Goal: Task Accomplishment & Management: Complete application form

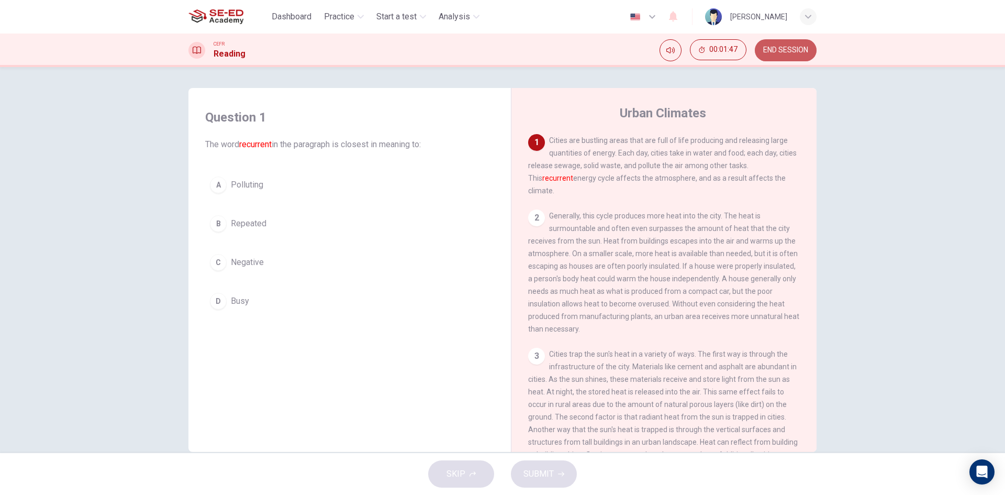
click at [804, 46] on span "END SESSION" at bounding box center [785, 50] width 45 height 8
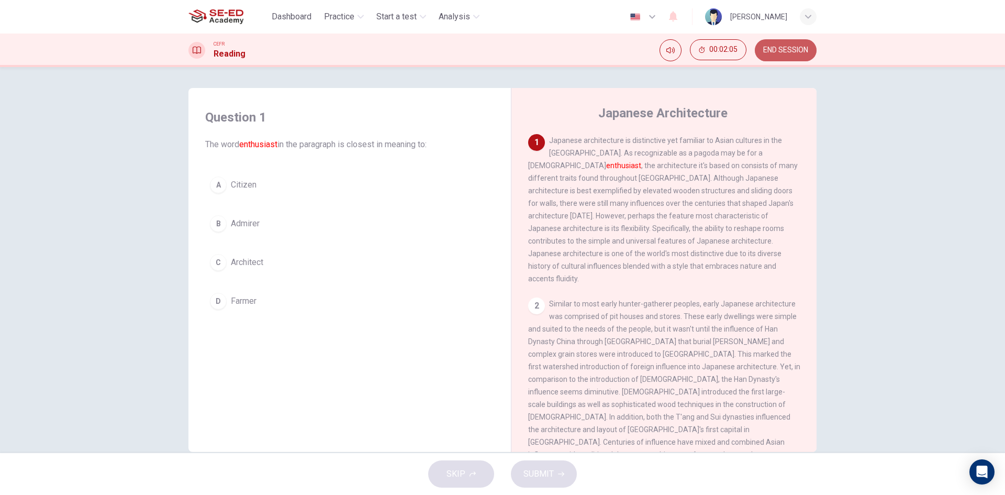
drag, startPoint x: 772, startPoint y: 50, endPoint x: 557, endPoint y: 62, distance: 215.5
click at [772, 50] on span "END SESSION" at bounding box center [785, 50] width 45 height 8
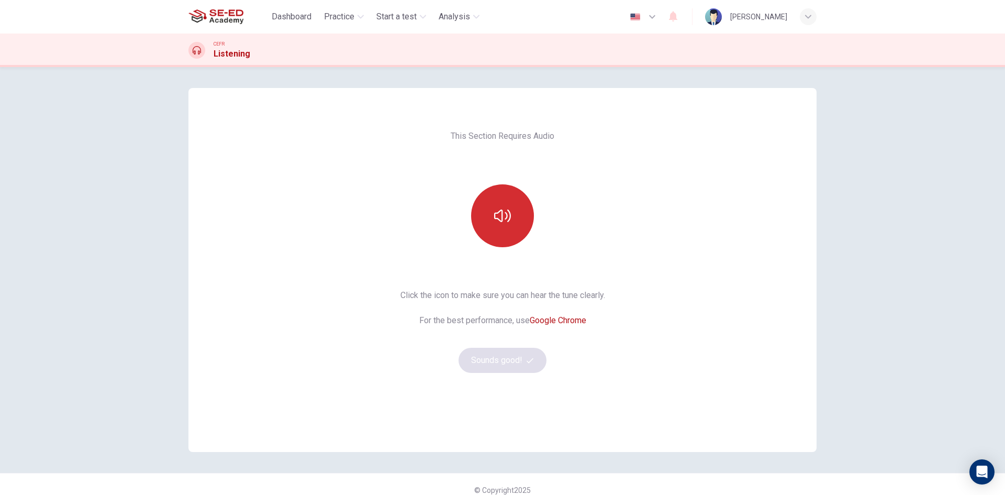
click at [510, 233] on button "button" at bounding box center [502, 215] width 63 height 63
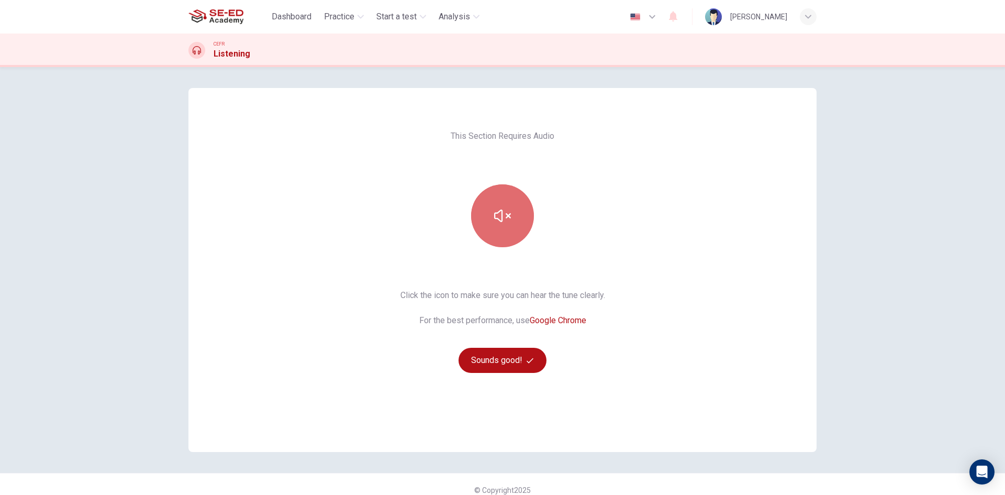
click at [505, 227] on button "button" at bounding box center [502, 215] width 63 height 63
click at [505, 226] on button "button" at bounding box center [502, 215] width 63 height 63
click at [501, 358] on button "Sounds good!" at bounding box center [503, 360] width 88 height 25
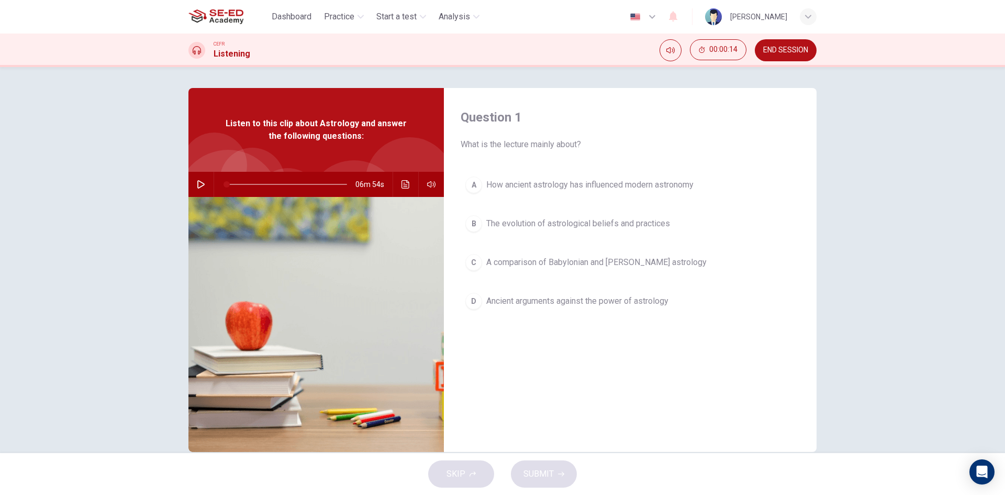
click at [199, 184] on icon "button" at bounding box center [201, 184] width 8 height 8
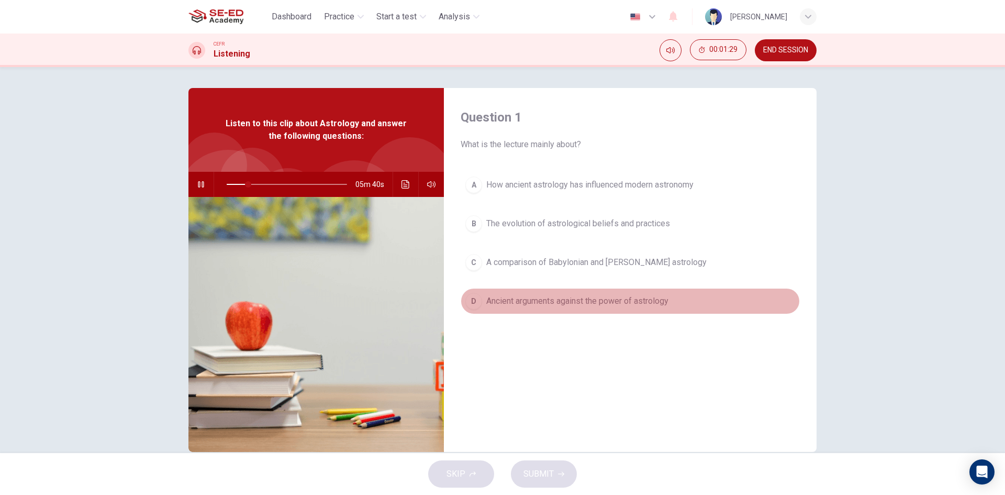
click at [479, 301] on div "D" at bounding box center [473, 301] width 17 height 17
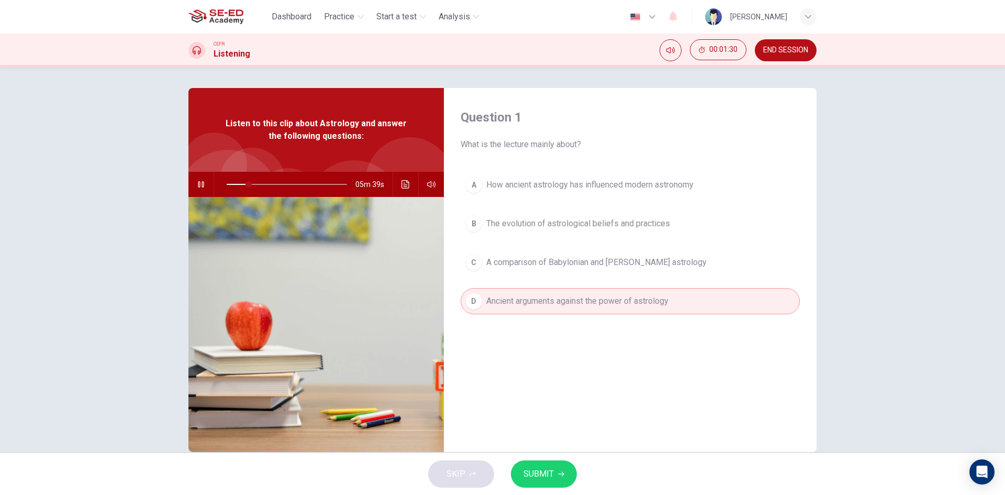
click at [561, 474] on icon "button" at bounding box center [561, 474] width 6 height 6
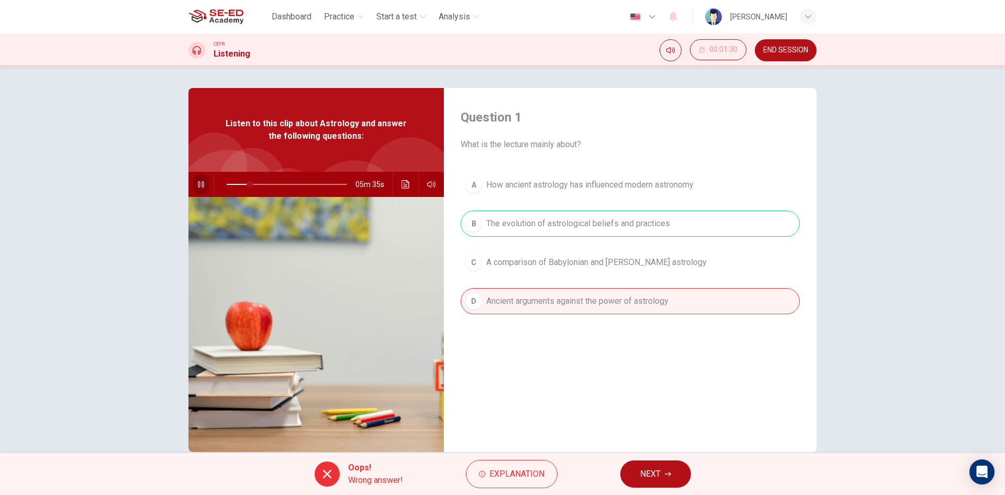
click at [203, 183] on button "button" at bounding box center [201, 184] width 17 height 25
type input "19"
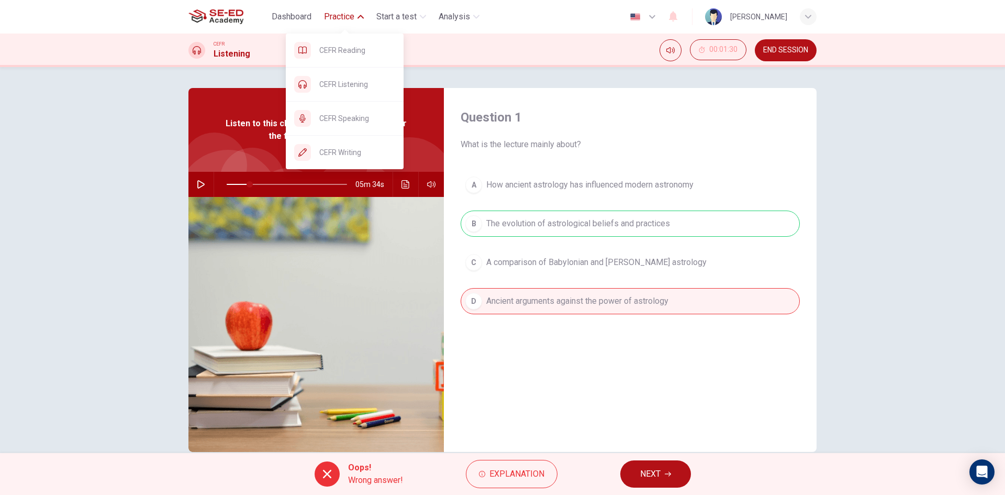
click at [348, 16] on span "Practice" at bounding box center [339, 16] width 30 height 13
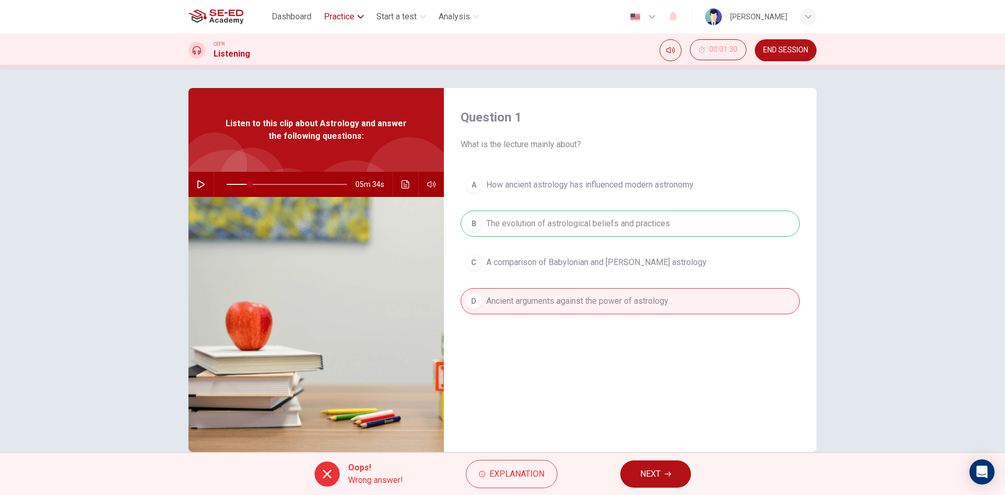
click at [348, 16] on span "Practice" at bounding box center [339, 16] width 30 height 13
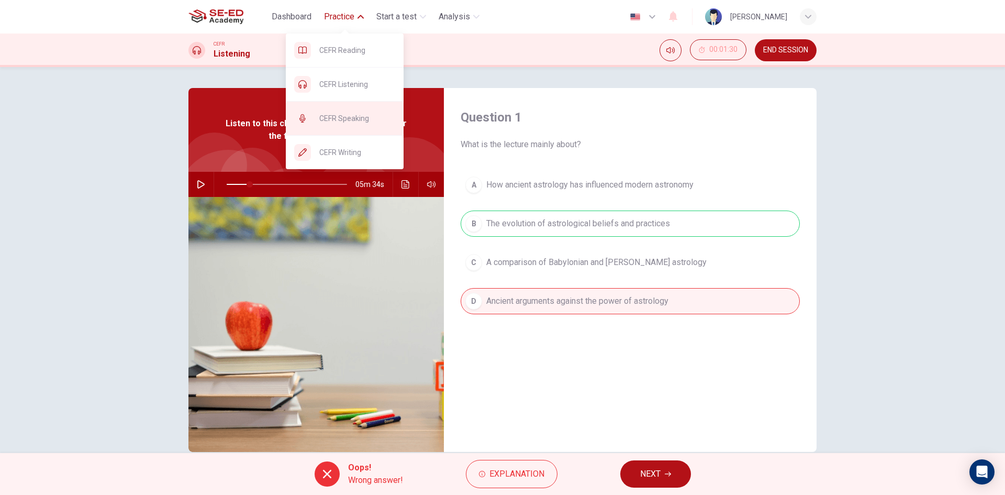
click at [354, 121] on span "CEFR Speaking" at bounding box center [357, 118] width 76 height 13
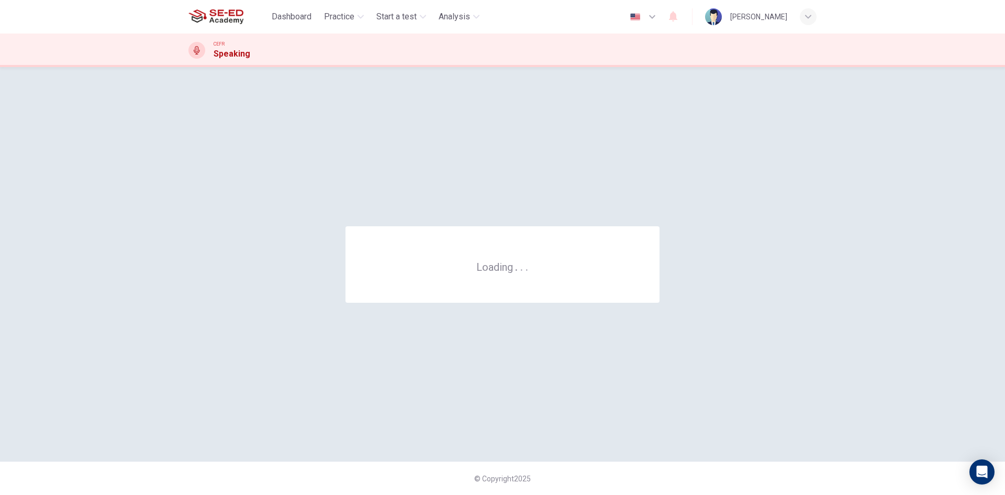
click at [359, 124] on div "Loading . . ." at bounding box center [502, 264] width 628 height 352
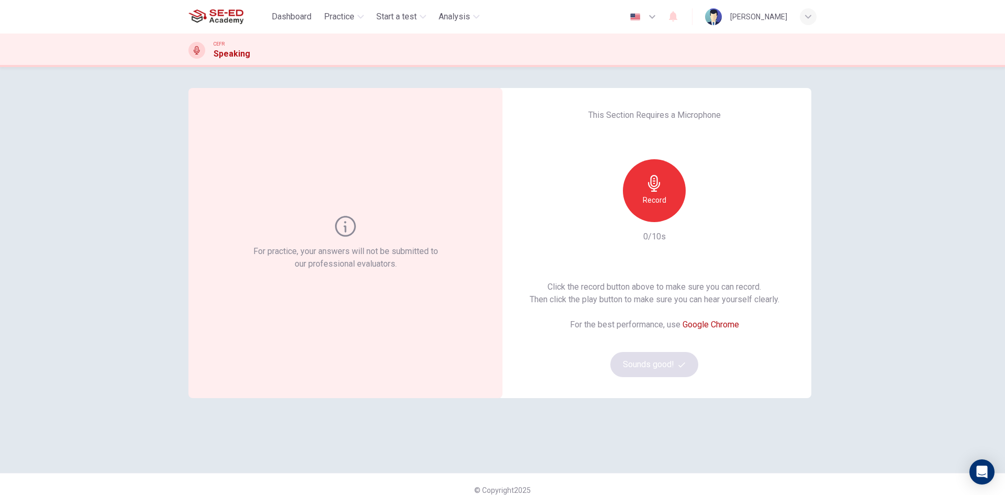
click at [652, 196] on h6 "Record" at bounding box center [655, 200] width 24 height 13
click at [662, 194] on div "Stop" at bounding box center [654, 190] width 63 height 63
click at [697, 215] on icon "button" at bounding box center [702, 213] width 10 height 10
click at [671, 367] on button "Sounds good!" at bounding box center [654, 364] width 88 height 25
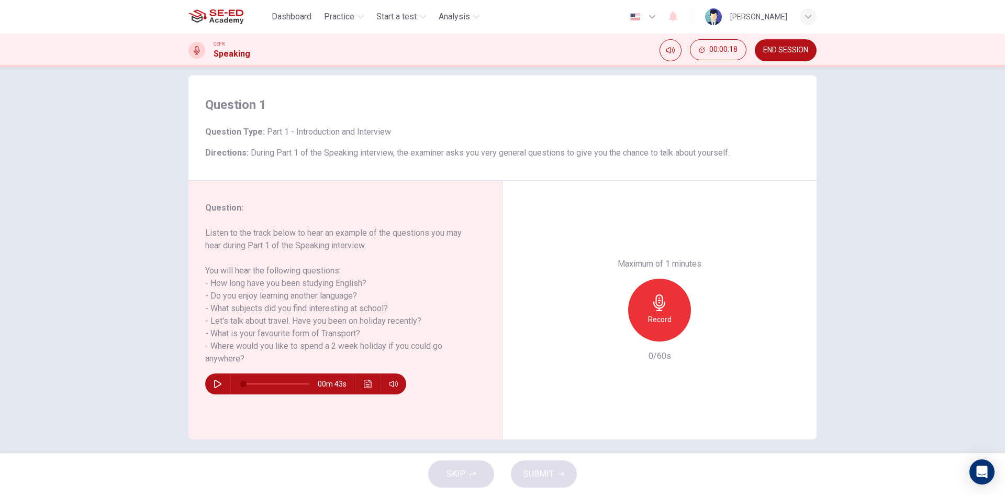
scroll to position [20, 0]
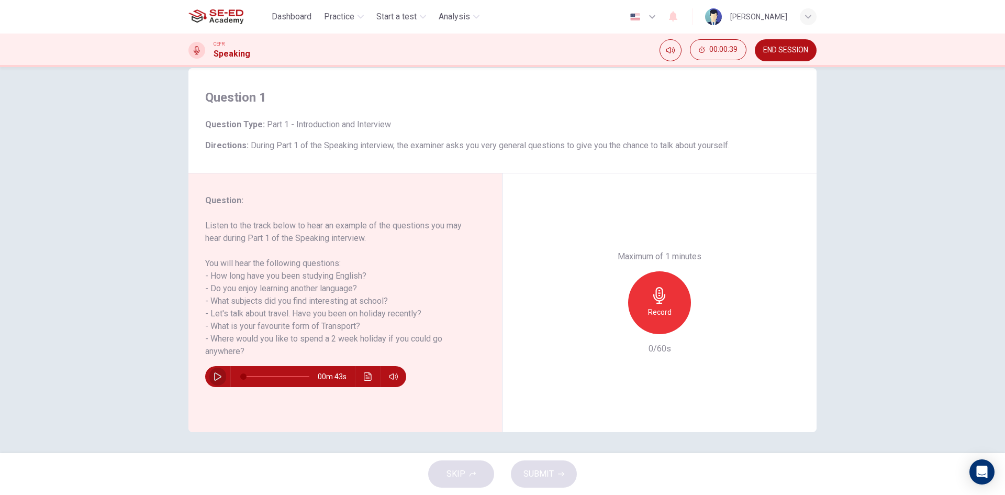
drag, startPoint x: 215, startPoint y: 380, endPoint x: 213, endPoint y: 385, distance: 5.5
click at [213, 385] on button "button" at bounding box center [217, 376] width 17 height 21
click at [214, 378] on icon "button" at bounding box center [218, 376] width 8 height 8
type input "23"
click at [777, 41] on button "END SESSION" at bounding box center [786, 50] width 62 height 22
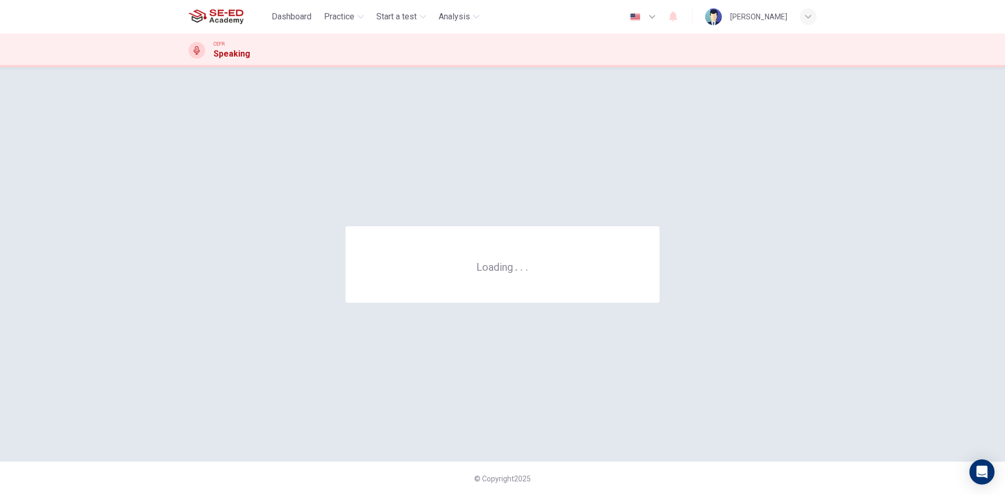
scroll to position [0, 0]
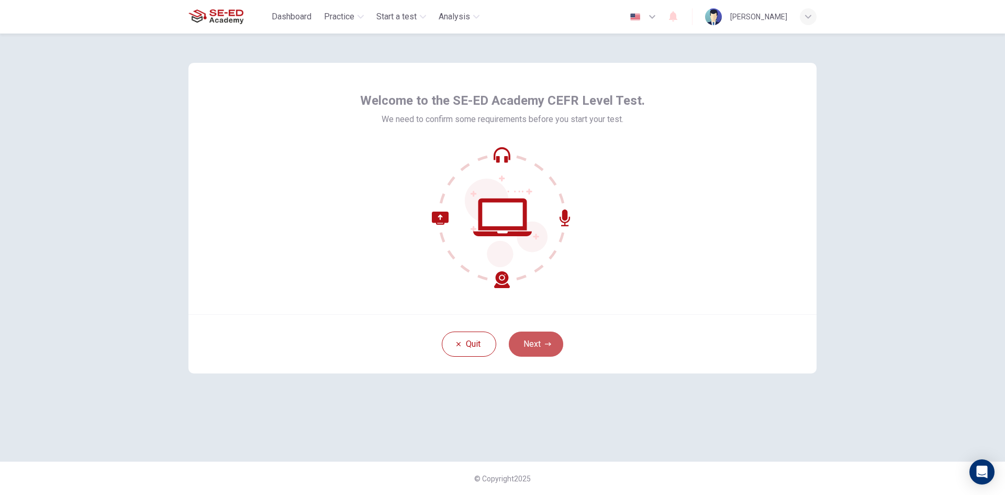
click at [530, 347] on button "Next" at bounding box center [536, 343] width 54 height 25
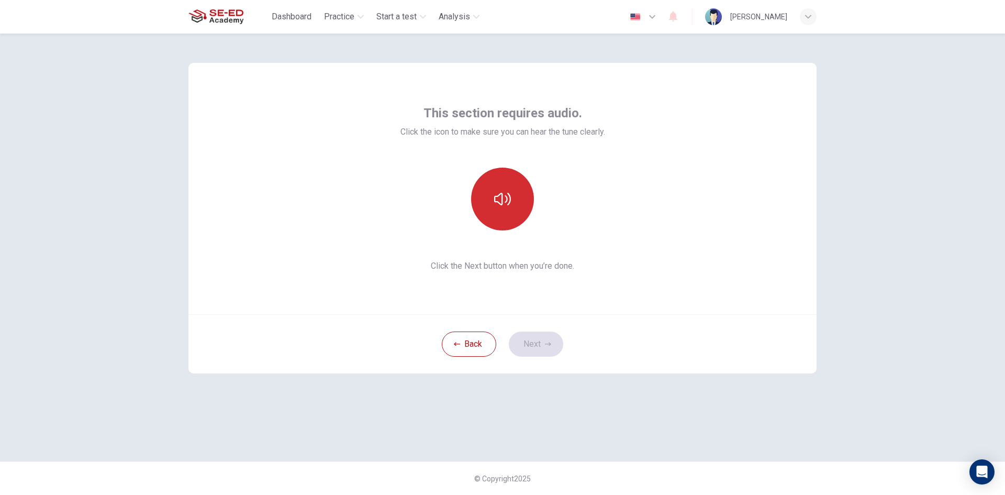
click at [495, 198] on icon "button" at bounding box center [502, 199] width 17 height 13
click at [515, 210] on button "button" at bounding box center [502, 199] width 63 height 63
click at [539, 339] on button "Next" at bounding box center [536, 343] width 54 height 25
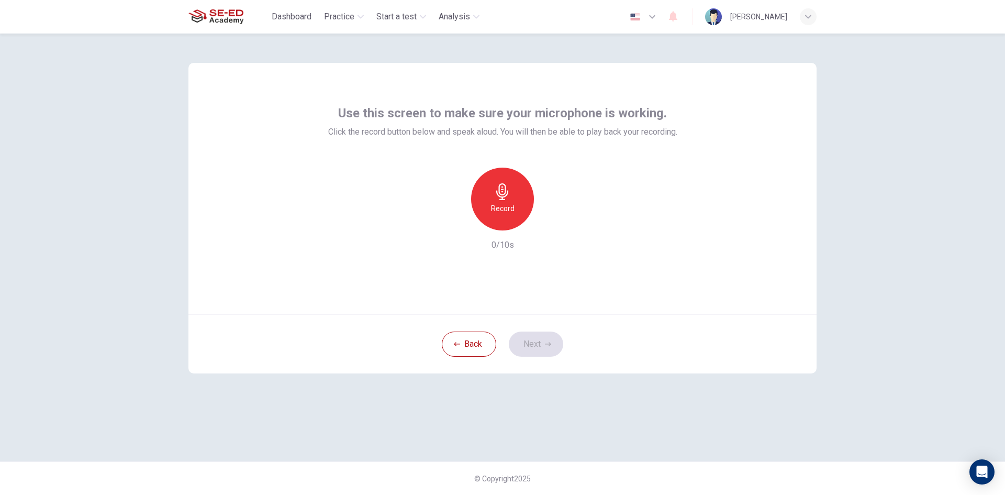
click at [503, 205] on h6 "Record" at bounding box center [503, 208] width 24 height 13
click at [552, 225] on icon "button" at bounding box center [551, 222] width 10 height 10
drag, startPoint x: 547, startPoint y: 344, endPoint x: 884, endPoint y: 307, distance: 338.7
click at [575, 344] on div "Back Next" at bounding box center [502, 343] width 628 height 59
click at [542, 348] on button "Next" at bounding box center [536, 343] width 54 height 25
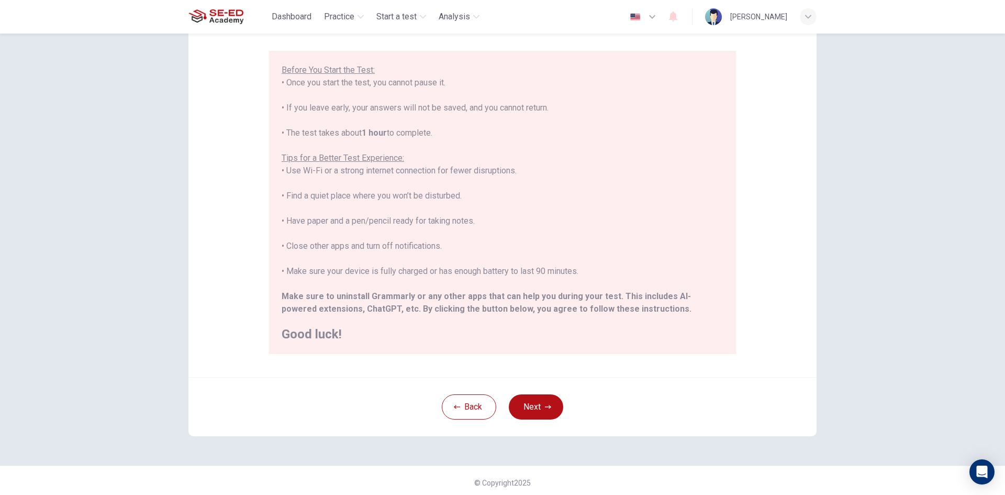
scroll to position [87, 0]
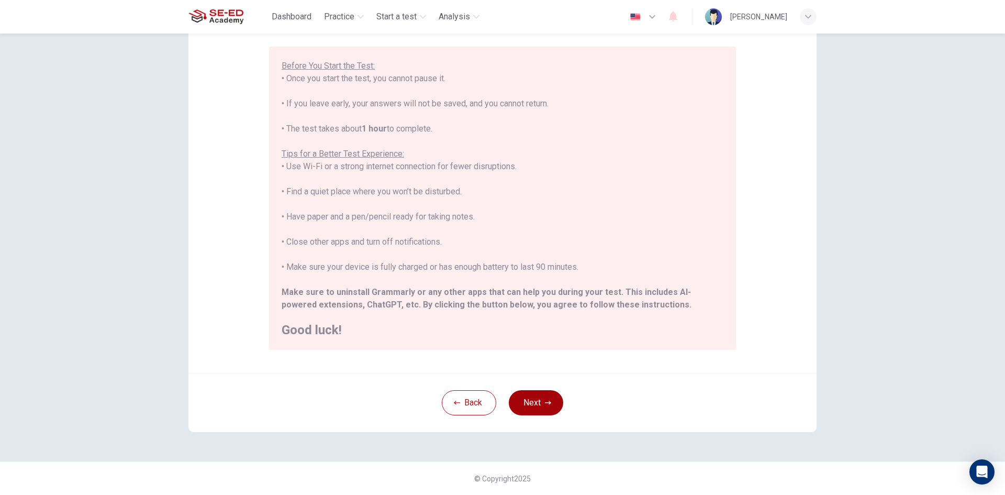
drag, startPoint x: 530, startPoint y: 396, endPoint x: 629, endPoint y: 379, distance: 100.5
click at [530, 396] on button "Next" at bounding box center [536, 402] width 54 height 25
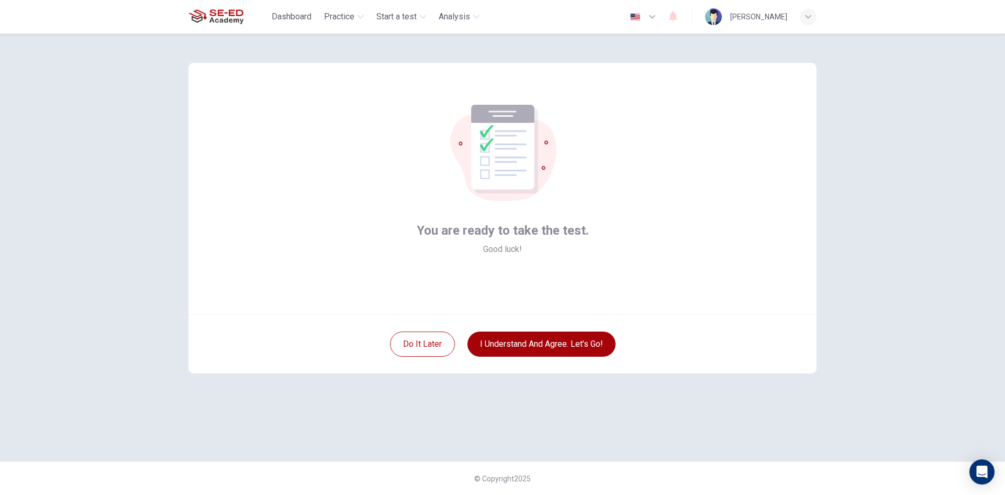
click at [520, 341] on button "I understand and agree. Let’s go!" at bounding box center [542, 343] width 148 height 25
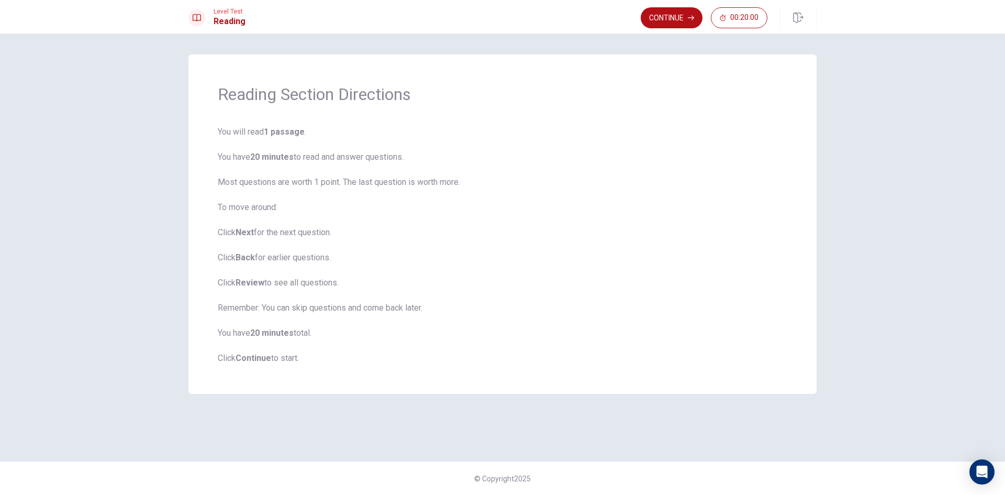
drag, startPoint x: 251, startPoint y: 354, endPoint x: 319, endPoint y: 340, distance: 70.1
click at [254, 354] on b "Continue" at bounding box center [254, 358] width 36 height 10
click at [677, 16] on button "Continue" at bounding box center [672, 17] width 62 height 21
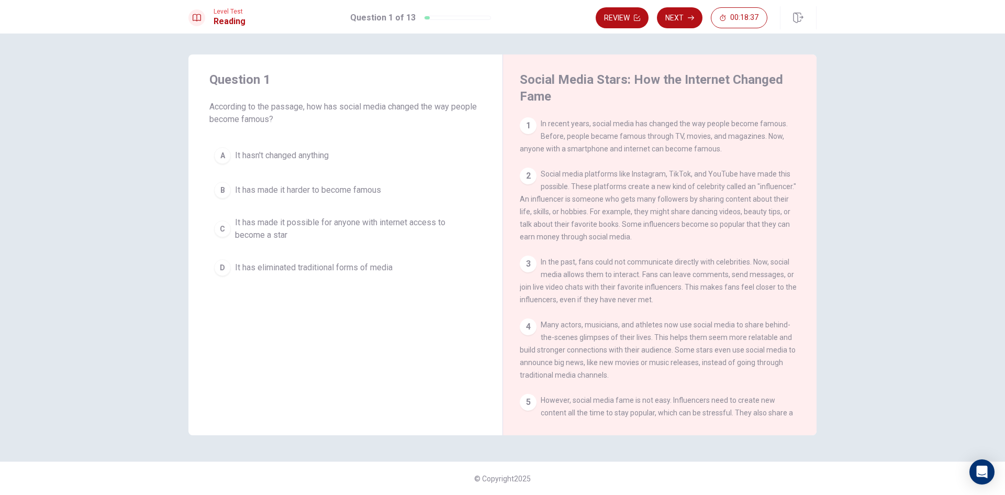
click at [275, 152] on span "It hasn't changed anything" at bounding box center [282, 155] width 94 height 13
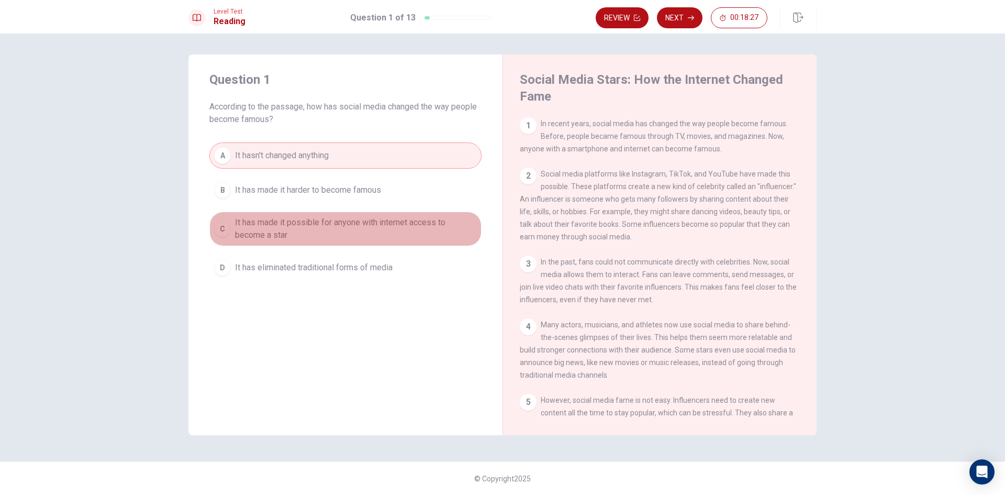
click at [342, 228] on span "It has made it possible for anyone with internet access to become a star" at bounding box center [356, 228] width 242 height 25
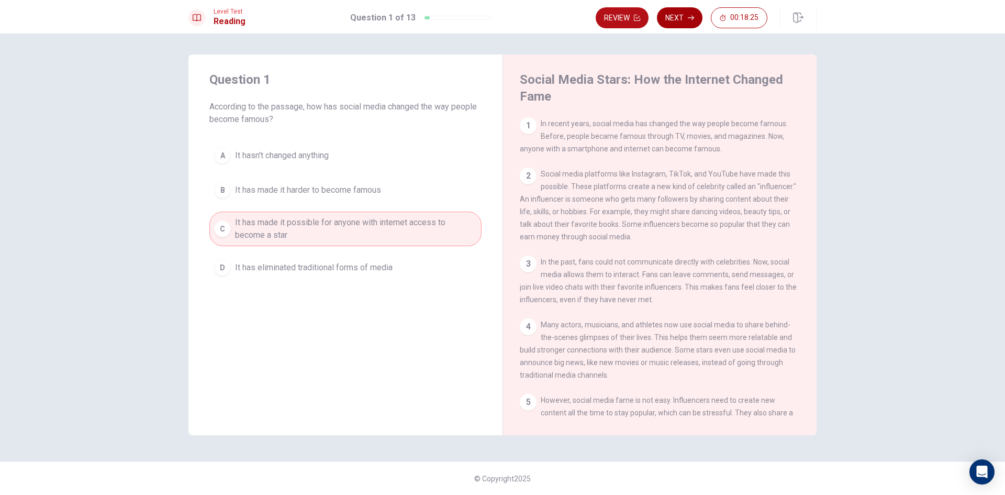
click at [677, 16] on button "Next" at bounding box center [680, 17] width 46 height 21
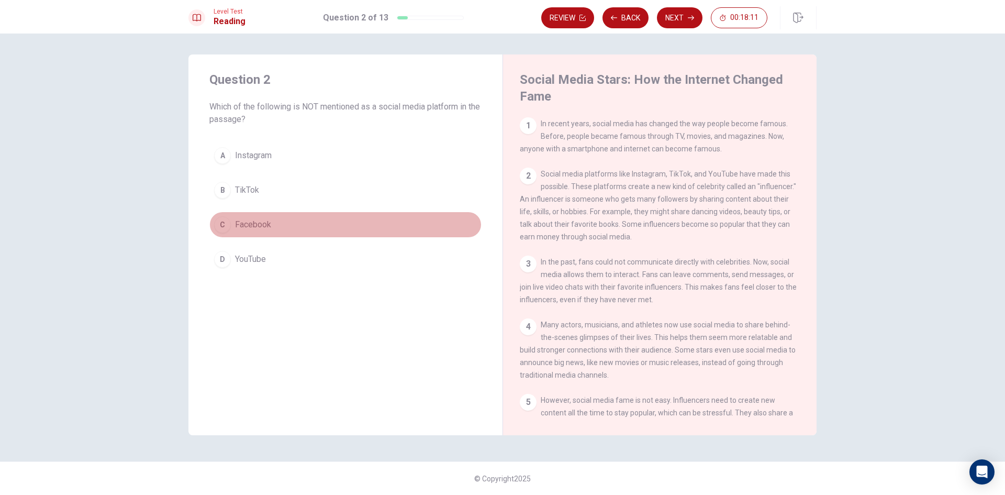
click at [316, 224] on button "C Facebook" at bounding box center [345, 225] width 272 height 26
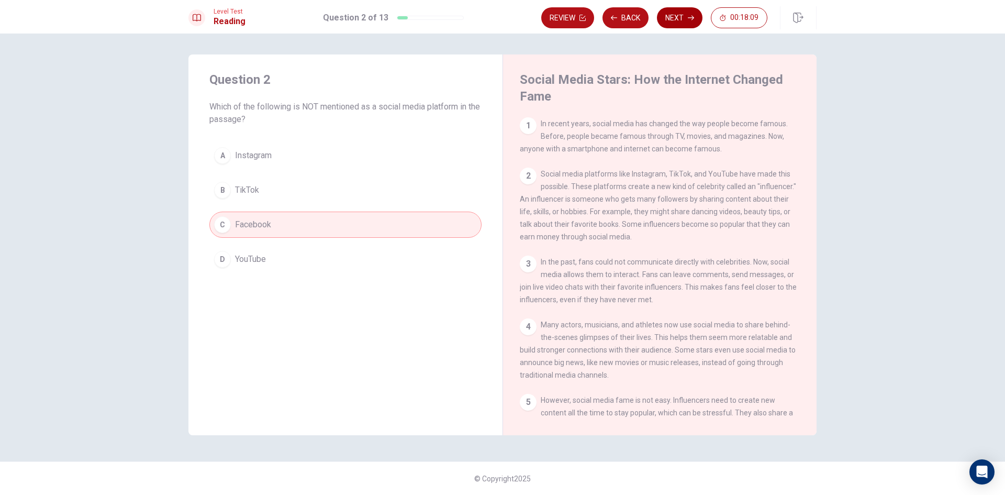
click at [668, 16] on button "Next" at bounding box center [680, 17] width 46 height 21
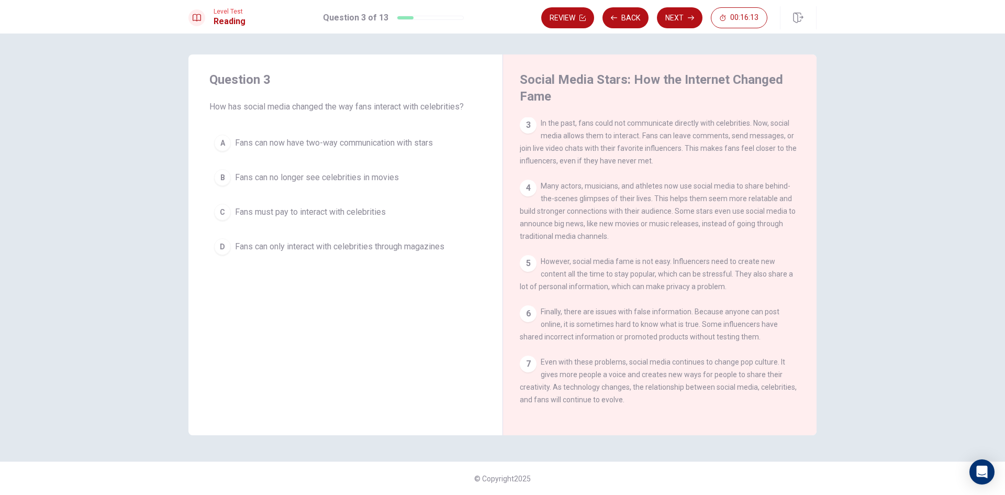
scroll to position [153, 0]
click at [345, 174] on span "Fans can no longer see celebrities in movies" at bounding box center [317, 177] width 164 height 13
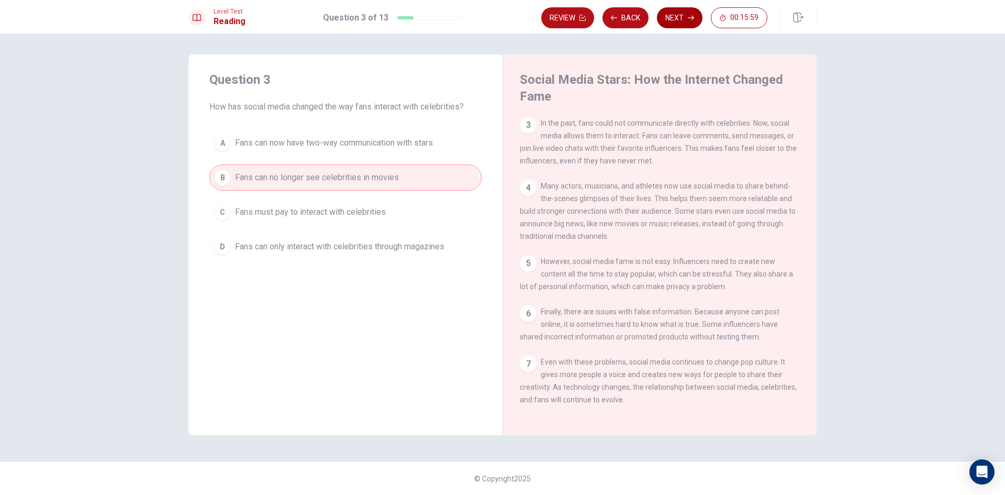
click at [684, 16] on button "Next" at bounding box center [680, 17] width 46 height 21
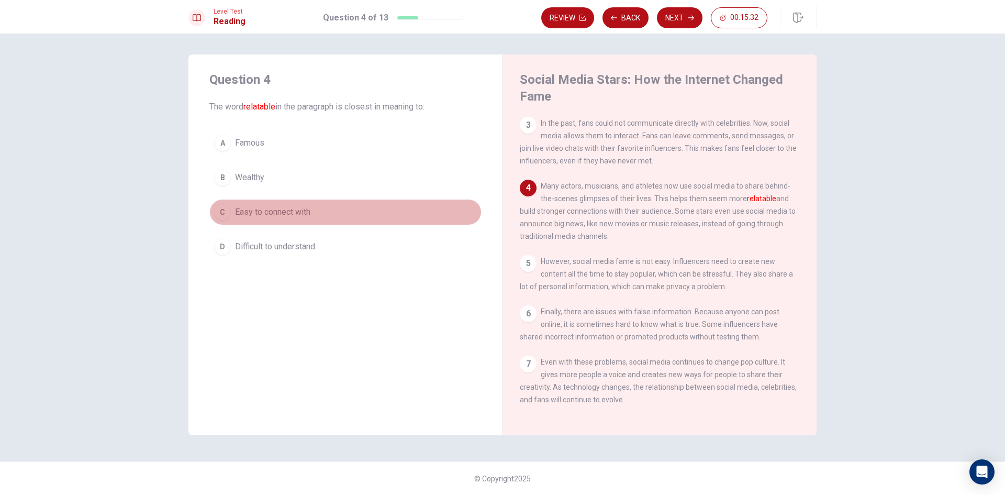
click at [302, 210] on span "Easy to connect with" at bounding box center [272, 212] width 75 height 13
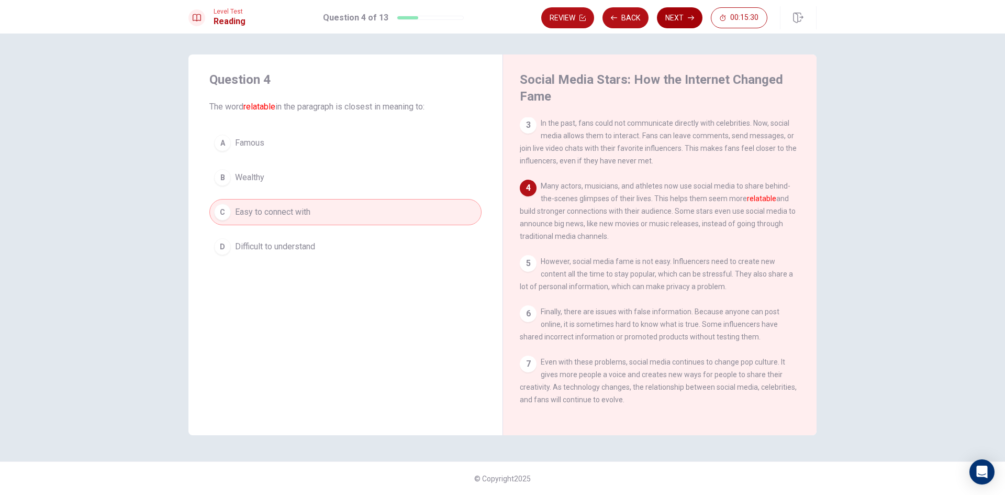
click at [679, 13] on button "Next" at bounding box center [680, 17] width 46 height 21
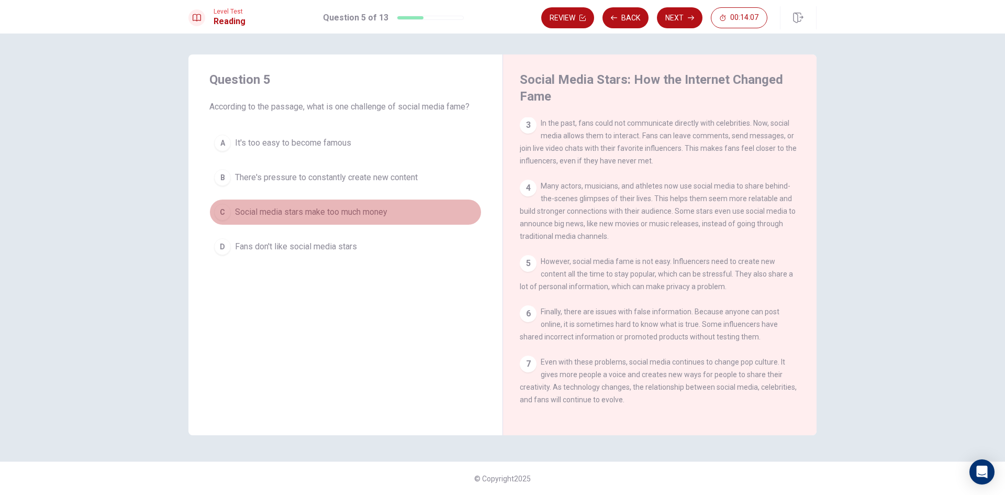
click at [368, 208] on span "Social media stars make too much money" at bounding box center [311, 212] width 152 height 13
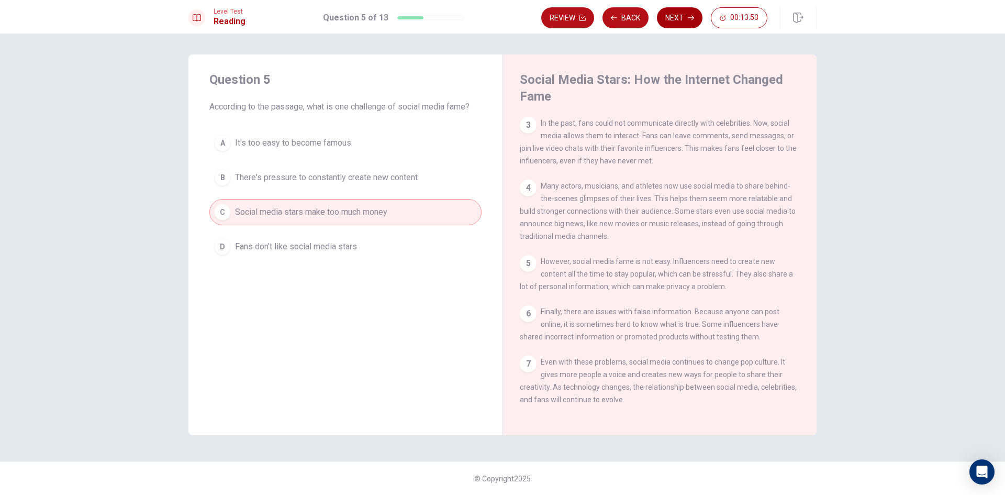
click at [674, 17] on button "Next" at bounding box center [680, 17] width 46 height 21
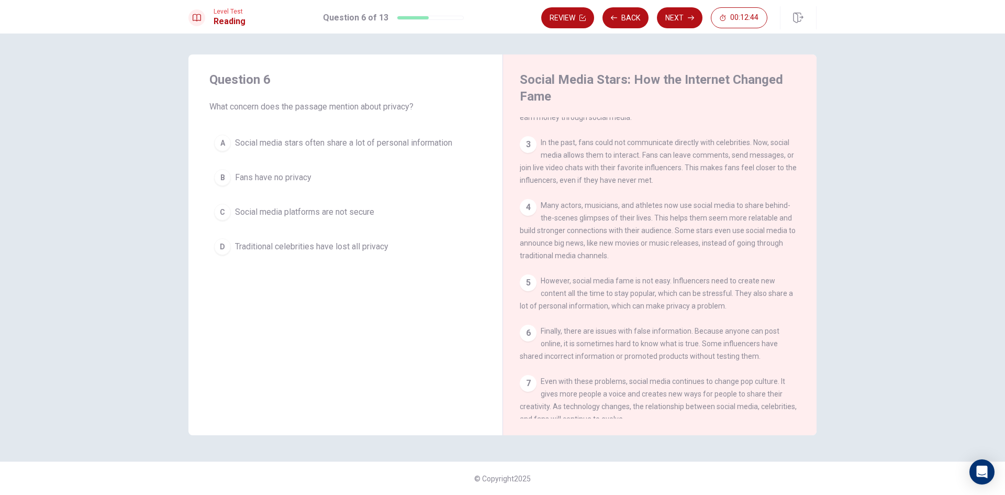
scroll to position [101, 0]
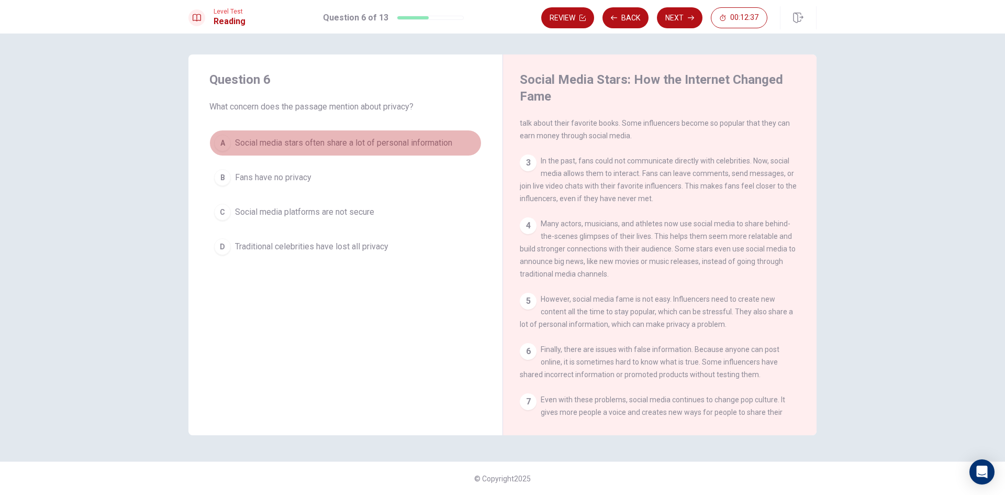
click at [392, 139] on span "Social media stars often share a lot of personal information" at bounding box center [343, 143] width 217 height 13
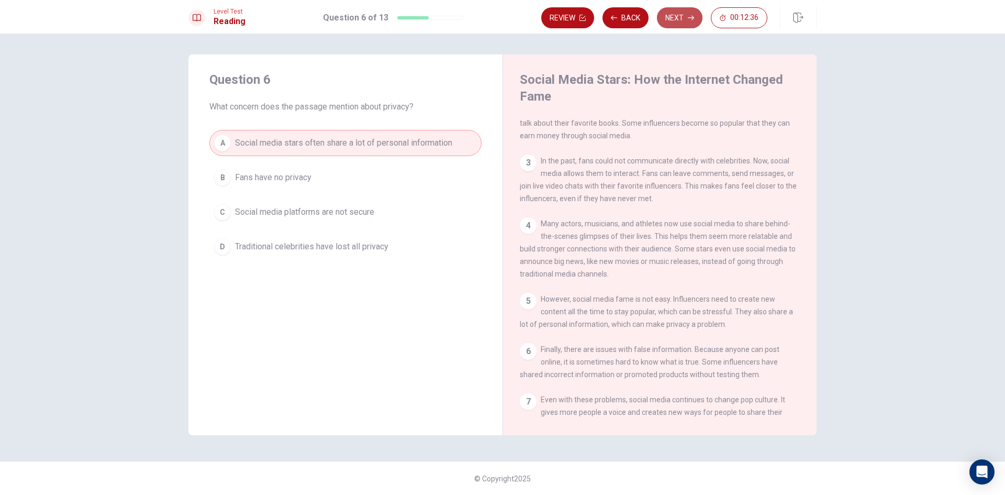
click at [680, 14] on button "Next" at bounding box center [680, 17] width 46 height 21
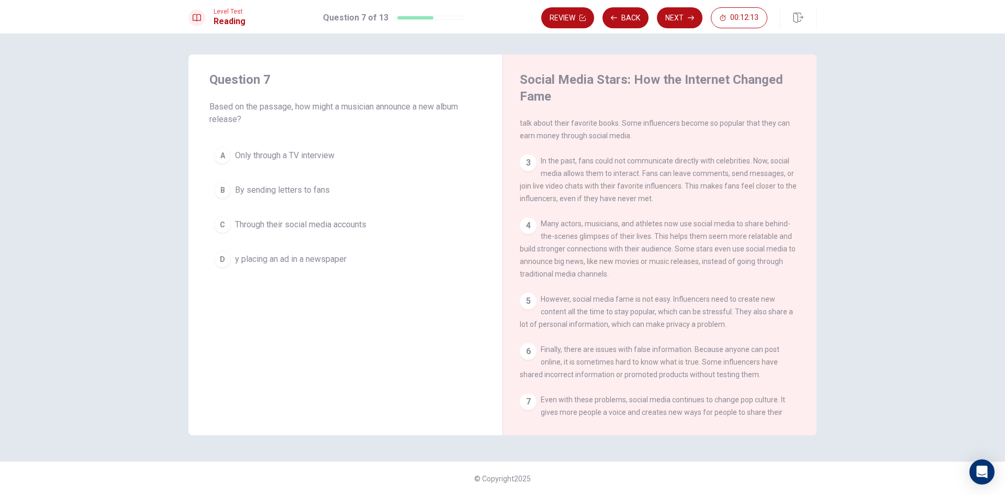
click at [309, 185] on span "By sending letters to fans" at bounding box center [282, 190] width 95 height 13
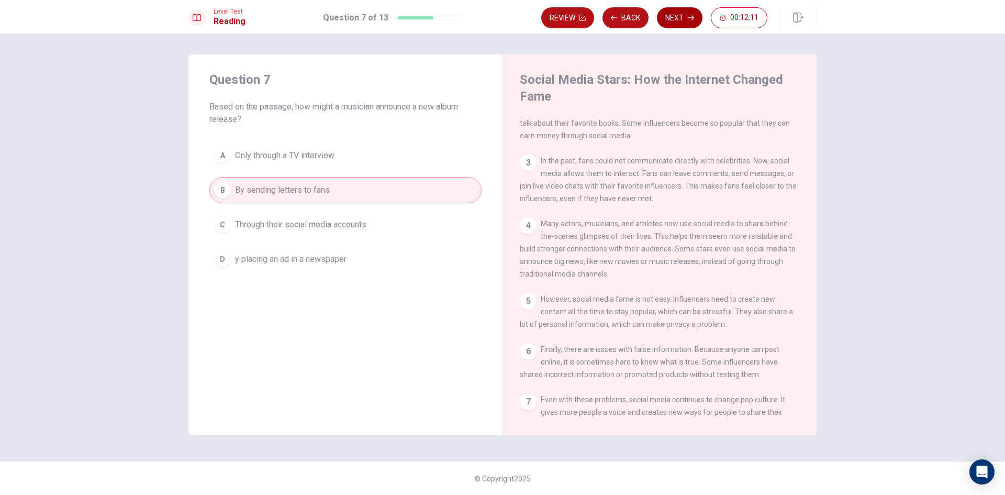
click at [687, 16] on button "Next" at bounding box center [680, 17] width 46 height 21
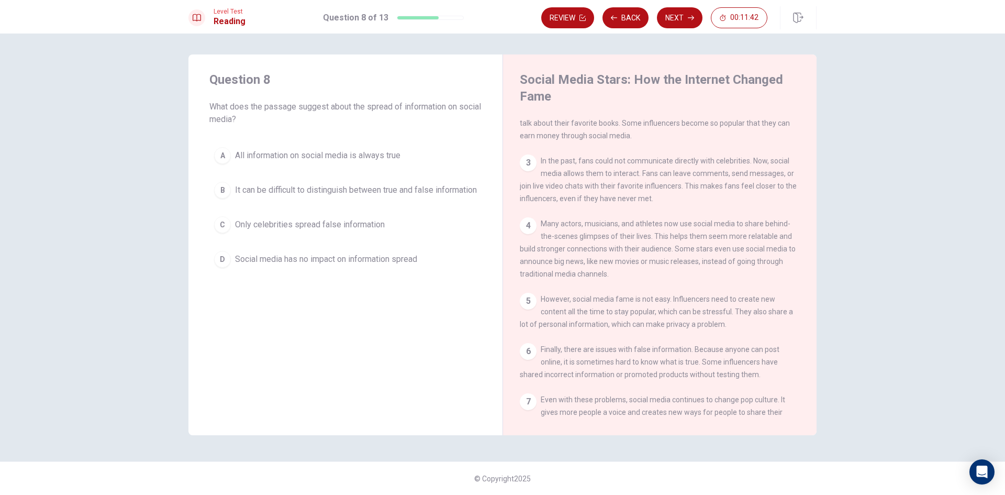
click at [388, 265] on span "Social media has no impact on information spread" at bounding box center [326, 259] width 182 height 13
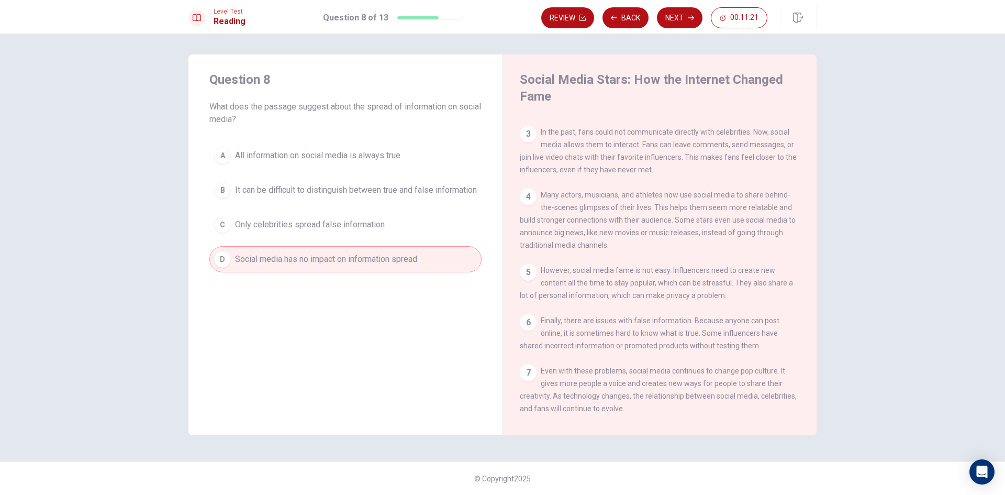
scroll to position [153, 0]
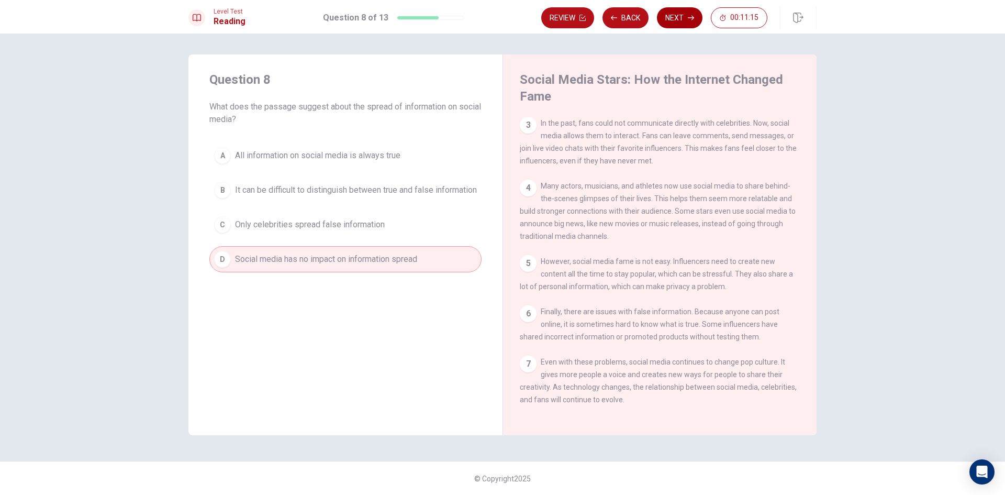
click at [688, 14] on button "Next" at bounding box center [680, 17] width 46 height 21
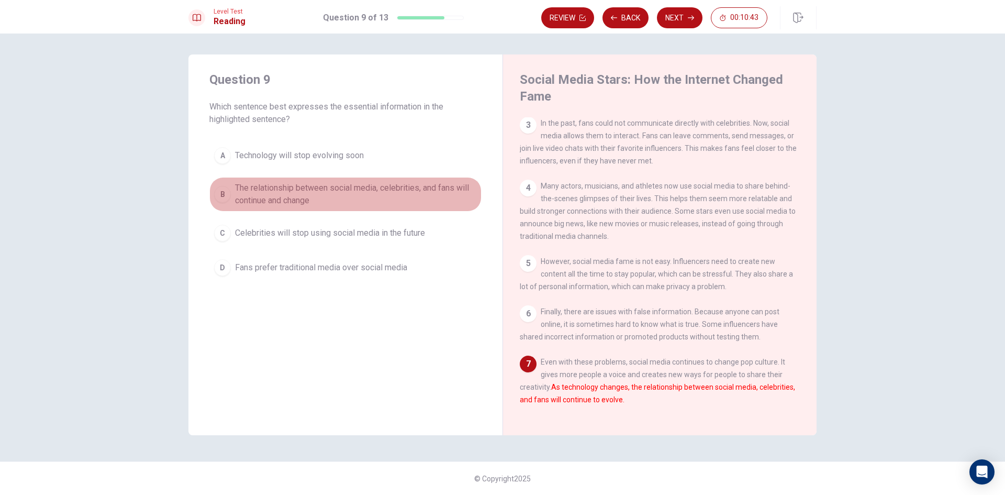
click at [453, 186] on span "The relationship between social media, celebrities, and fans will continue and …" at bounding box center [356, 194] width 242 height 25
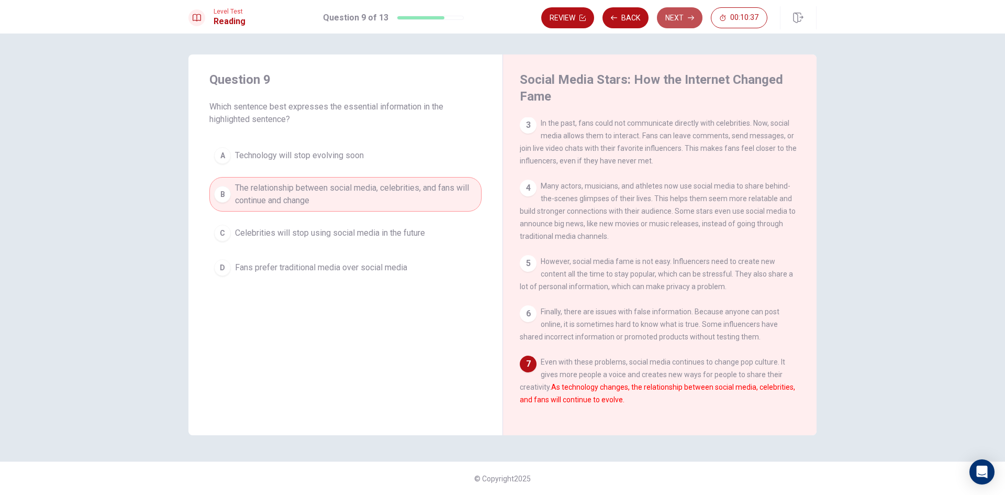
click at [682, 24] on button "Next" at bounding box center [680, 17] width 46 height 21
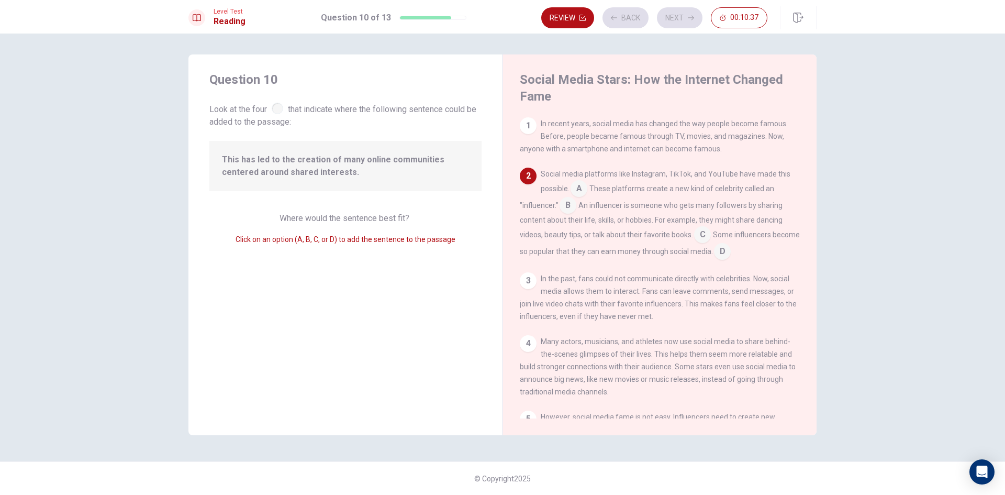
scroll to position [52, 0]
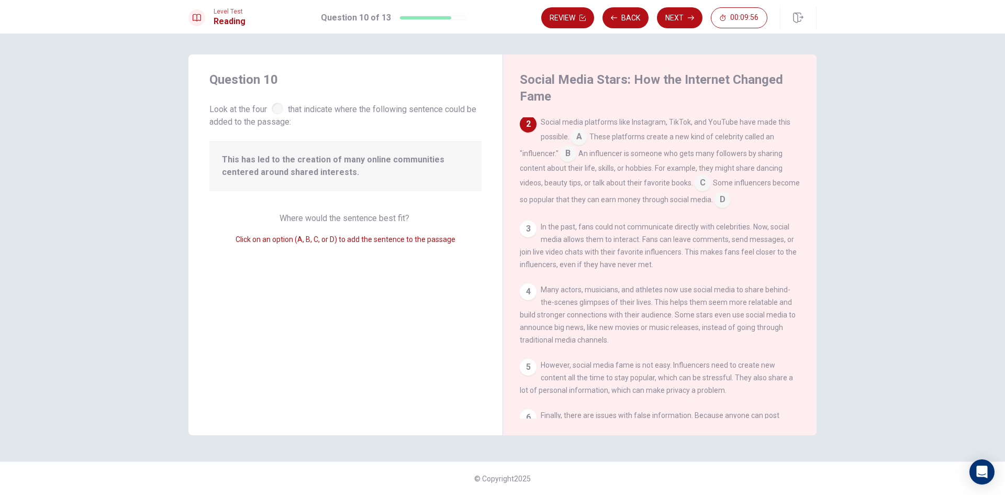
click at [569, 157] on input at bounding box center [568, 154] width 17 height 17
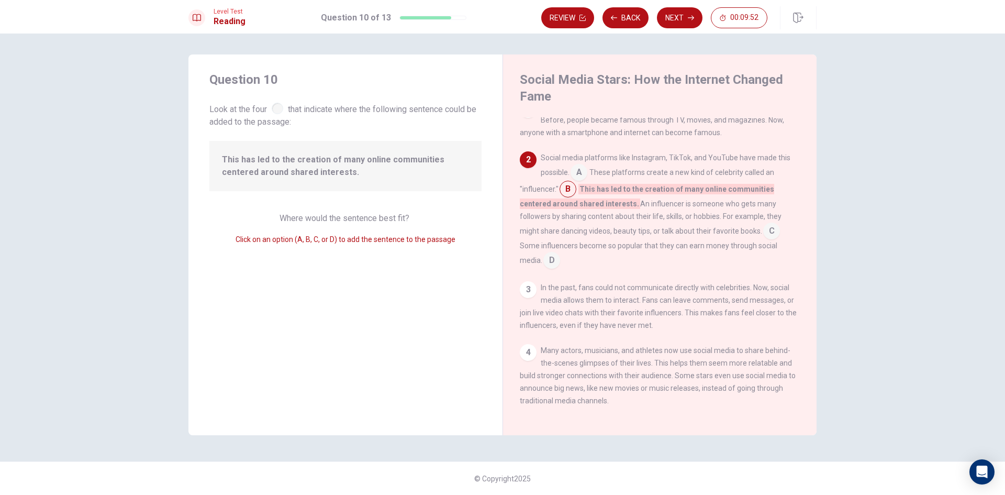
scroll to position [0, 0]
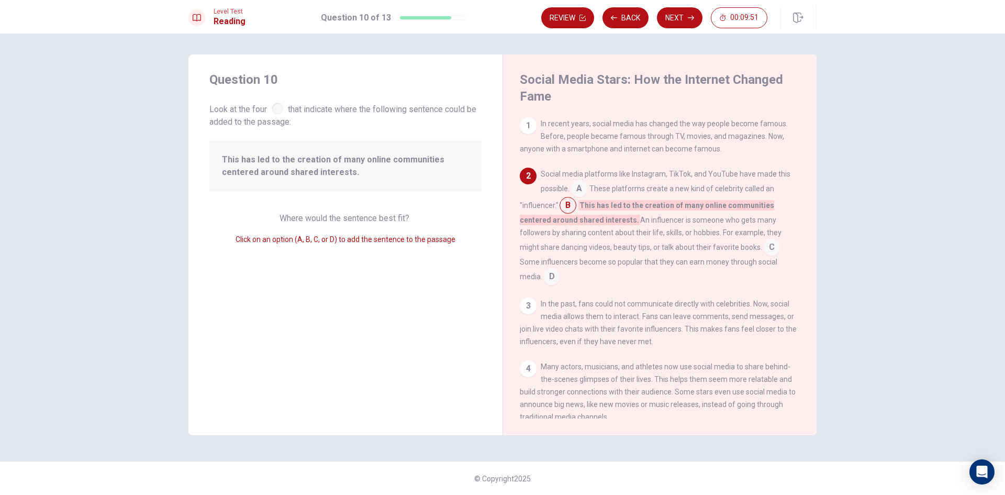
click at [558, 276] on input at bounding box center [551, 277] width 17 height 17
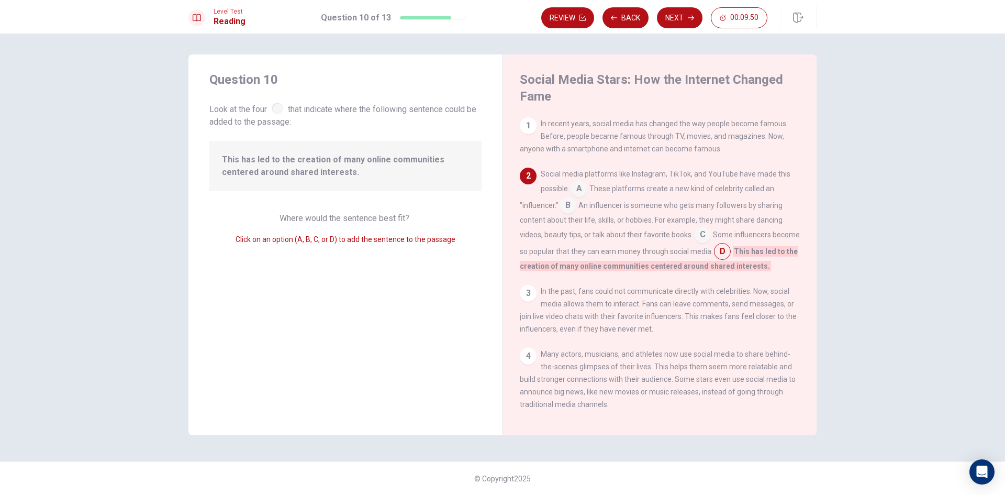
click at [568, 205] on input at bounding box center [568, 206] width 17 height 17
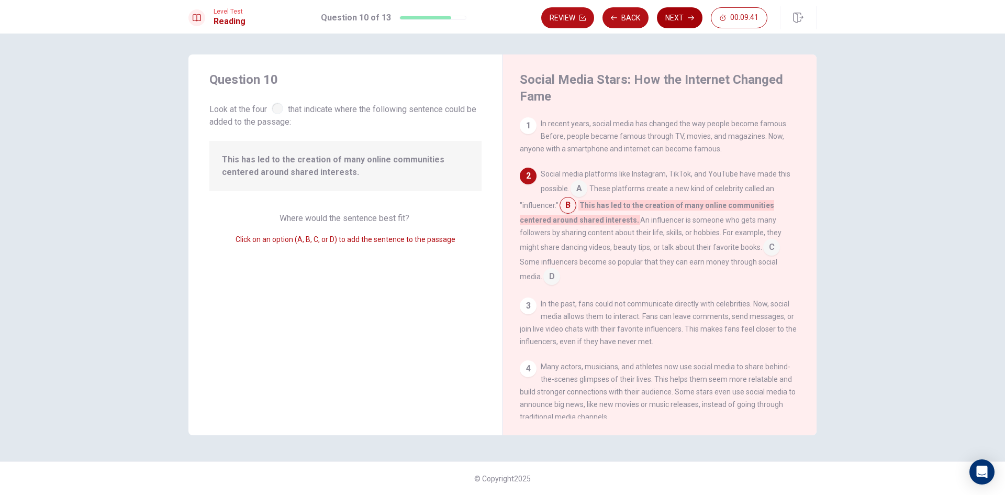
click at [682, 20] on button "Next" at bounding box center [680, 17] width 46 height 21
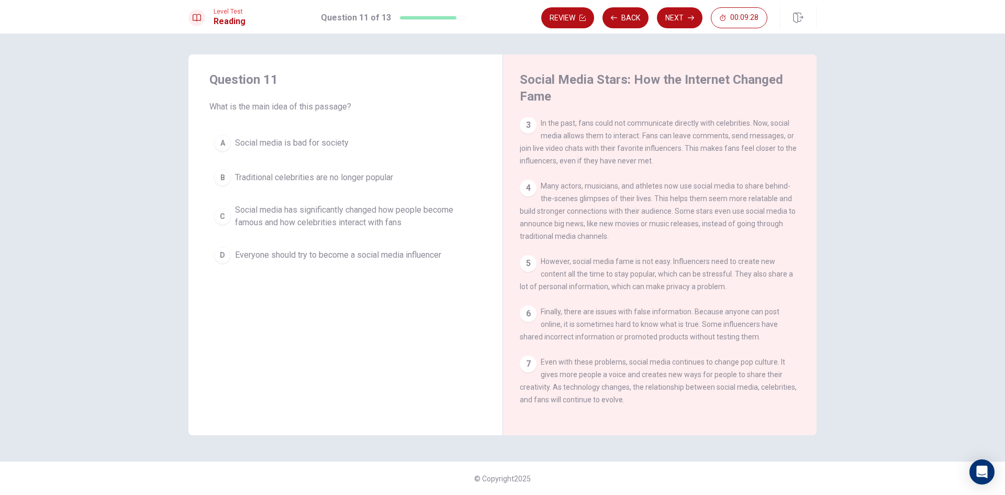
scroll to position [153, 0]
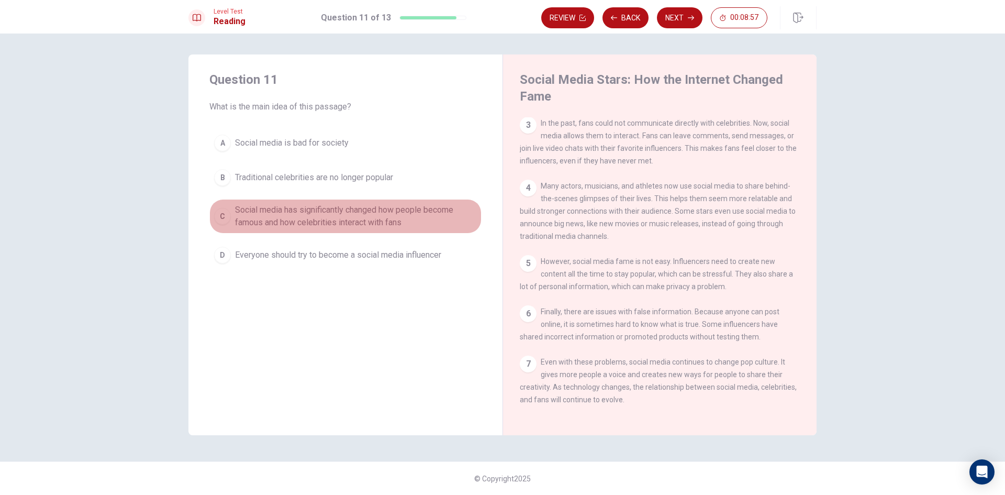
click at [340, 219] on span "Social media has significantly changed how people become famous and how celebri…" at bounding box center [356, 216] width 242 height 25
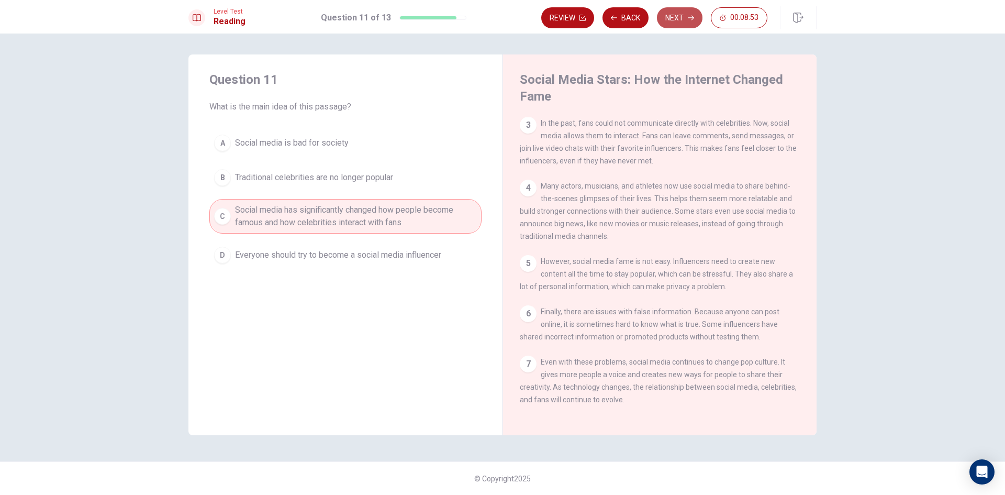
click at [692, 20] on icon "button" at bounding box center [691, 18] width 6 height 6
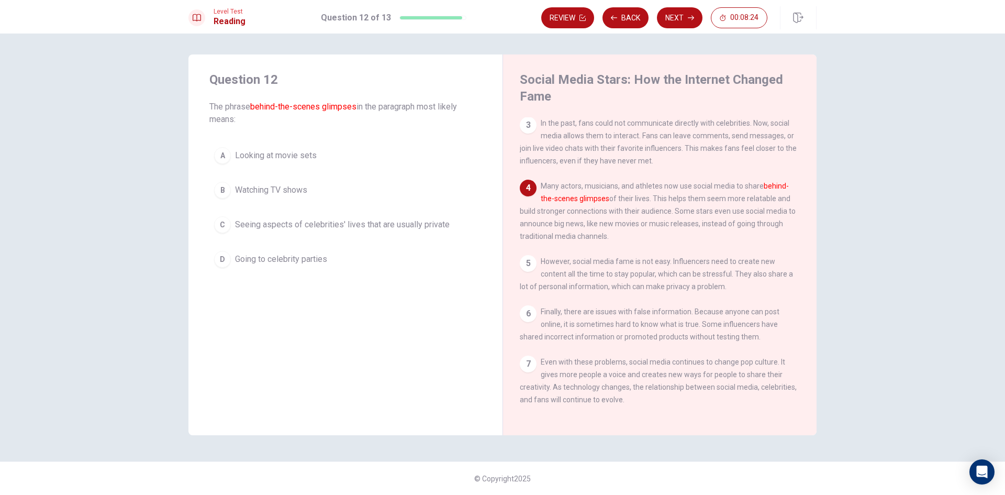
drag, startPoint x: 408, startPoint y: 224, endPoint x: 402, endPoint y: 228, distance: 7.9
click at [405, 226] on span "Seeing aspects of celebrities' lives that are usually private" at bounding box center [342, 224] width 215 height 13
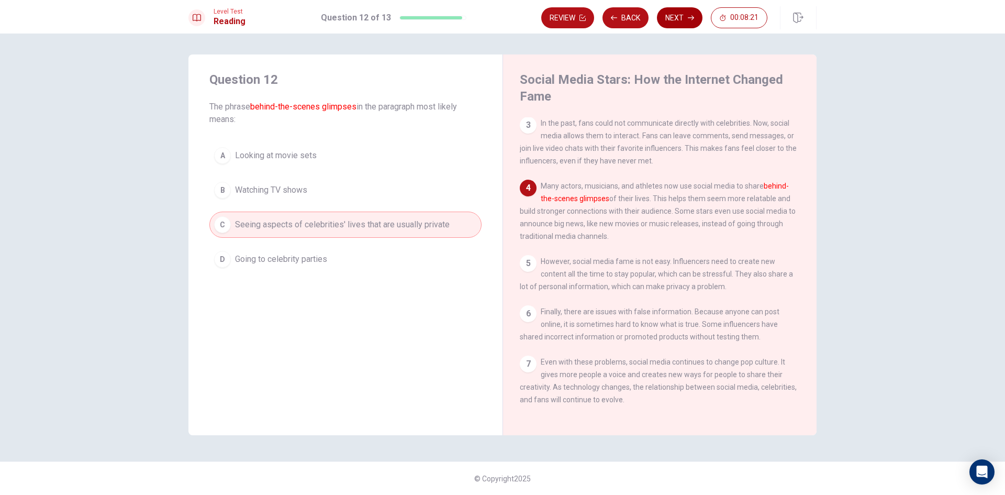
click at [673, 15] on button "Next" at bounding box center [680, 17] width 46 height 21
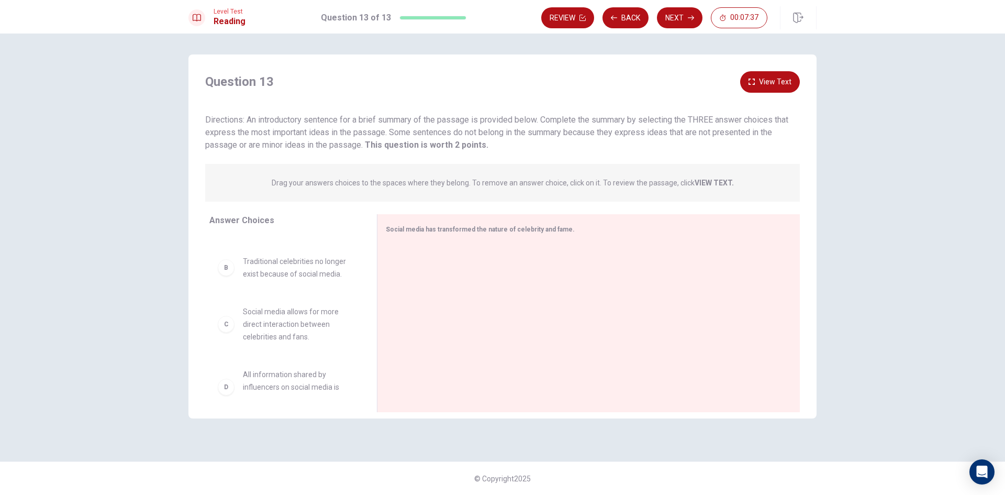
scroll to position [0, 0]
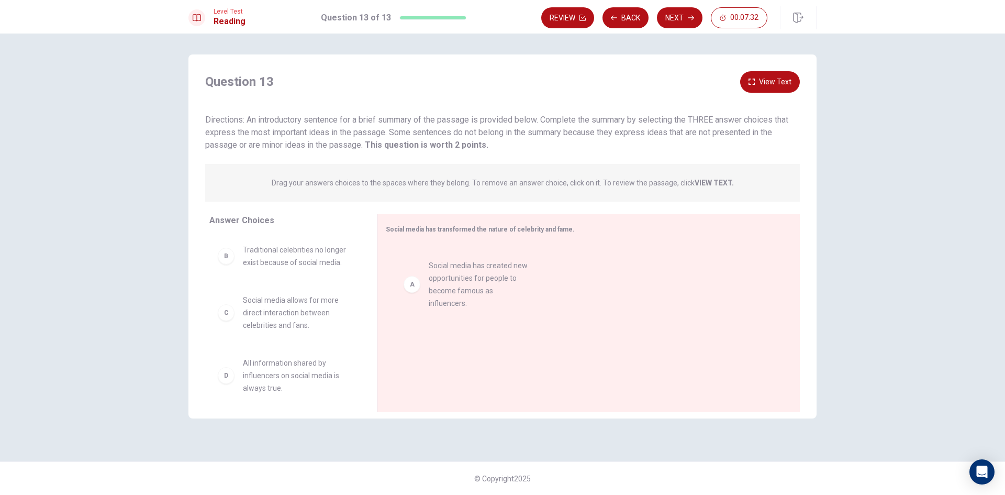
drag, startPoint x: 224, startPoint y: 262, endPoint x: 356, endPoint y: 287, distance: 134.3
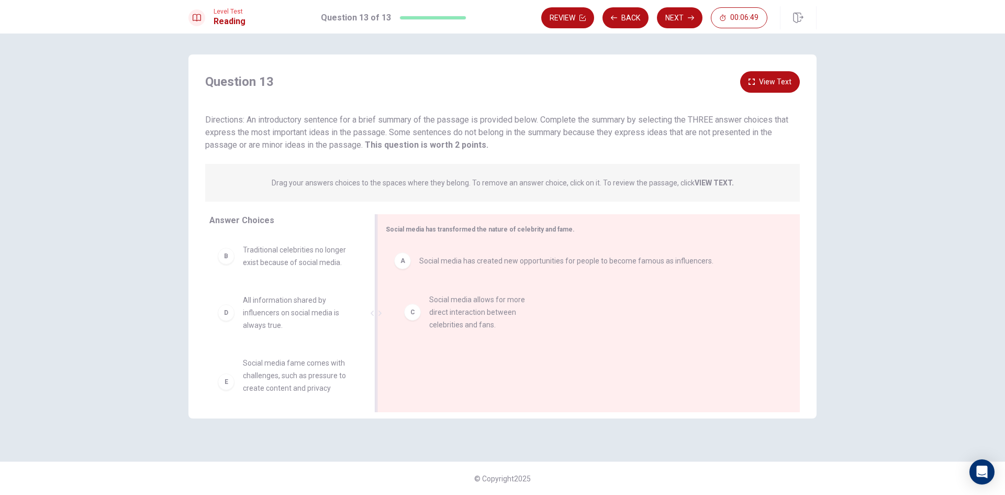
drag, startPoint x: 229, startPoint y: 316, endPoint x: 424, endPoint y: 306, distance: 195.6
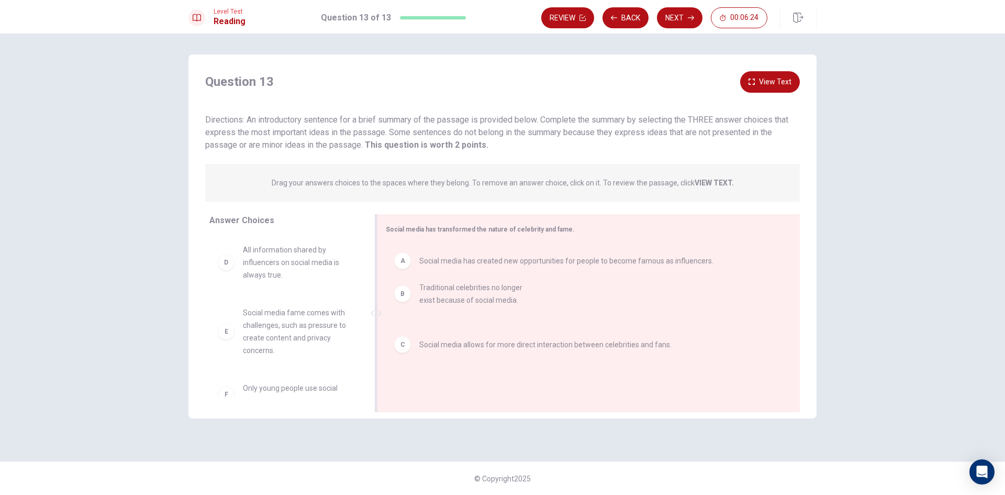
drag, startPoint x: 228, startPoint y: 260, endPoint x: 408, endPoint y: 304, distance: 184.9
click at [766, 85] on button "View Text" at bounding box center [770, 81] width 60 height 21
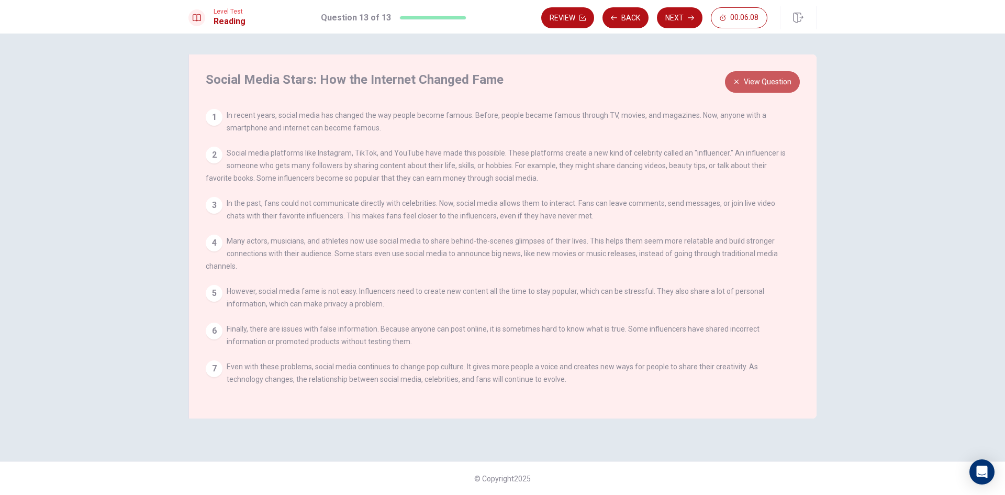
click at [755, 77] on button "View Question" at bounding box center [762, 81] width 75 height 21
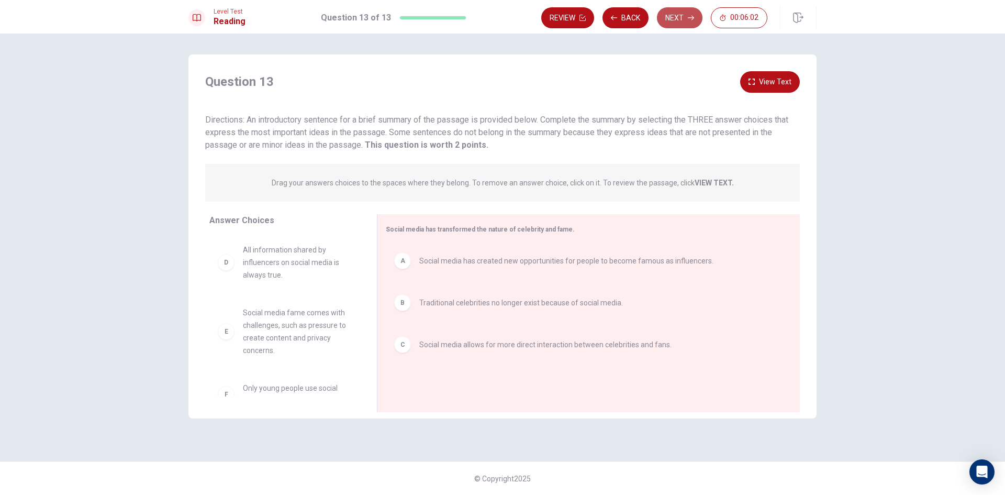
click at [681, 14] on button "Next" at bounding box center [680, 17] width 46 height 21
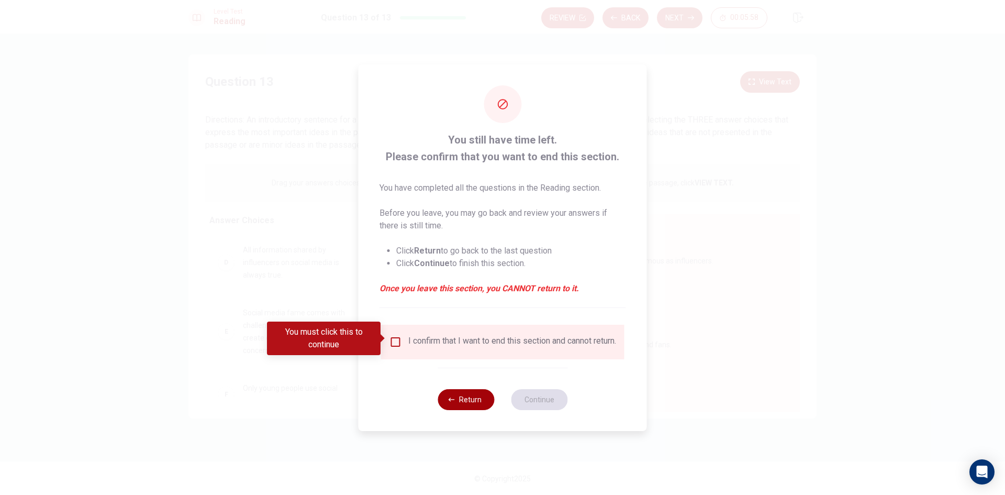
click at [469, 402] on button "Return" at bounding box center [466, 399] width 57 height 21
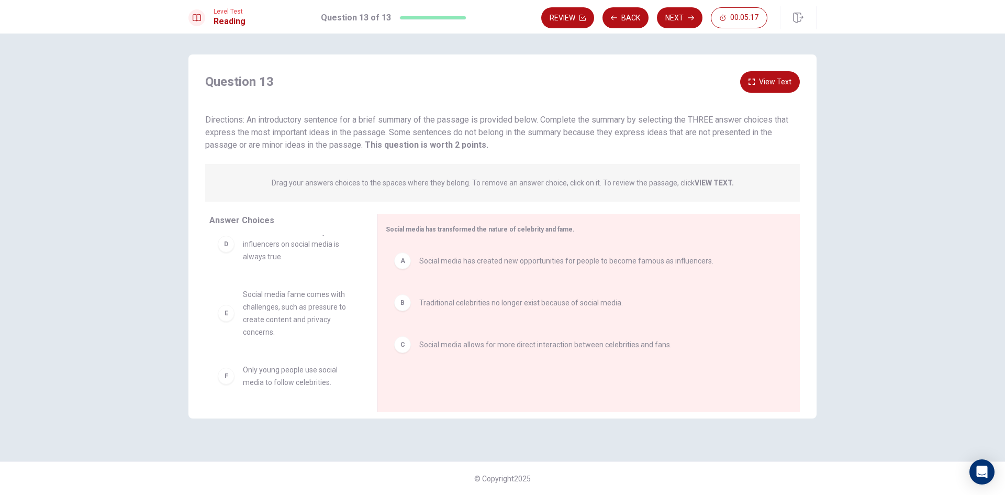
scroll to position [19, 0]
click at [677, 24] on button "Next" at bounding box center [680, 17] width 46 height 21
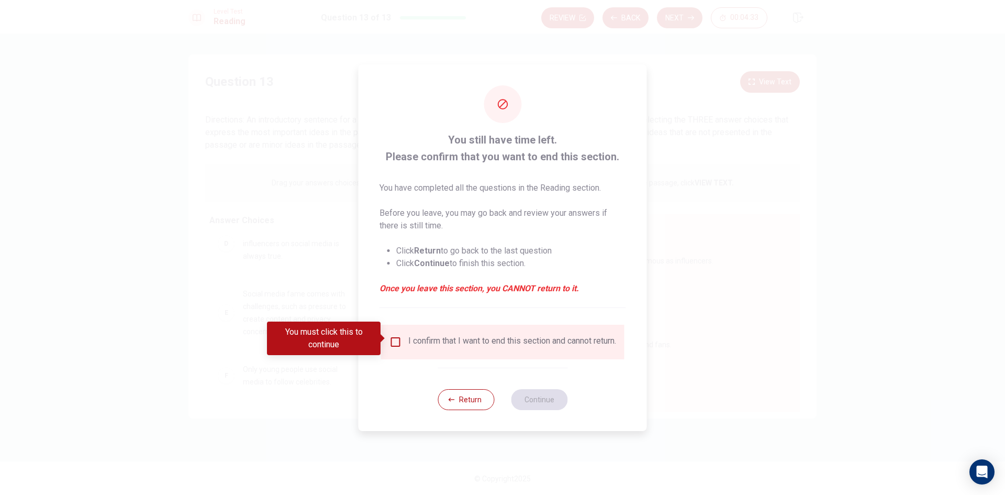
click at [396, 343] on input "You must click this to continue" at bounding box center [396, 342] width 13 height 13
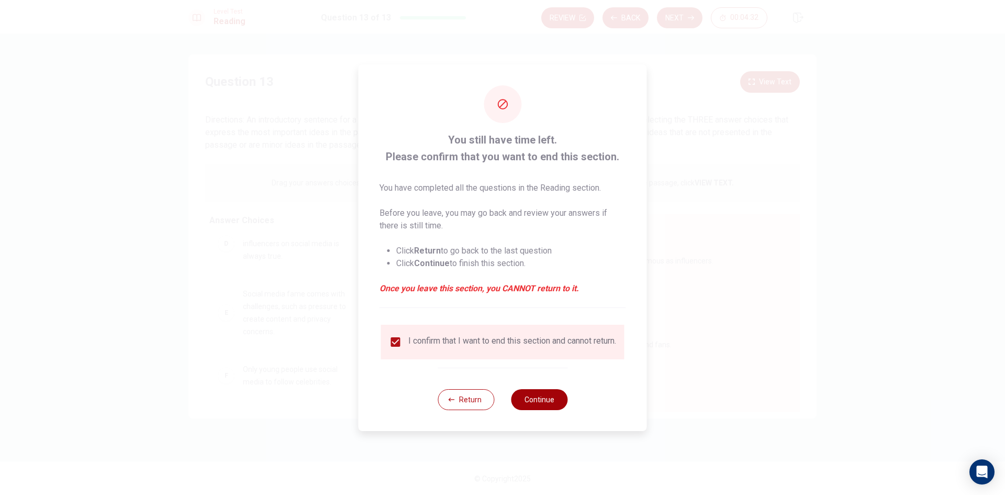
click at [549, 403] on button "Continue" at bounding box center [539, 399] width 57 height 21
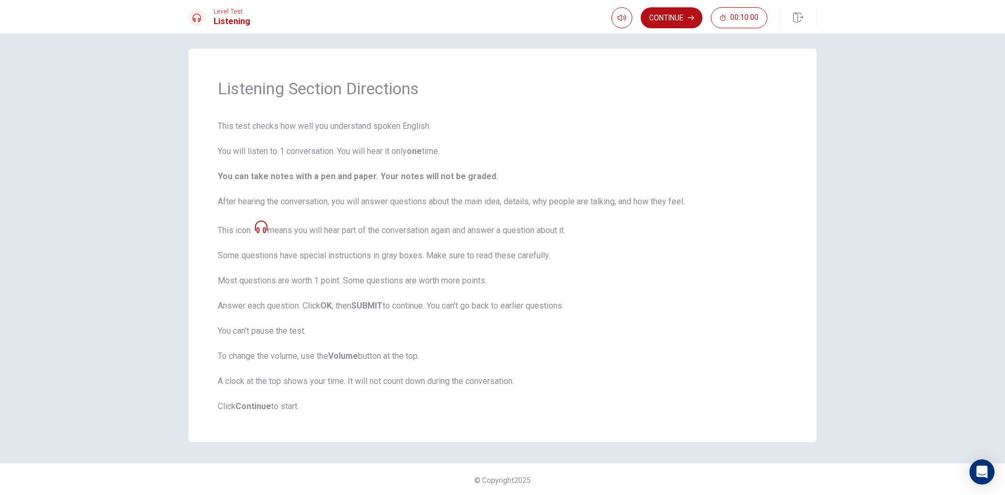
scroll to position [7, 0]
click at [681, 19] on button "Continue" at bounding box center [672, 17] width 62 height 21
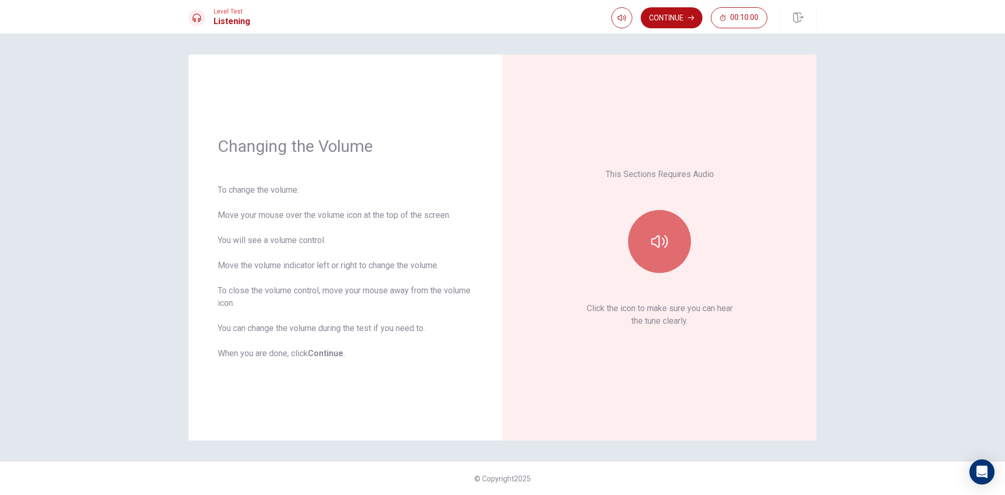
click at [670, 249] on button "button" at bounding box center [659, 241] width 63 height 63
click at [682, 24] on button "Continue" at bounding box center [672, 17] width 62 height 21
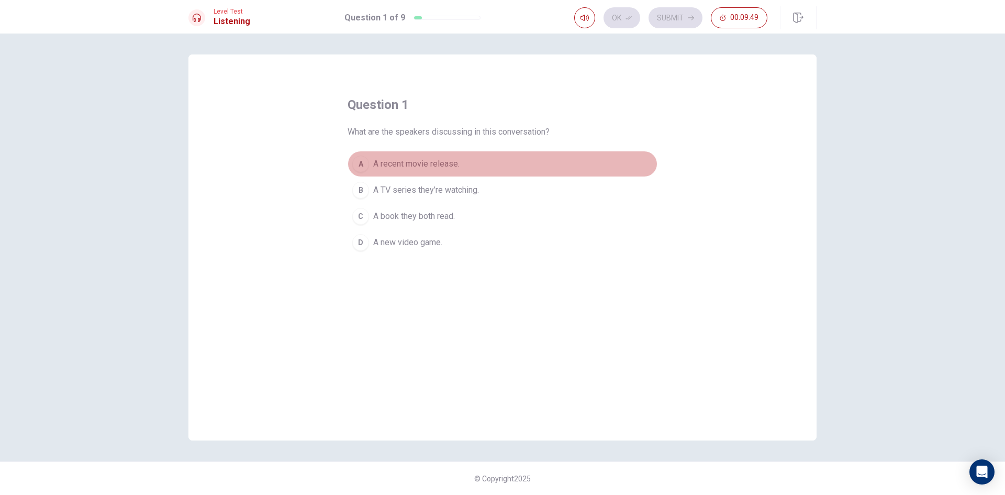
click at [369, 164] on div "A" at bounding box center [360, 163] width 17 height 17
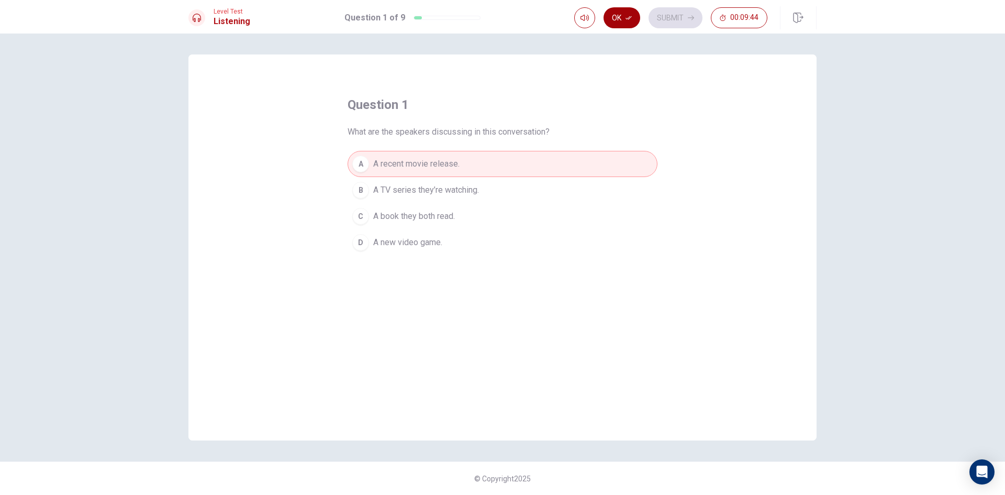
click at [627, 20] on icon "button" at bounding box center [629, 18] width 6 height 6
click at [680, 18] on button "Submit" at bounding box center [676, 17] width 54 height 21
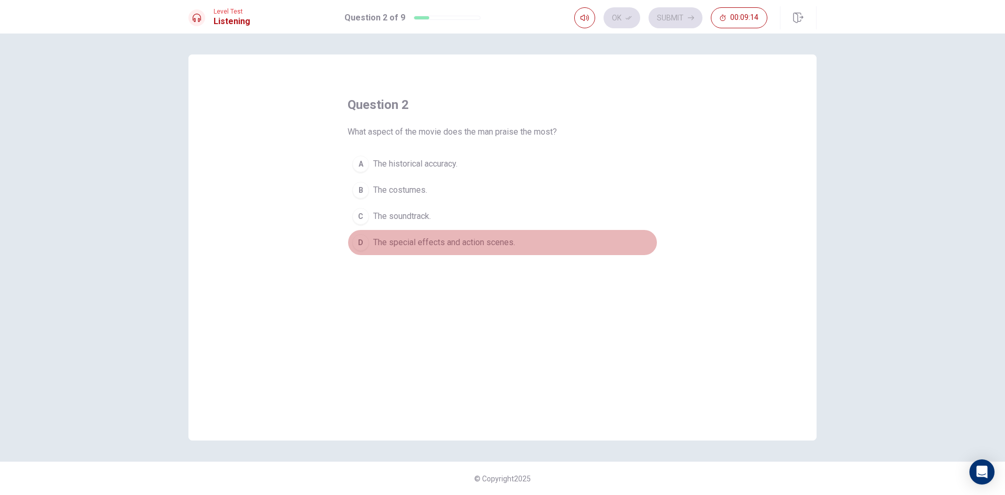
click at [463, 247] on span "The special effects and action scenes." at bounding box center [444, 242] width 142 height 13
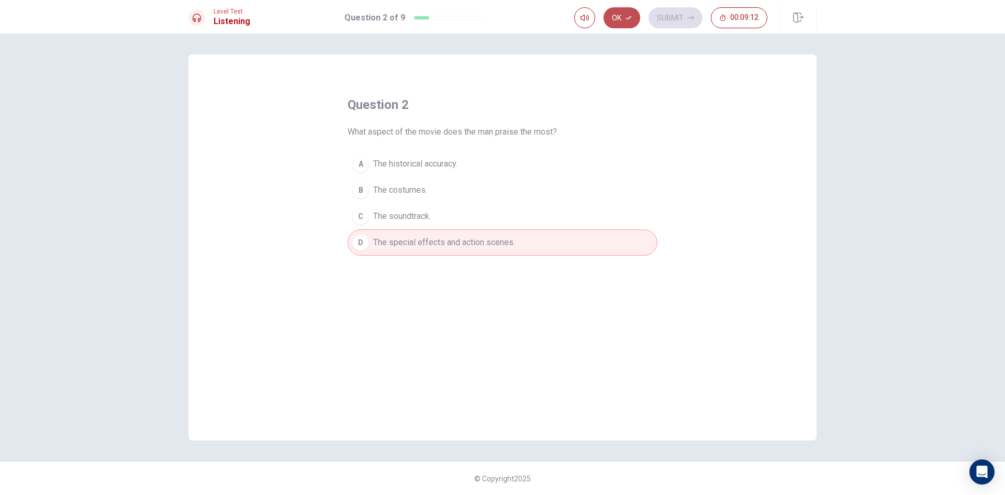
click at [617, 19] on button "Ok" at bounding box center [622, 17] width 37 height 21
click at [680, 18] on button "Submit" at bounding box center [676, 17] width 54 height 21
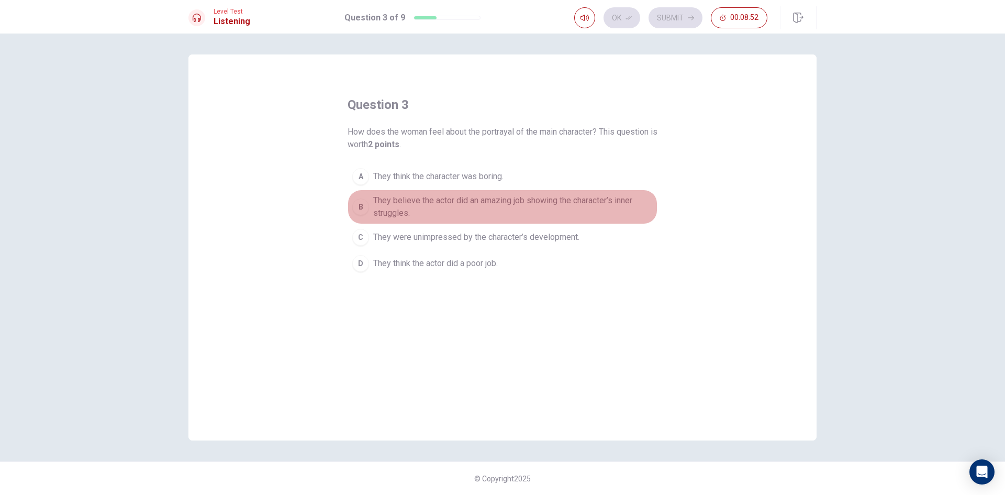
click at [538, 201] on span "They believe the actor did an amazing job showing the character’s inner struggl…" at bounding box center [513, 206] width 280 height 25
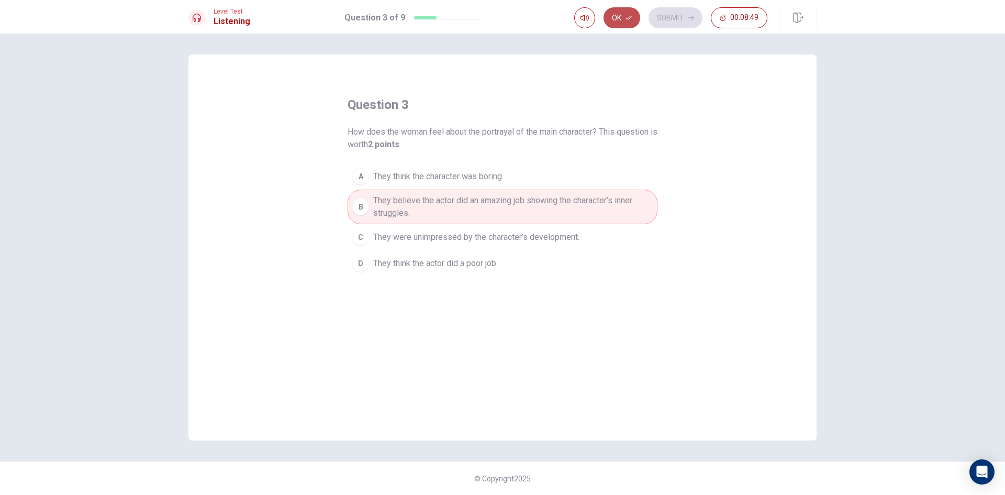
click at [622, 25] on button "Ok" at bounding box center [622, 17] width 37 height 21
click at [661, 18] on button "Submit" at bounding box center [676, 17] width 54 height 21
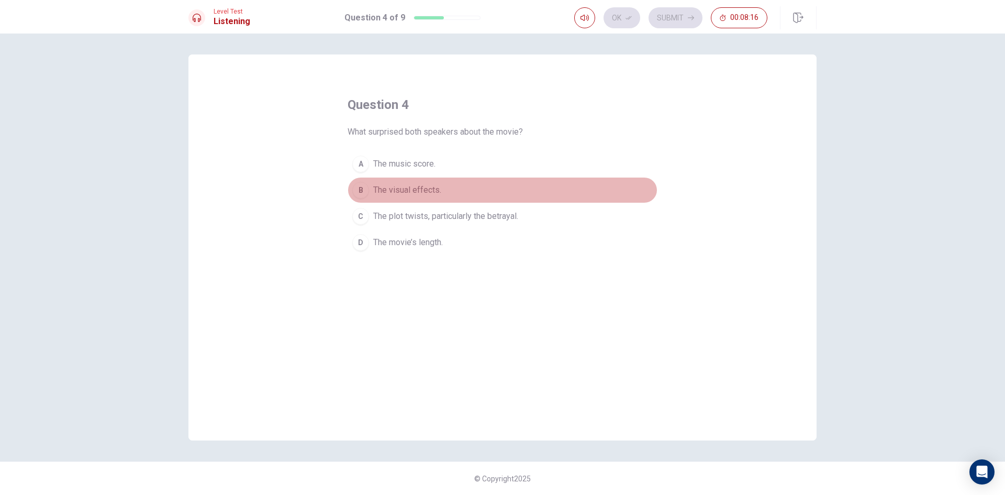
click at [417, 186] on span "The visual effects." at bounding box center [407, 190] width 68 height 13
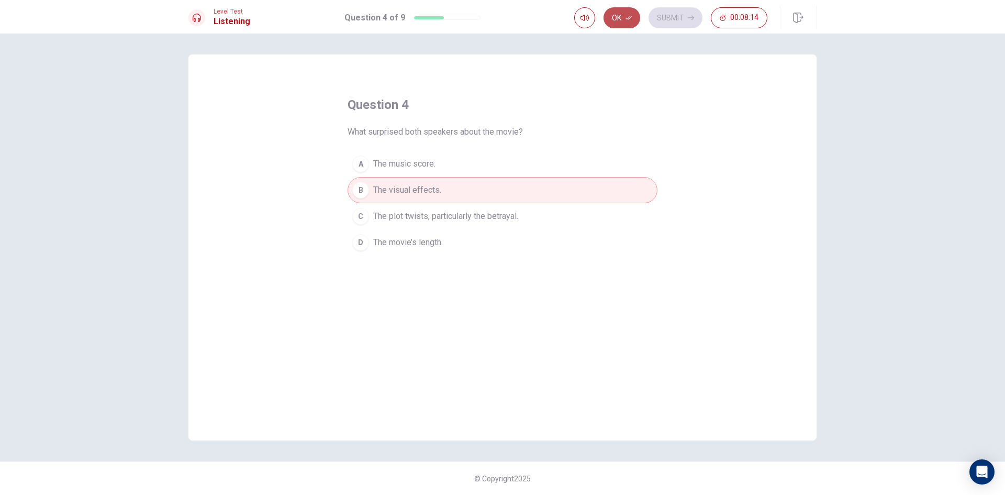
click at [624, 25] on button "Ok" at bounding box center [622, 17] width 37 height 21
click at [695, 19] on button "Submit" at bounding box center [676, 17] width 54 height 21
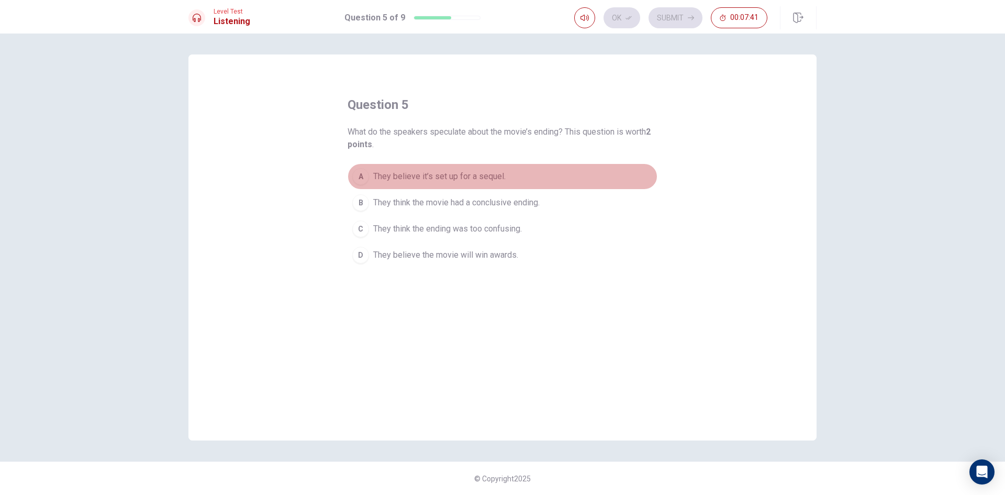
click at [473, 174] on span "They believe it’s set up for a sequel." at bounding box center [439, 176] width 132 height 13
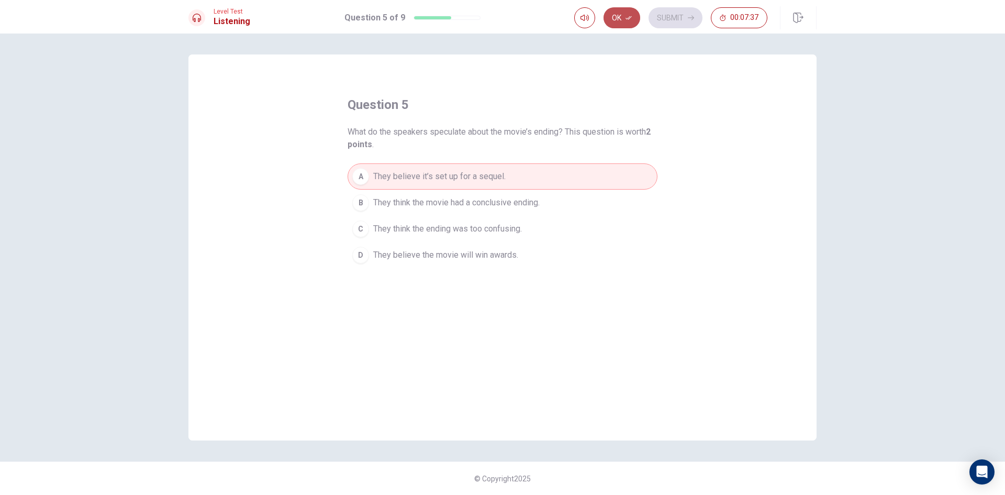
click at [629, 18] on icon "button" at bounding box center [629, 18] width 6 height 6
click at [683, 18] on button "Submit" at bounding box center [676, 17] width 54 height 21
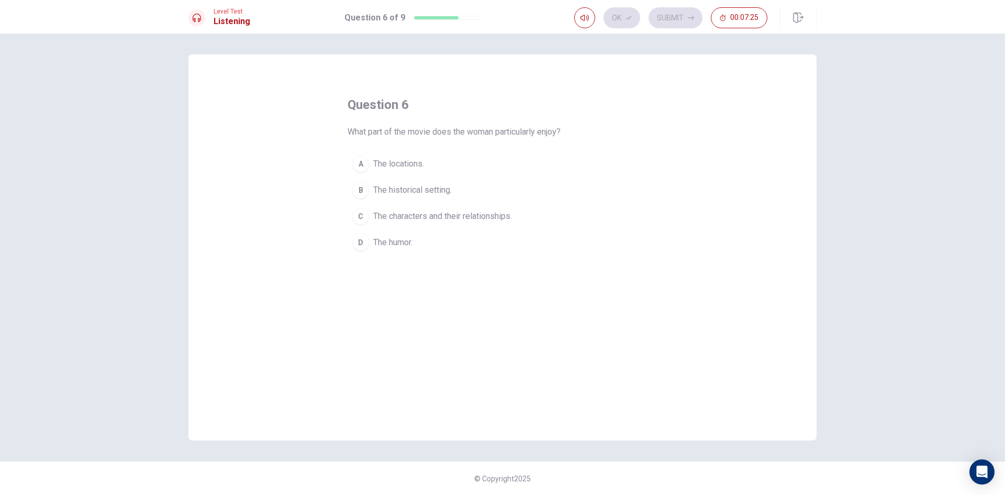
click at [508, 216] on span "The characters and their relationships." at bounding box center [442, 216] width 139 height 13
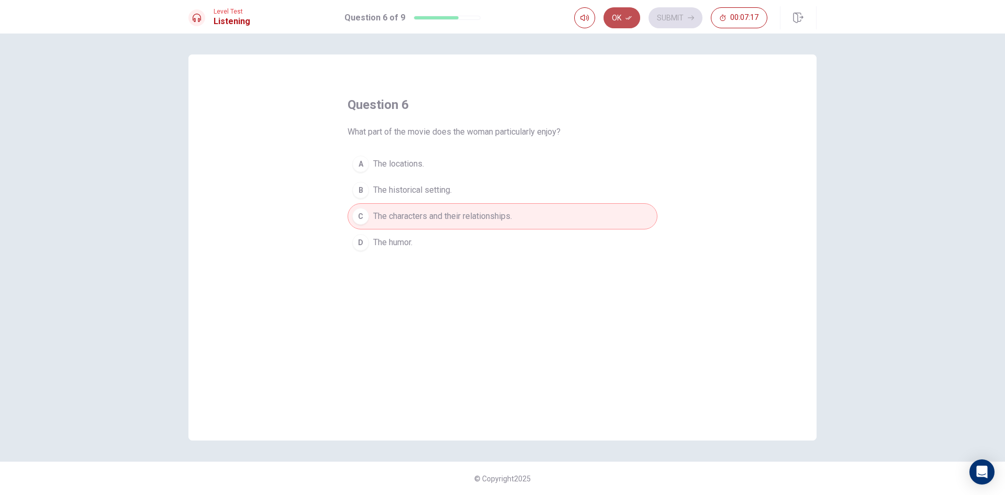
click at [622, 24] on button "Ok" at bounding box center [622, 17] width 37 height 21
click at [676, 24] on button "Submit" at bounding box center [676, 17] width 54 height 21
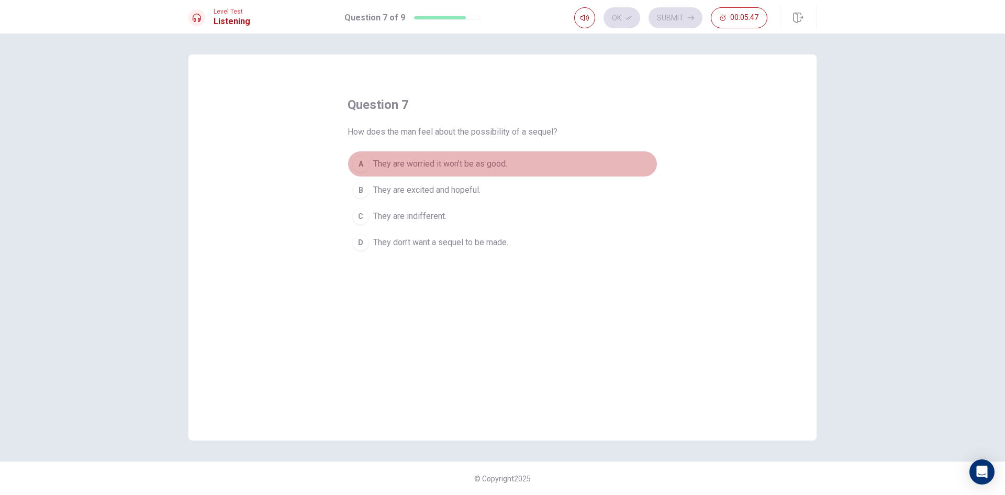
click at [451, 161] on span "They are worried it won’t be as good." at bounding box center [440, 164] width 134 height 13
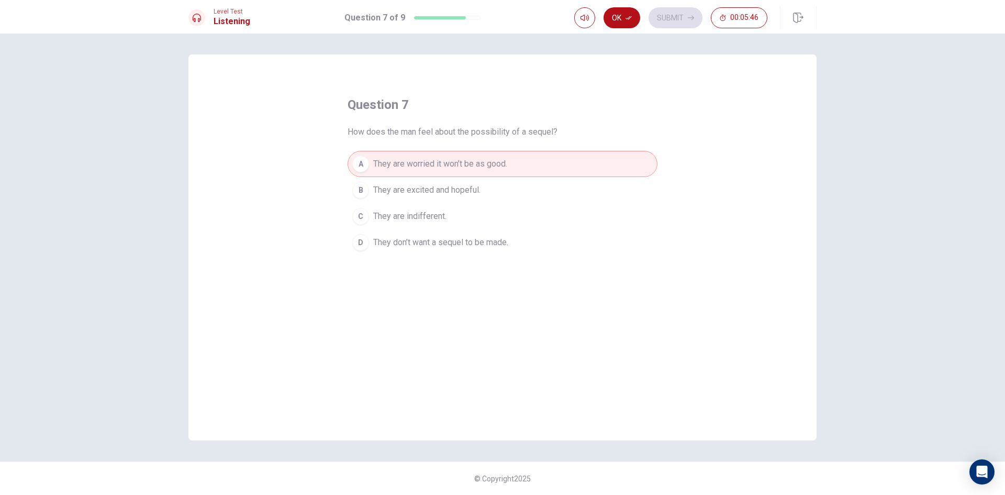
click at [625, 17] on button "Ok" at bounding box center [622, 17] width 37 height 21
click at [673, 15] on button "Submit" at bounding box center [676, 17] width 54 height 21
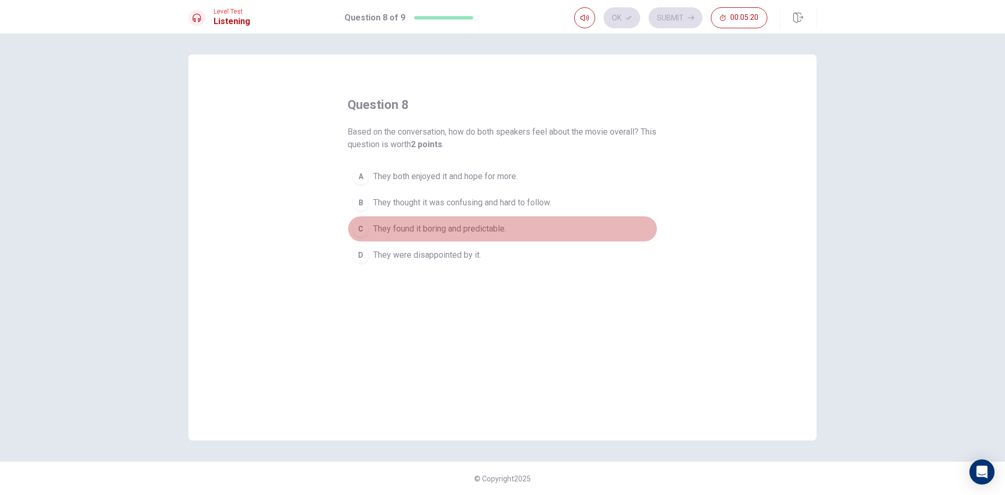
click at [455, 224] on span "They found it boring and predictable." at bounding box center [439, 228] width 133 height 13
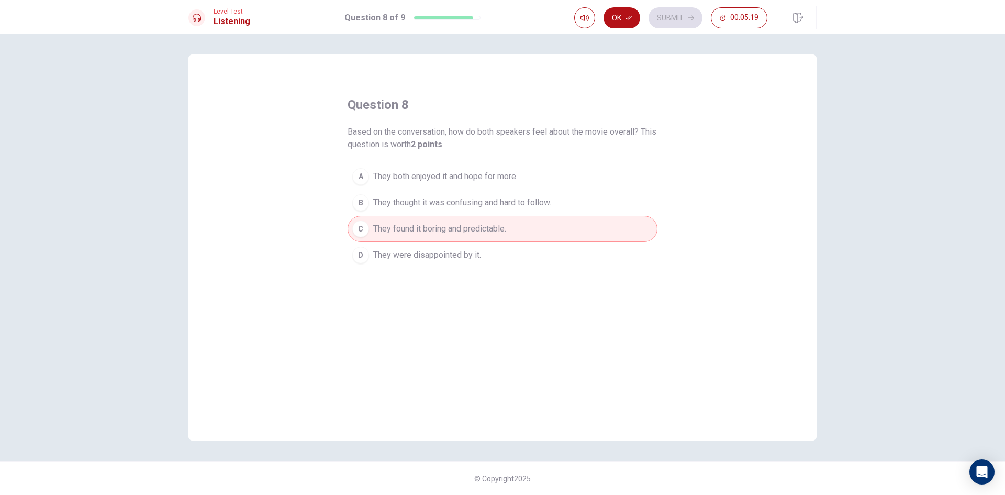
click at [630, 19] on icon "button" at bounding box center [629, 18] width 6 height 6
click at [666, 19] on button "Submit" at bounding box center [676, 17] width 54 height 21
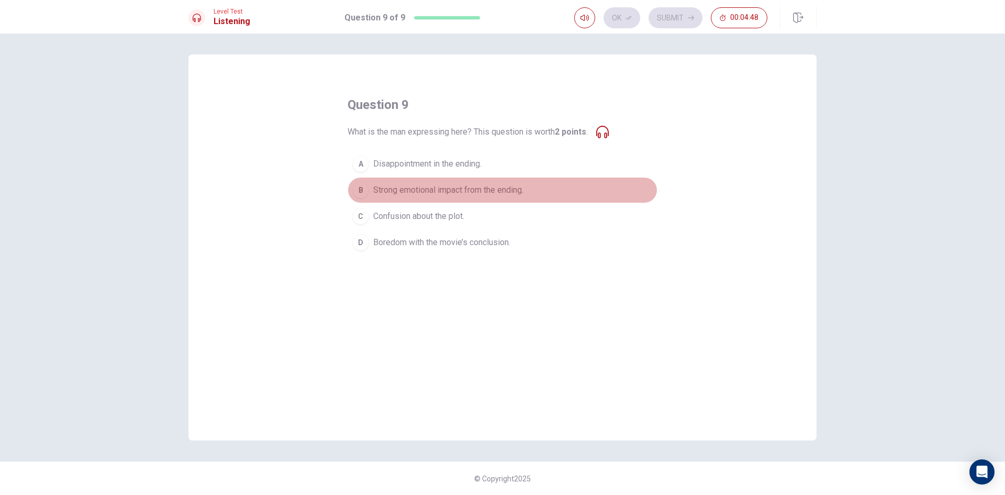
click at [469, 190] on span "Strong emotional impact from the ending." at bounding box center [448, 190] width 150 height 13
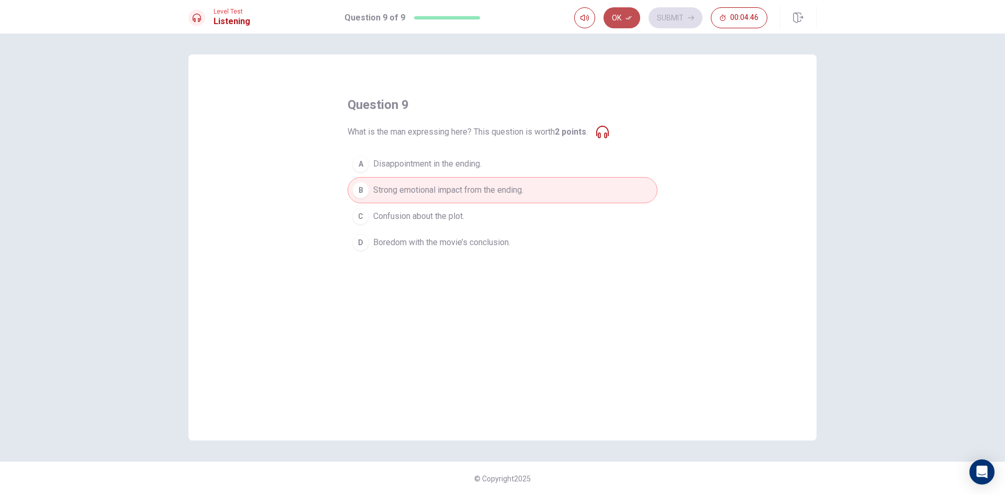
click at [621, 21] on button "Ok" at bounding box center [622, 17] width 37 height 21
click at [677, 25] on button "Submit" at bounding box center [676, 17] width 54 height 21
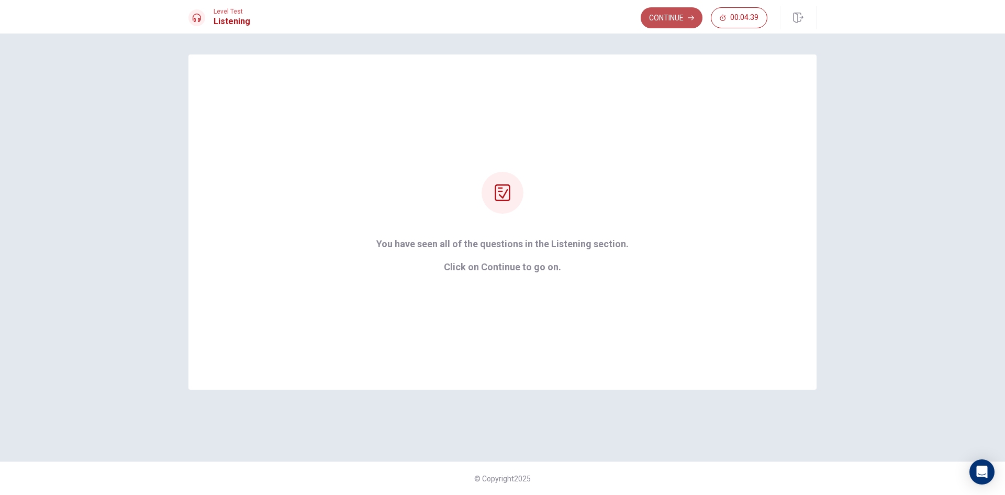
click at [677, 19] on button "Continue" at bounding box center [672, 17] width 62 height 21
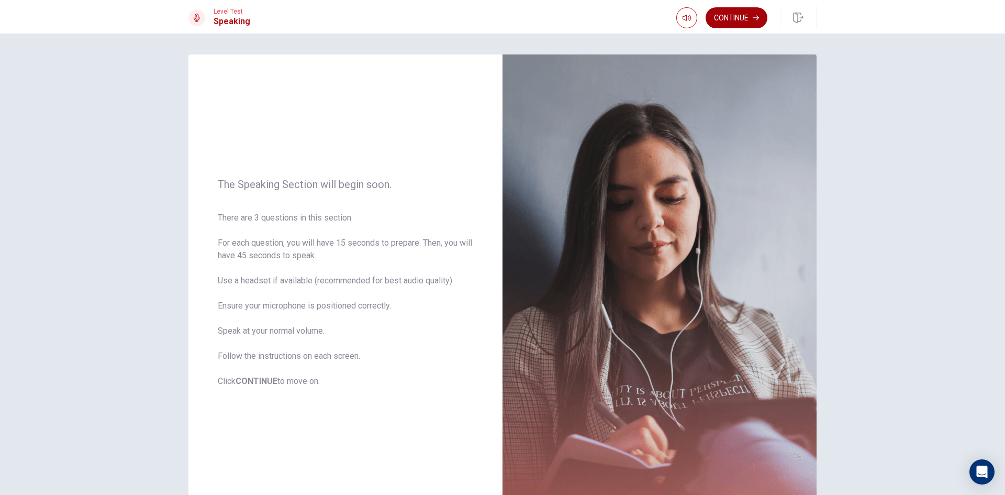
click at [741, 18] on button "Continue" at bounding box center [737, 17] width 62 height 21
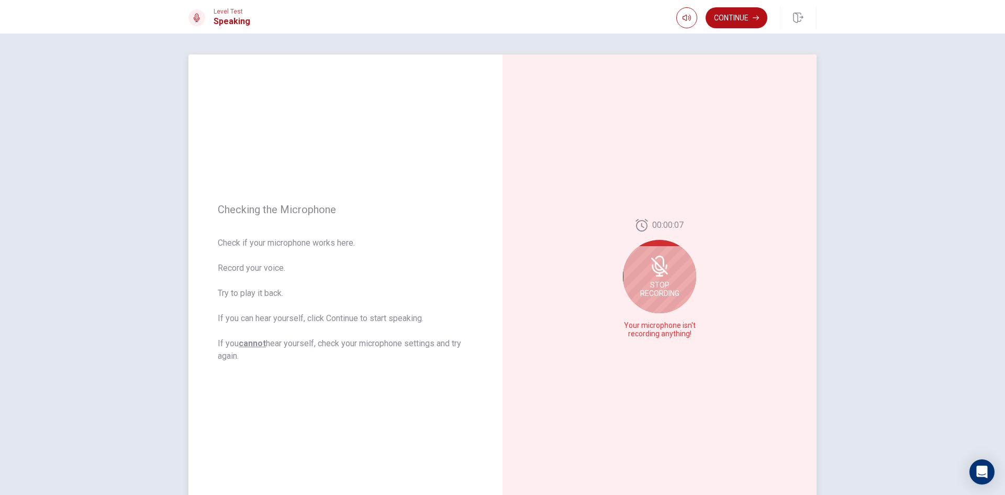
click at [673, 278] on div "Stop Recording" at bounding box center [659, 276] width 73 height 73
click at [661, 291] on icon at bounding box center [661, 281] width 21 height 21
click at [664, 333] on button "Play Audio" at bounding box center [671, 334] width 15 height 15
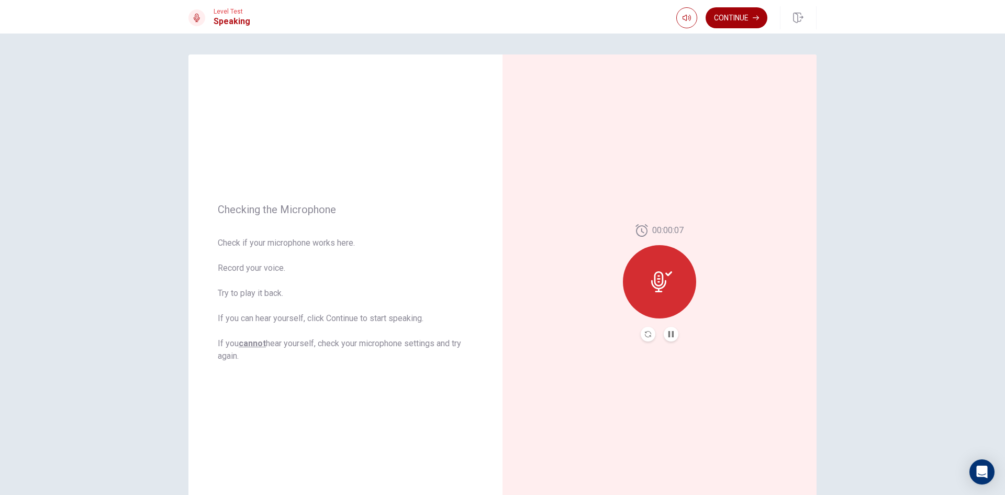
click at [740, 23] on button "Continue" at bounding box center [737, 17] width 62 height 21
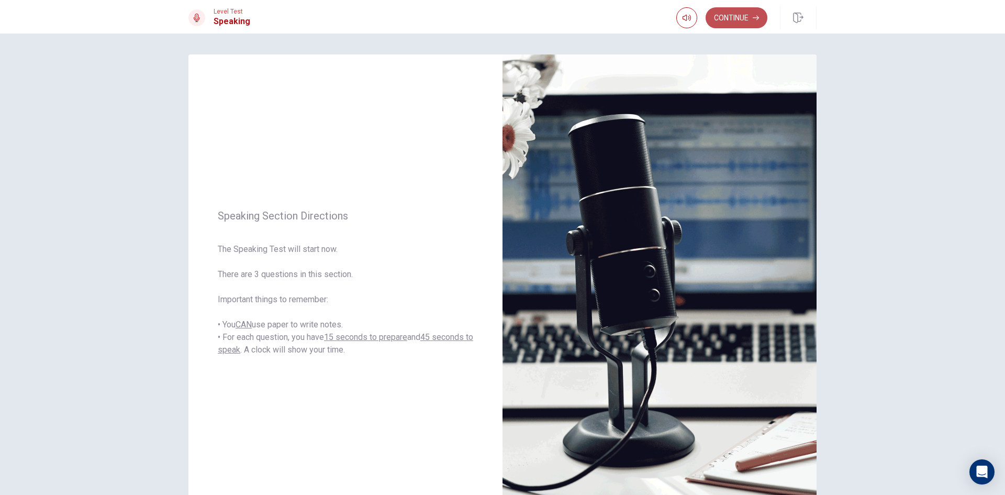
click at [747, 21] on button "Continue" at bounding box center [737, 17] width 62 height 21
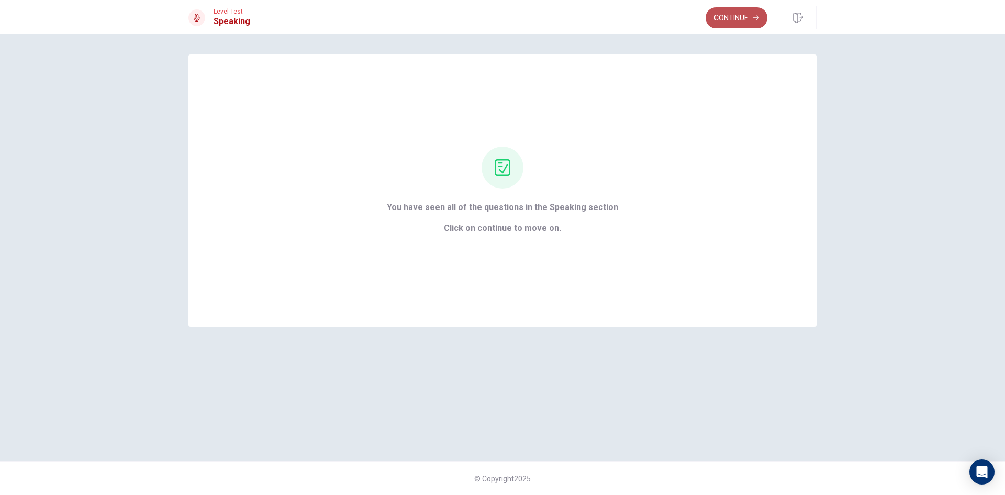
click at [725, 14] on button "Continue" at bounding box center [737, 17] width 62 height 21
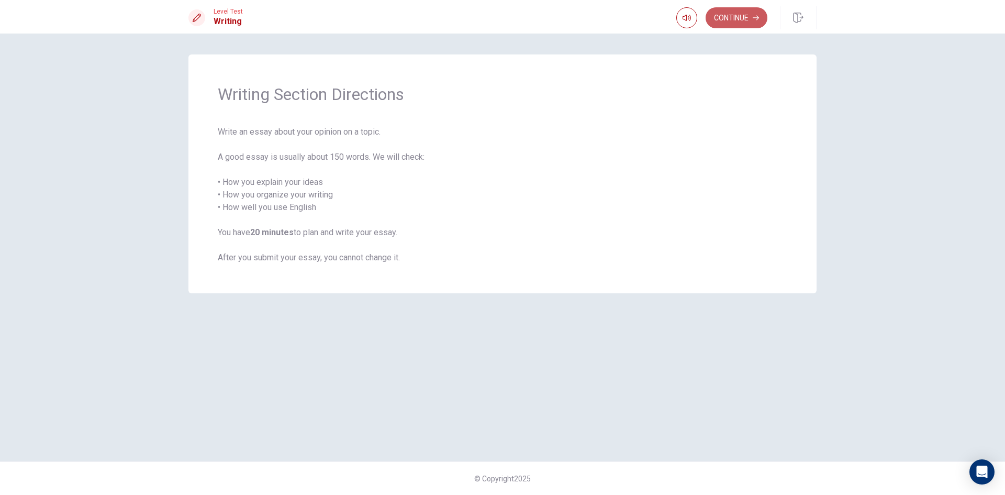
drag, startPoint x: 722, startPoint y: 16, endPoint x: 725, endPoint y: 30, distance: 13.9
click at [724, 16] on button "Continue" at bounding box center [737, 17] width 62 height 21
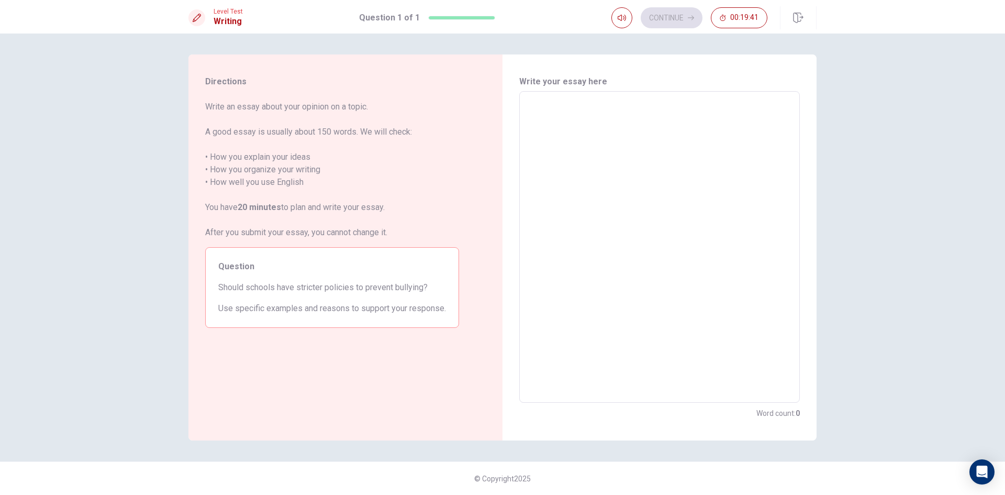
click at [535, 120] on textarea at bounding box center [660, 247] width 266 height 294
type textarea "B"
type textarea "x"
type textarea "Bu"
type textarea "x"
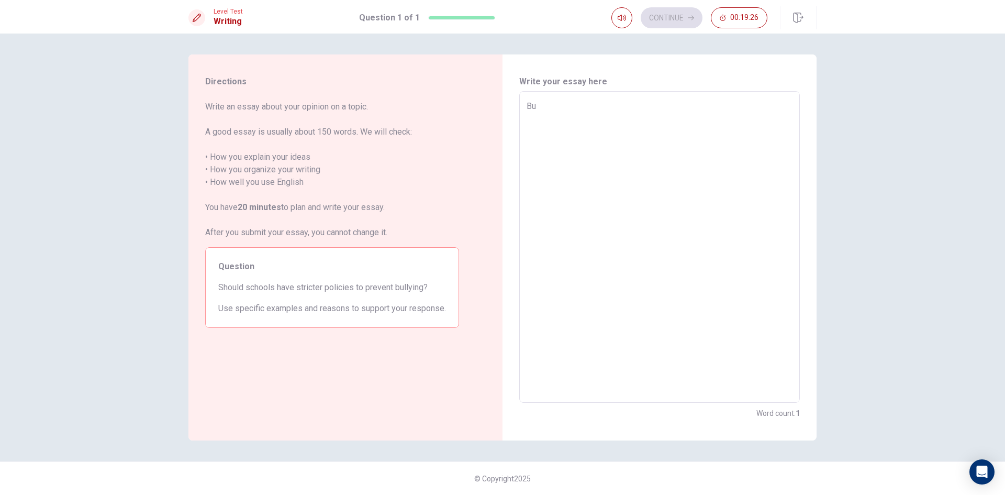
type textarea "Bul"
type textarea "x"
type textarea "Bull"
type textarea "x"
type textarea "Bully"
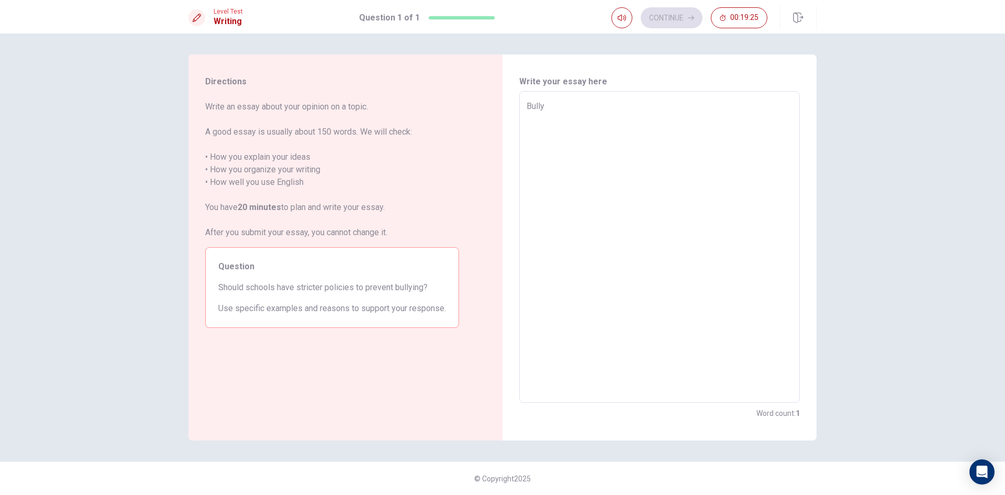
type textarea "x"
type textarea "Bullyi"
type textarea "x"
type textarea "Bullyin"
type textarea "x"
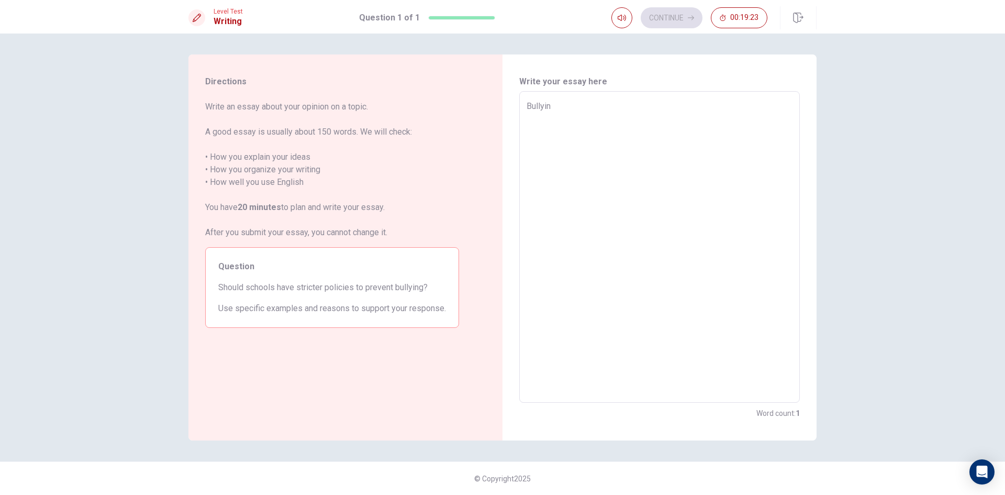
type textarea "Bullying"
type textarea "x"
type textarea "TBullying"
type textarea "x"
type textarea "ThBullying"
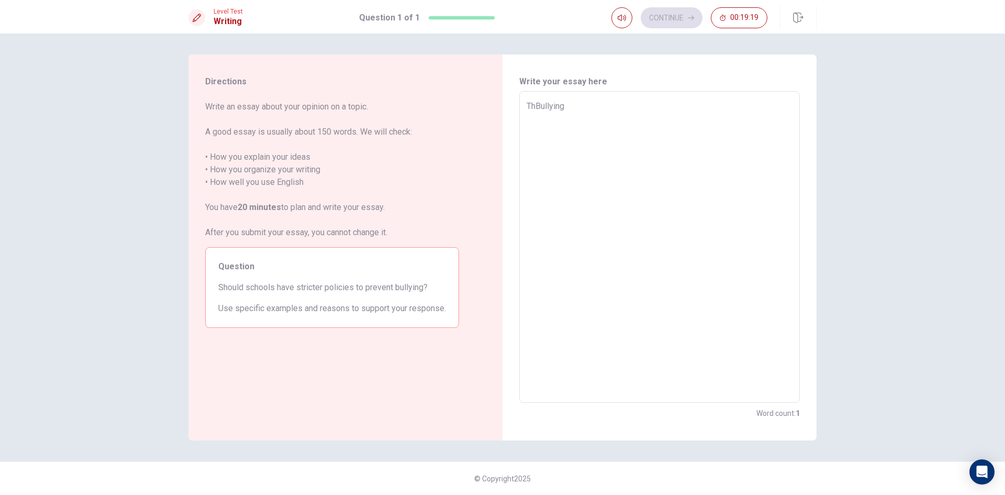
type textarea "x"
type textarea "TheBullying"
type textarea "x"
type textarea "The Bullying"
type textarea "x"
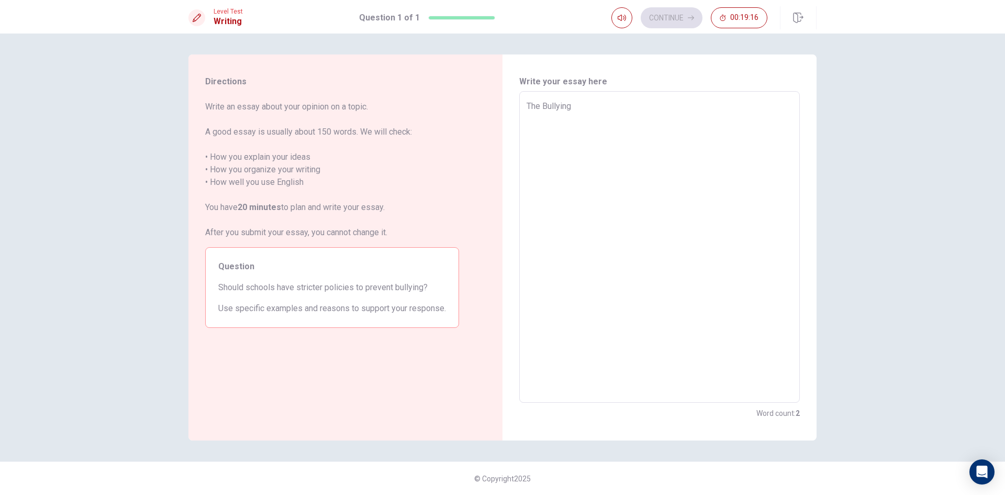
type textarea "The Bullying"
type textarea "x"
type textarea "The Bullying i"
type textarea "x"
type textarea "The Bullying is"
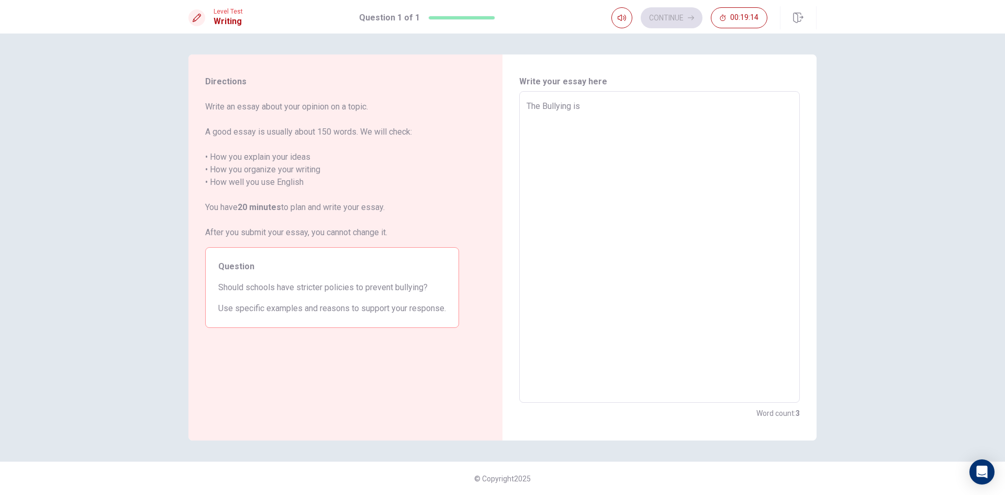
type textarea "x"
type textarea "The Bullying is"
type textarea "x"
type textarea "The Bullying is w"
type textarea "x"
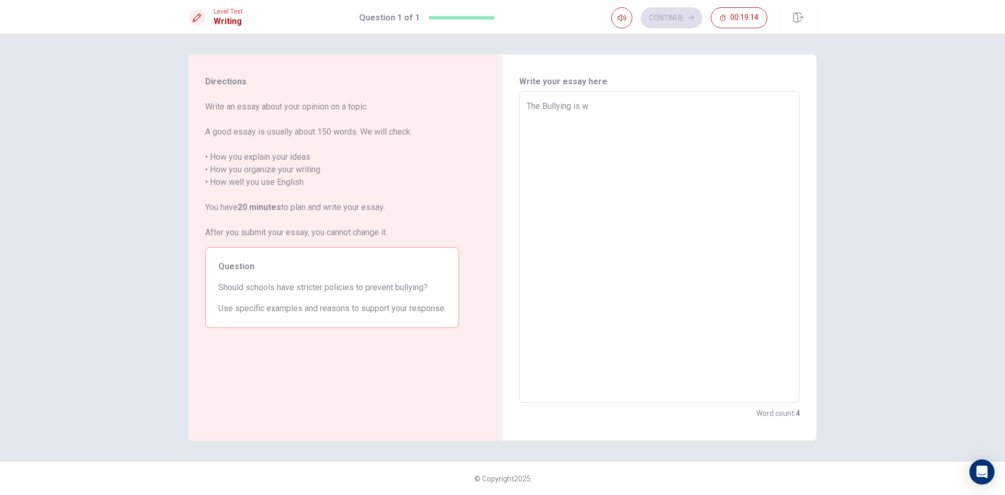
type textarea "The Bullying is wo"
type textarea "x"
type textarea "The Bullying is woo"
type textarea "x"
type textarea "The Bullying is woos"
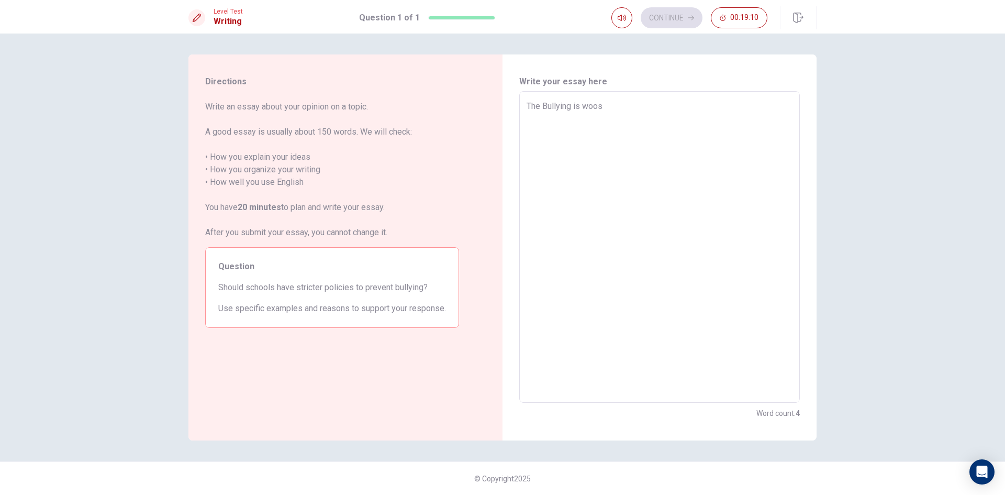
type textarea "x"
type textarea "The Bullying is woost"
type textarea "x"
type textarea "The Bullying is woos"
type textarea "x"
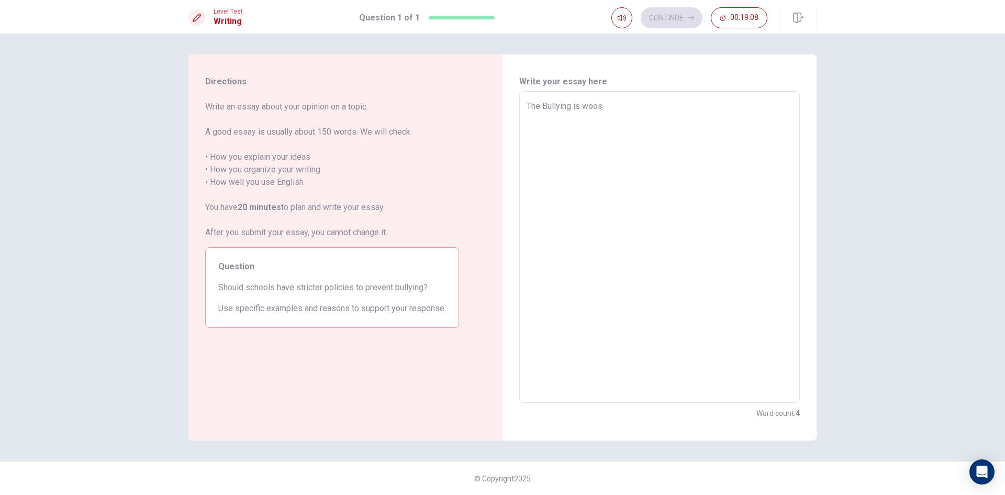
type textarea "The Bullying is woo"
type textarea "x"
type textarea "The Bullying is woos"
type textarea "x"
type textarea "The Bullying is woost"
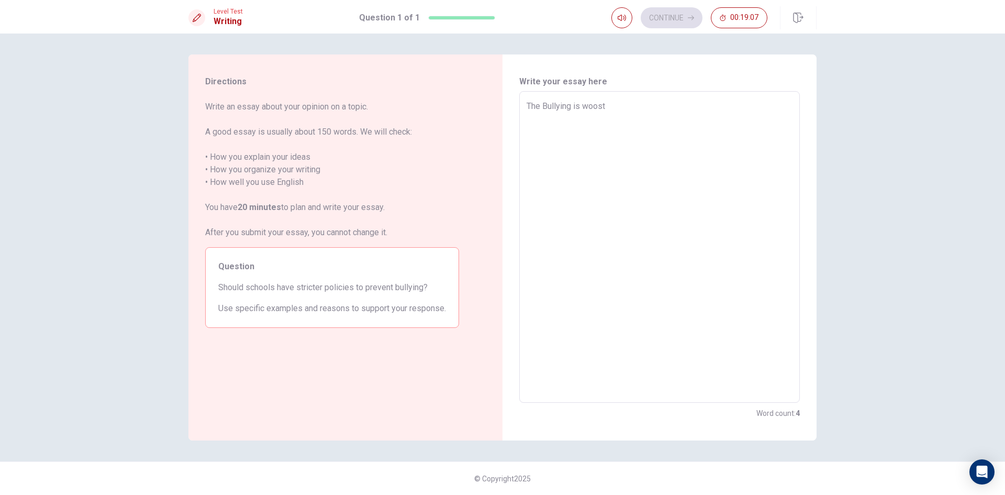
type textarea "x"
type textarea "The Bullying is woos"
type textarea "x"
type textarea "The Bullying is woo"
type textarea "x"
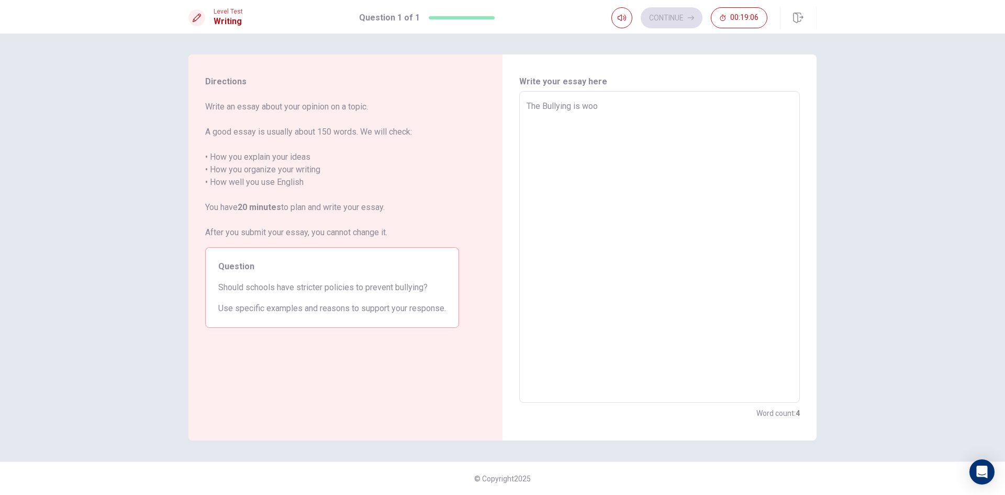
type textarea "The Bullying is wo"
type textarea "x"
type textarea "The Bullying is wou"
type textarea "x"
type textarea "The Bullying is wous"
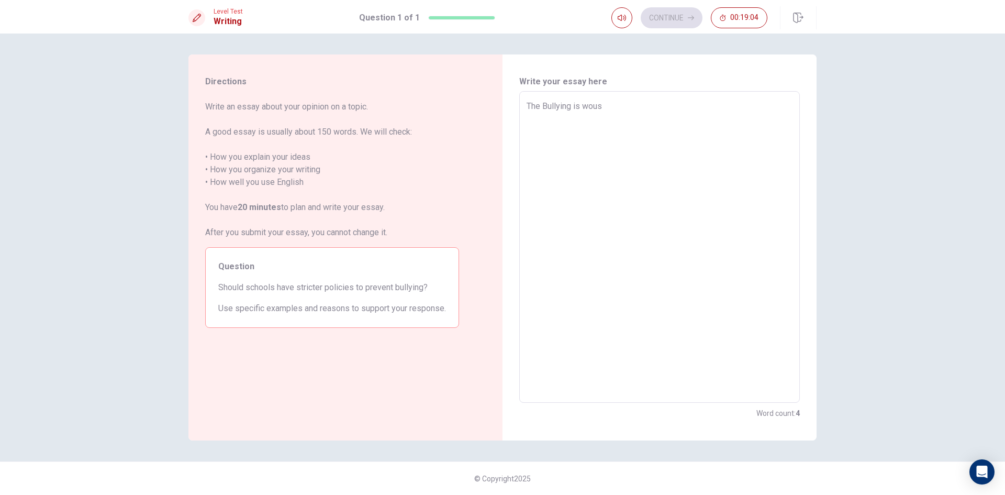
type textarea "x"
type textarea "The Bullying is woust"
type textarea "x"
type textarea "The Bullying is wous"
type textarea "x"
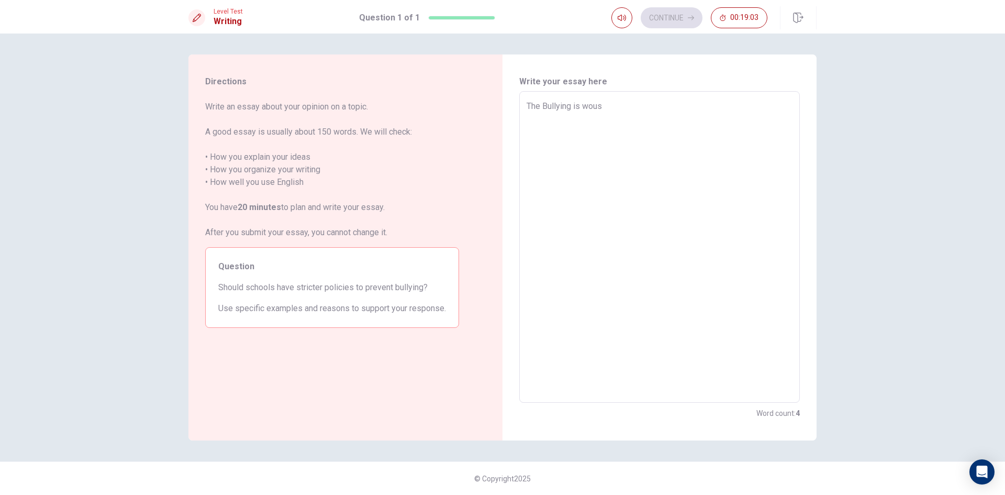
type textarea "The Bullying is wou"
type textarea "x"
type textarea "The Bullying is wo"
type textarea "x"
type textarea "The Bullying is wot"
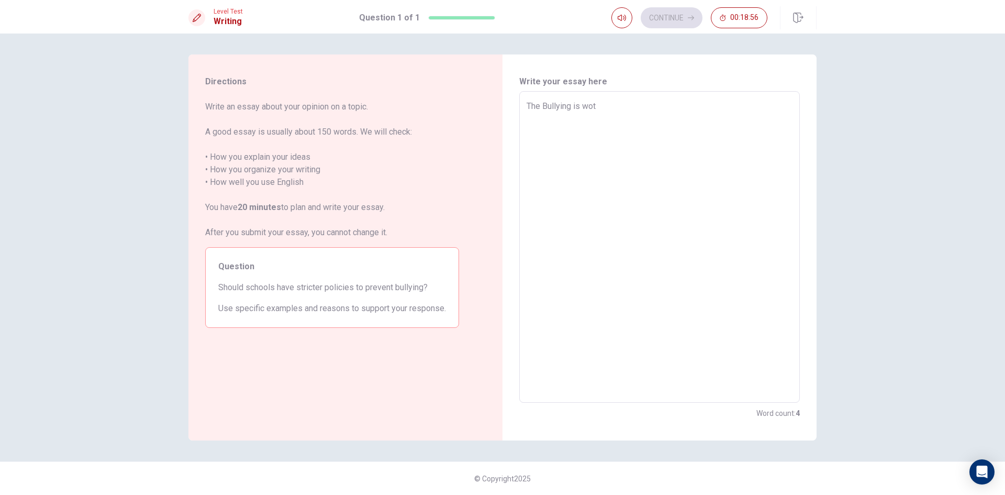
type textarea "x"
type textarea "The Bullying is wots"
type textarea "x"
type textarea "The Bullying is wotst"
type textarea "x"
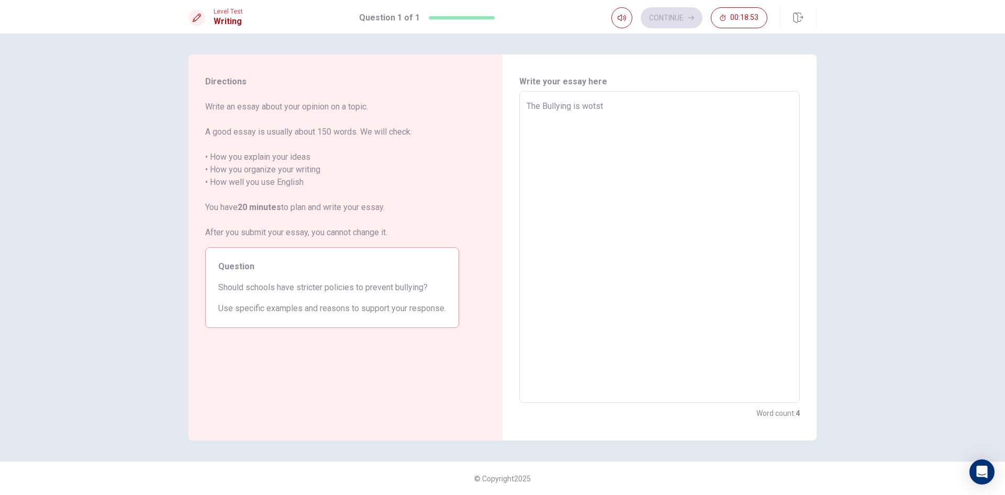
type textarea "The Bullying is wots"
type textarea "x"
type textarea "The Bullying is wot"
type textarea "x"
type textarea "The Bullying is wo"
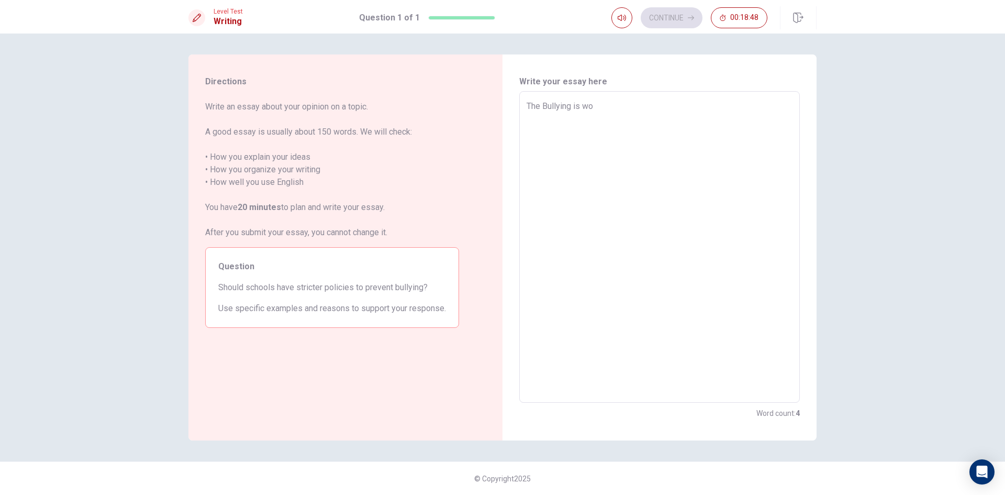
type textarea "x"
type textarea "The Bullying is wor"
type textarea "x"
type textarea "The Bullying is wors"
type textarea "x"
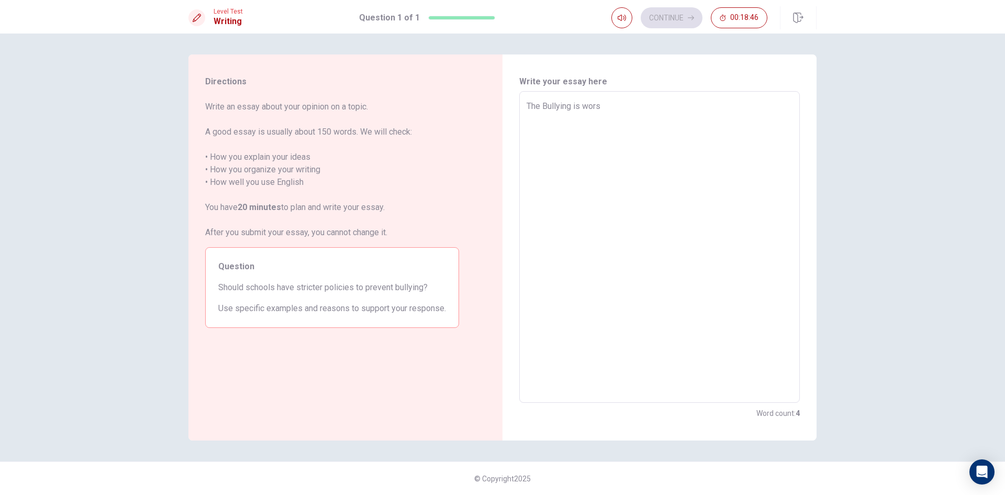
type textarea "The Bullying is worst"
type textarea "x"
type textarea "The Bullying is worst"
type textarea "x"
type textarea "The Bullying is worst ,"
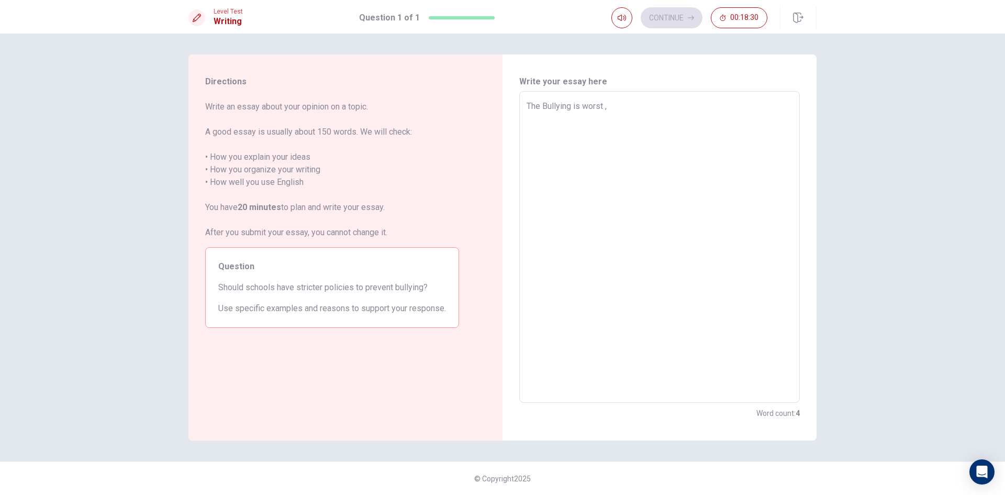
type textarea "x"
type textarea "The Bullying is worst ,"
type textarea "x"
type textarea "The Bullying is worst , i"
type textarea "x"
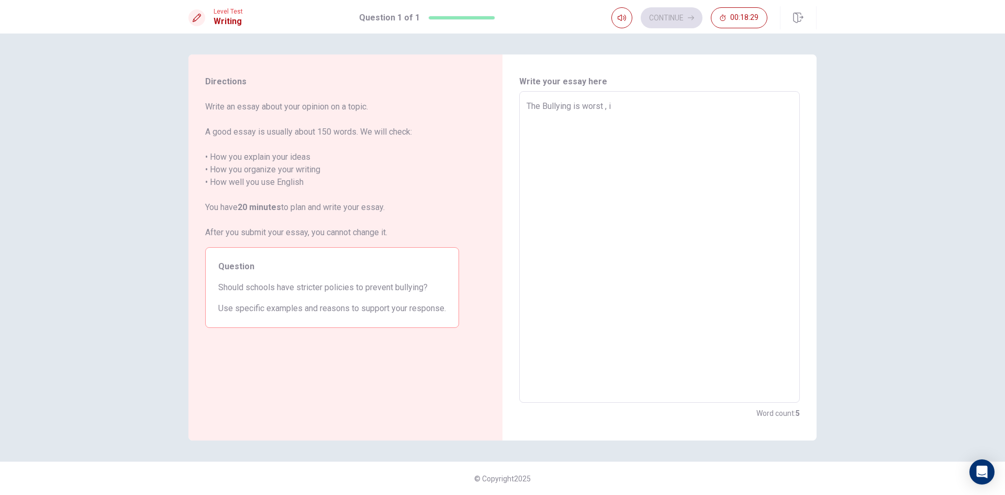
type textarea "The Bullying is worst , in"
type textarea "x"
type textarea "The Bullying is worst , in"
type textarea "x"
type textarea "The Bullying is worst , in t"
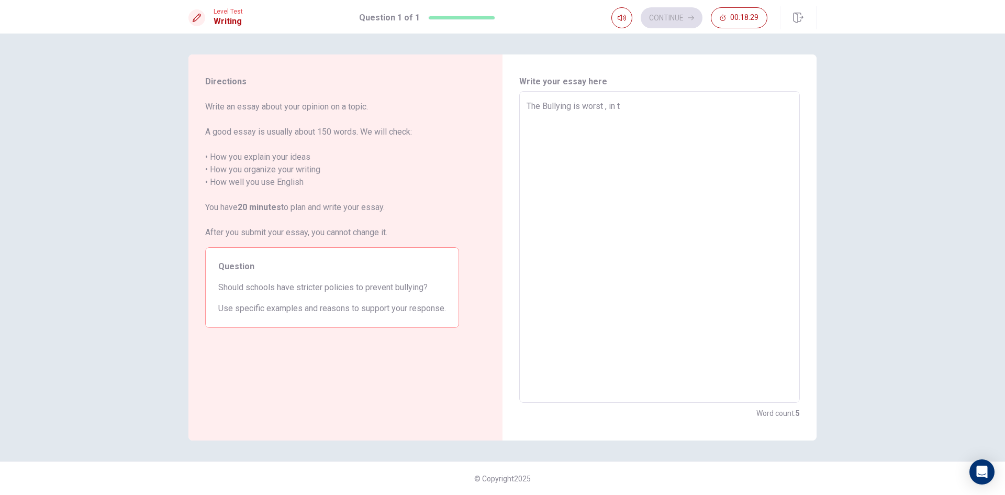
type textarea "x"
type textarea "The Bullying is worst , in th"
type textarea "x"
type textarea "The Bullying is worst , in the"
type textarea "x"
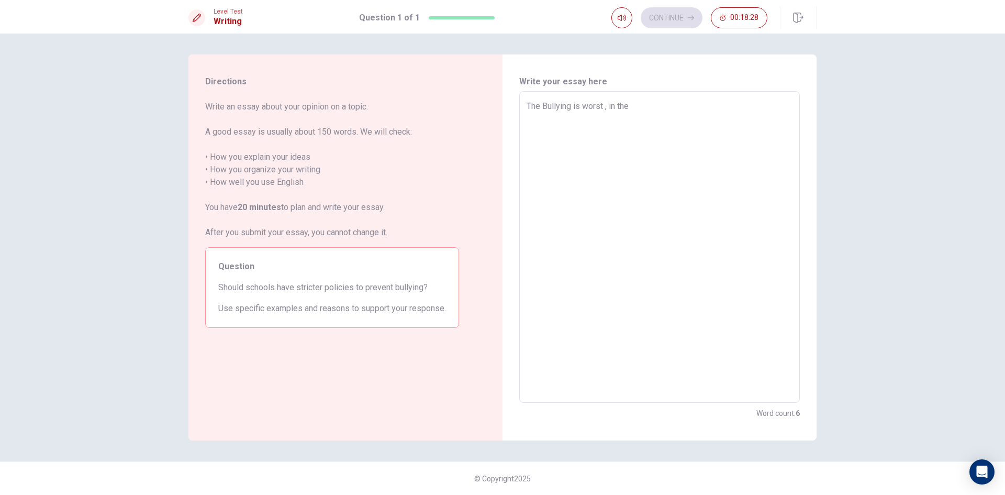
type textarea "The Bullying is worst , in the"
type textarea "x"
type textarea "The Bullying is worst , in the t"
type textarea "x"
type textarea "The Bullying is worst , in the ti"
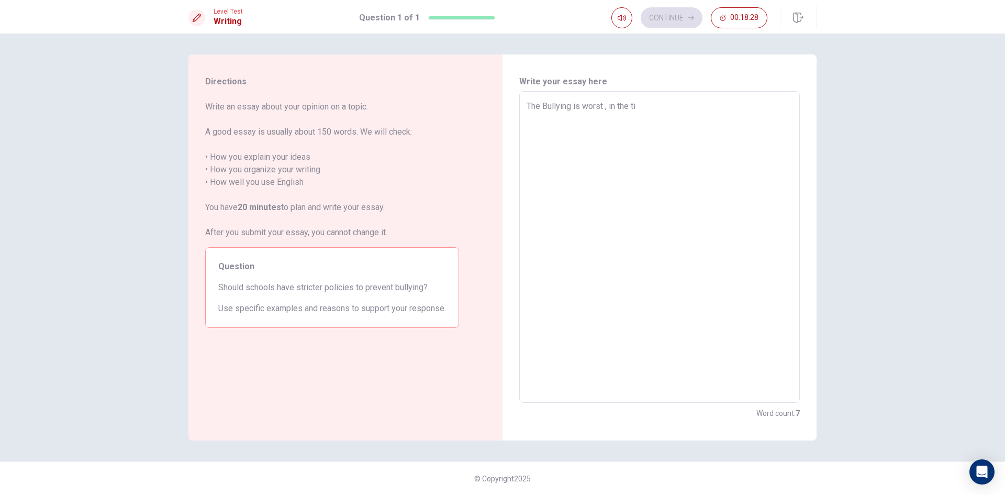
type textarea "x"
type textarea "The Bullying is worst , in the [PERSON_NAME]"
type textarea "x"
type textarea "The Bullying is worst , in the time"
type textarea "x"
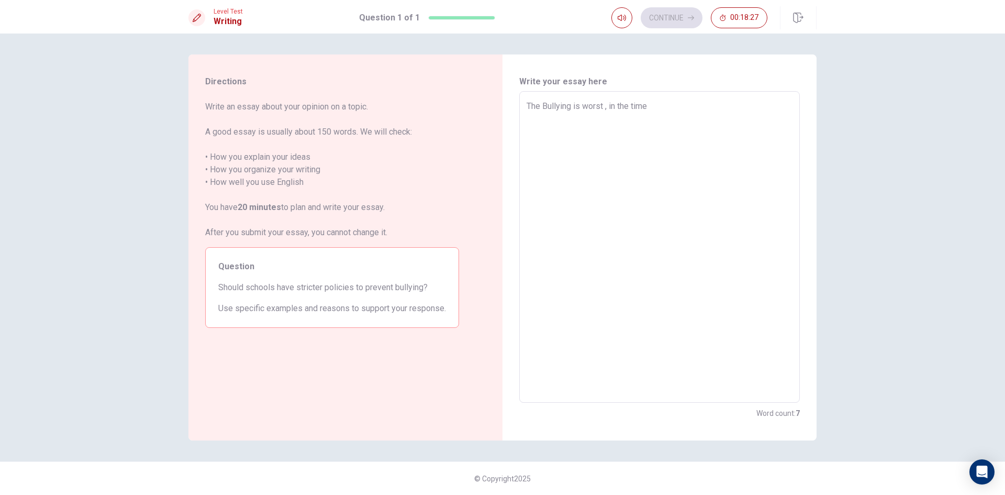
type textarea "The Bullying is worst , in the time"
type textarea "x"
type textarea "The Bullying is worst , in the time s"
type textarea "x"
type textarea "The Bullying is worst , in the time st"
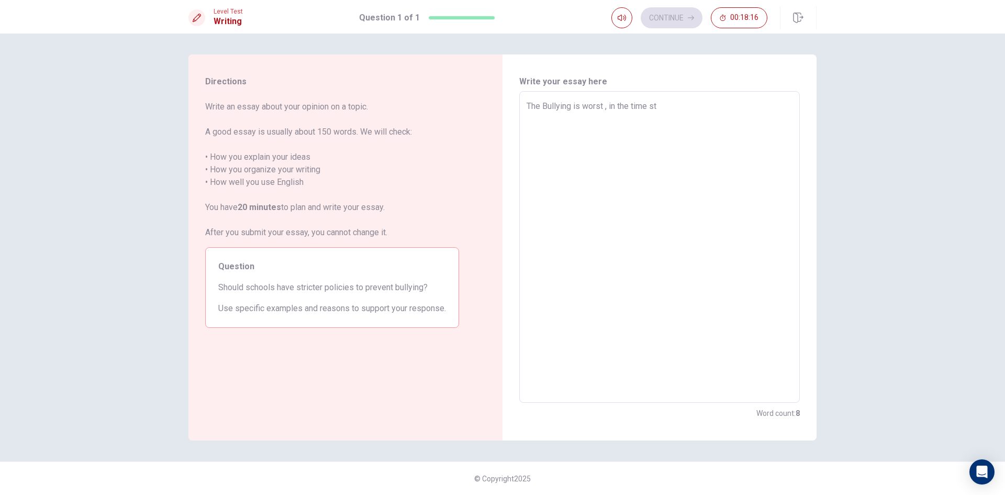
type textarea "x"
type textarea "The Bullying is worst , in the time sti"
type textarea "x"
type textarea "The Bullying is worst , in the time stil"
type textarea "x"
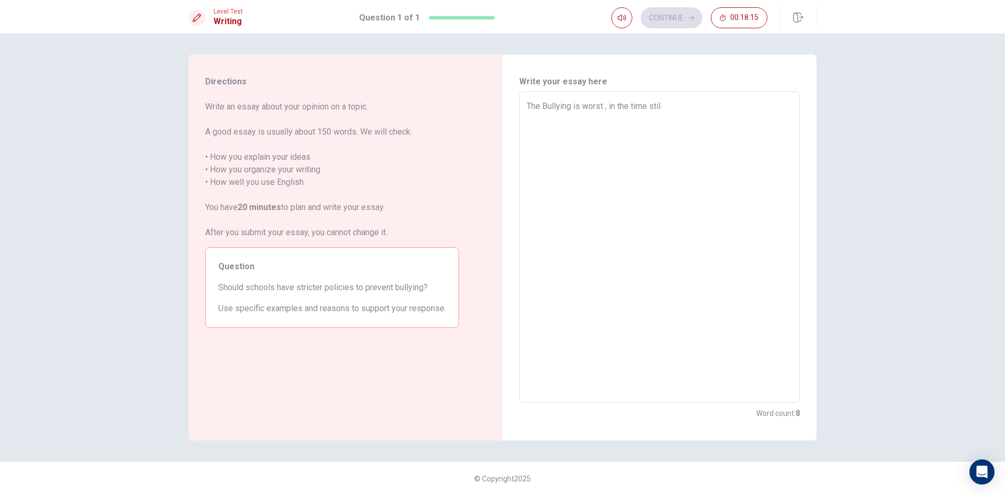
type textarea "The Bullying is worst , in the time still"
type textarea "x"
type textarea "The Bullying is worst , in the time still"
type textarea "x"
type textarea "The Bullying is worst , in the time still c"
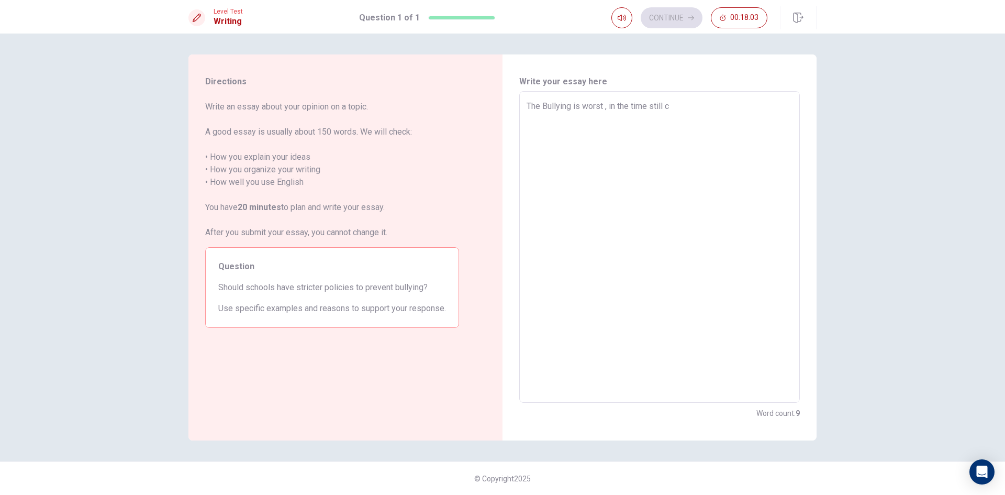
type textarea "x"
type textarea "The Bullying is worst , in the time still ca"
type textarea "x"
type textarea "The Bullying is worst , in the time still can"
type textarea "x"
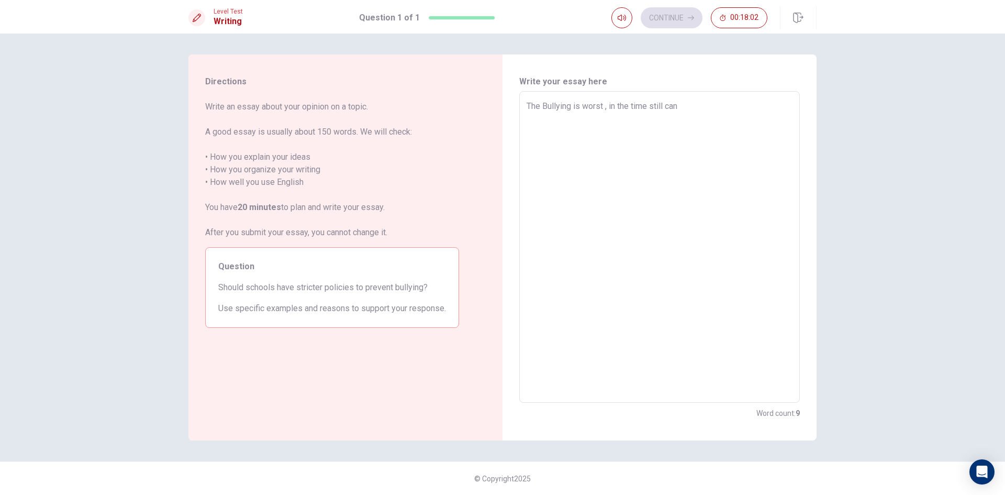
type textarea "The Bullying is worst , in the time still can"
type textarea "x"
type textarea "The Bullying is worst , in the time still can f"
type textarea "x"
type textarea "The Bullying is worst , in the time still can fo"
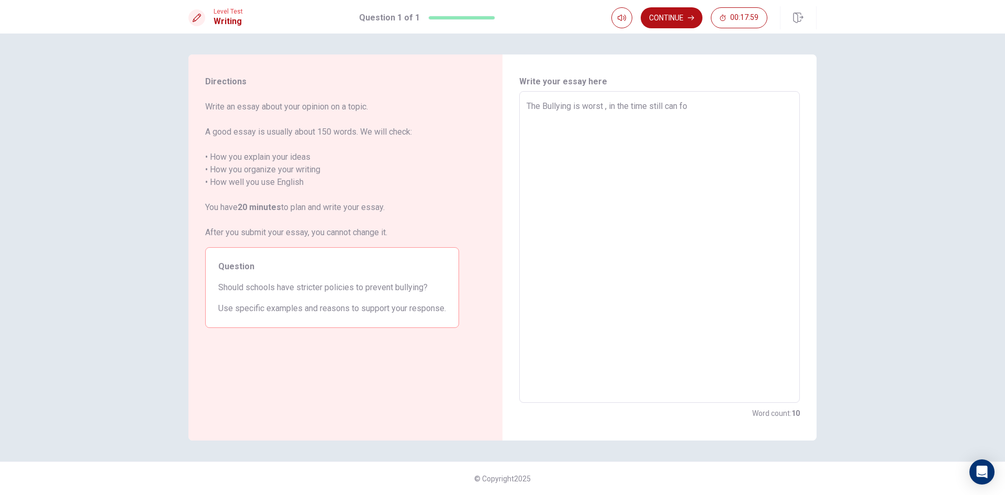
type textarea "x"
type textarea "The Bullying is worst , in the time still can fou"
type textarea "x"
type textarea "The Bullying is worst , in the time still can foun"
type textarea "x"
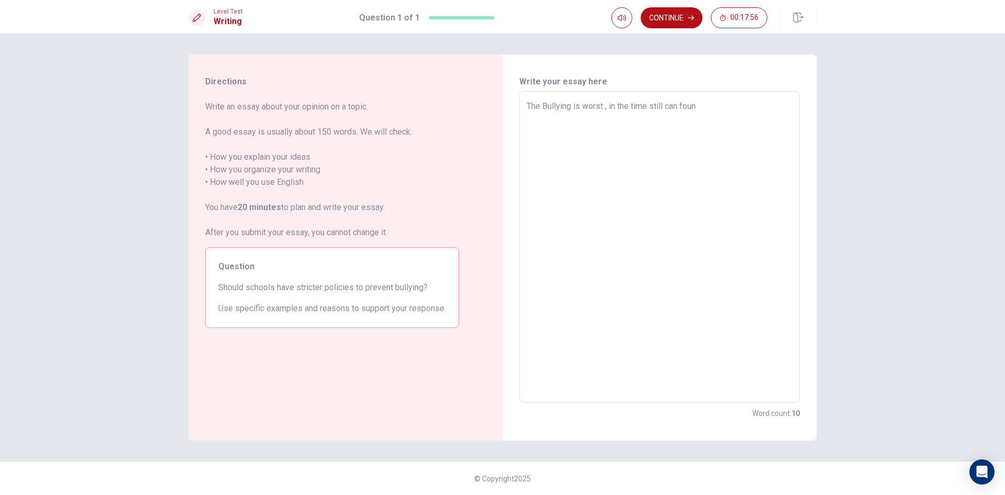
type textarea "The Bullying is worst , in the time still can found"
type textarea "x"
type textarea "The Bullying is worst , in the time still can found"
type textarea "x"
type textarea "The Bullying is worst , in the time still can found a"
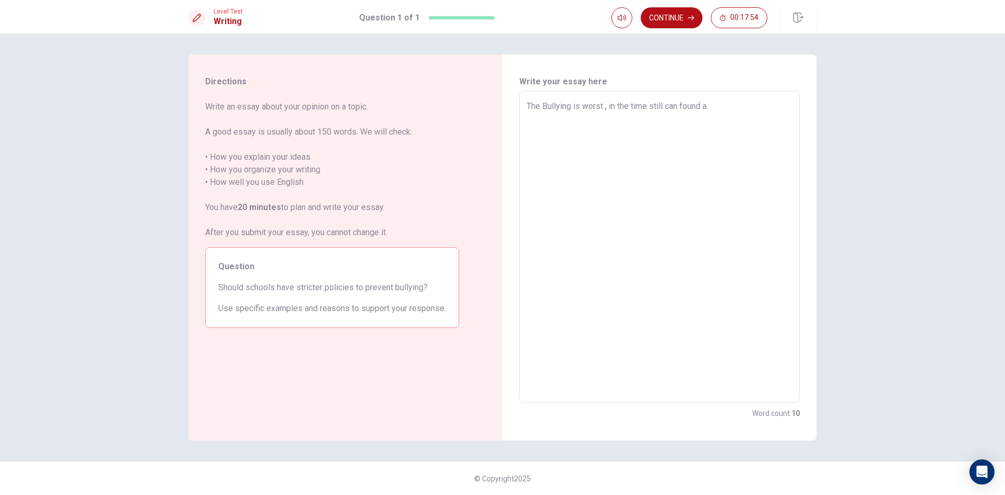
type textarea "x"
type textarea "The Bullying is worst , in the time still can found ar"
type textarea "x"
type textarea "The Bullying is worst , in the time still can found aro"
type textarea "x"
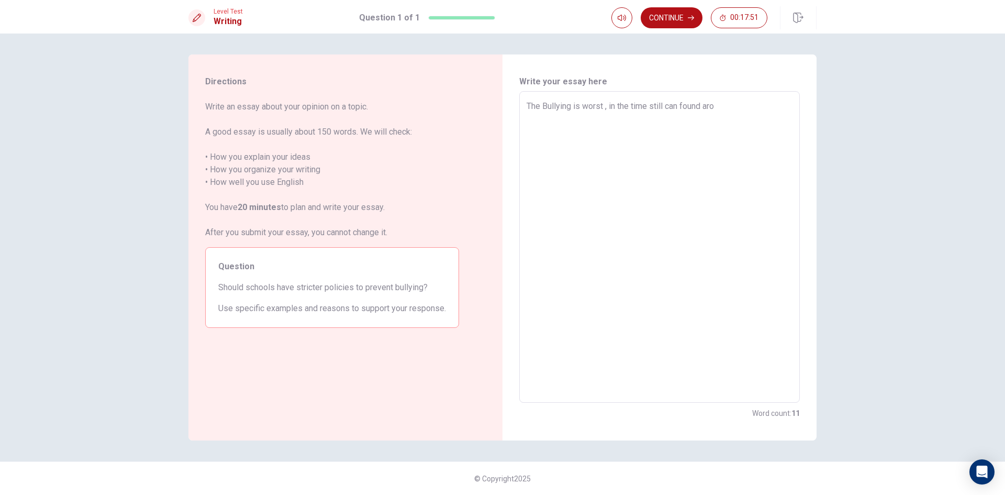
type textarea "The Bullying is worst , in the time still can found arou"
type textarea "x"
type textarea "The Bullying is worst , in the time still can found aroun"
type textarea "x"
type textarea "The Bullying is worst , in the time still can found around"
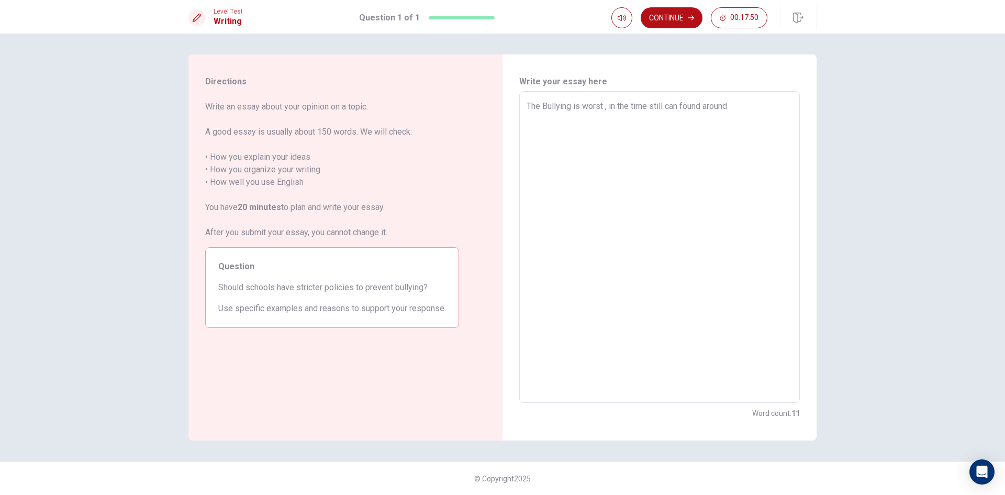
type textarea "x"
type textarea "The Bullying is worst , in the time still can found around"
type textarea "x"
type textarea "The Bullying is worst , in the time still can found around t"
type textarea "x"
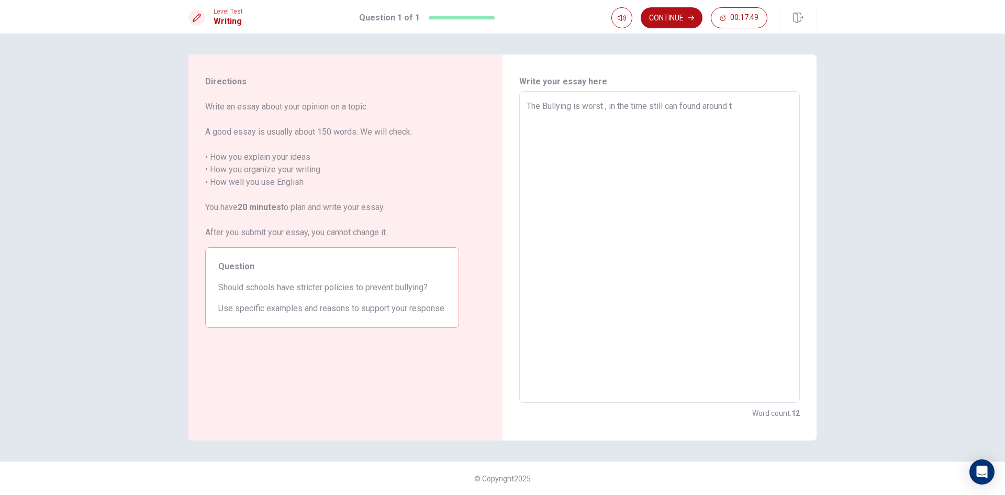
type textarea "The Bullying is worst , in the time still can found around th"
type textarea "x"
type textarea "The Bullying is worst , in the time still can found around the"
type textarea "x"
type textarea "The Bullying is worst , in the time still can found around the"
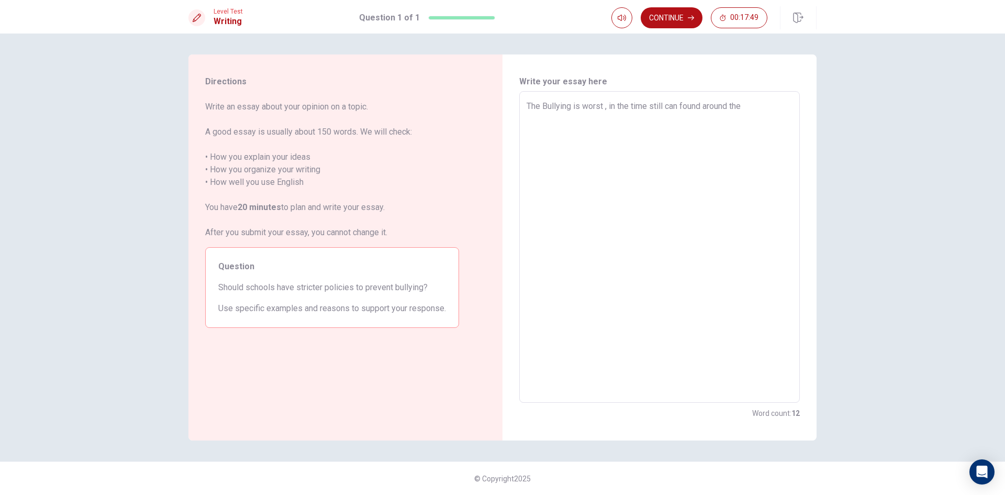
type textarea "x"
type textarea "The Bullying is worst , in the time still can found around the w"
type textarea "x"
type textarea "The Bullying is worst , in the time still can found around the wo"
type textarea "x"
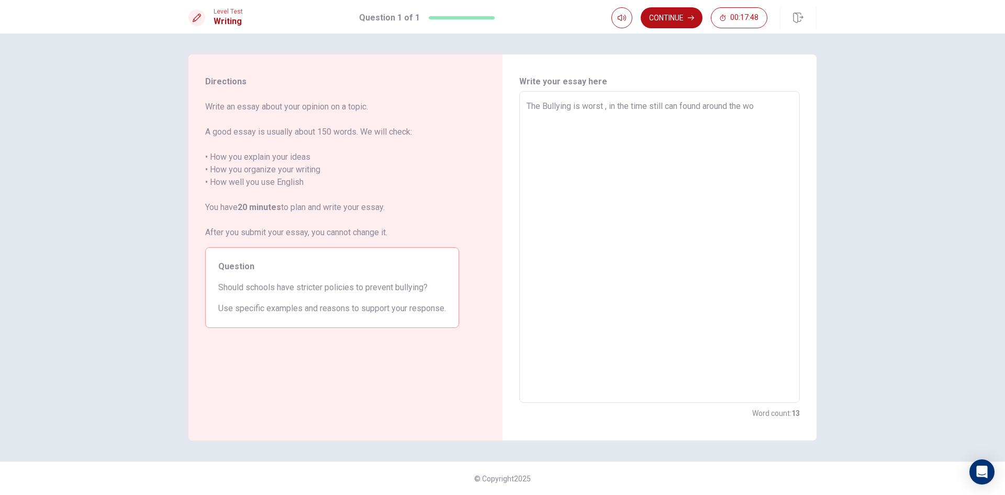
type textarea "The Bullying is worst , in the time still can found around the wor"
type textarea "x"
type textarea "The Bullying is worst , in the time still can found around the worl"
type textarea "x"
type textarea "The Bullying is worst , in the time still can found around the world"
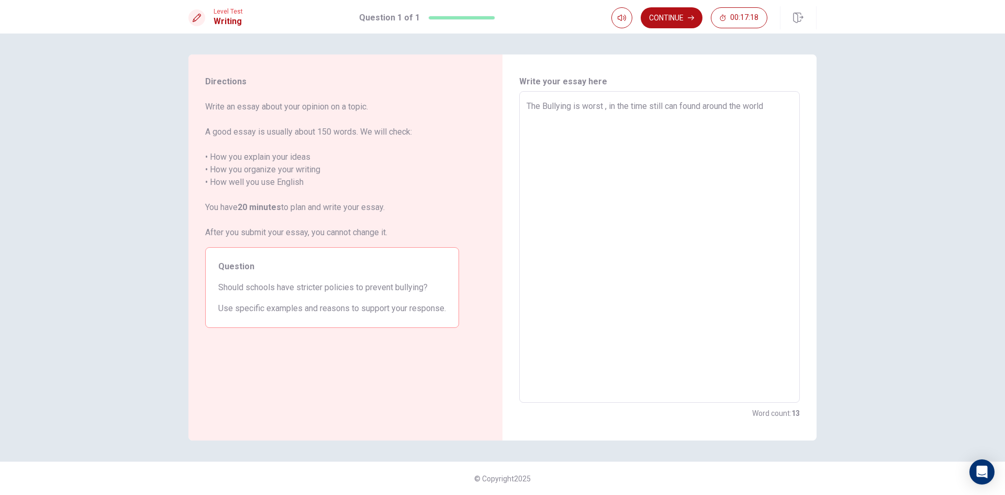
type textarea "x"
type textarea "The Bullying is worst , in the time still can found around the world."
type textarea "x"
type textarea "The Bullying is worst , in the time still can found around the world."
type textarea "x"
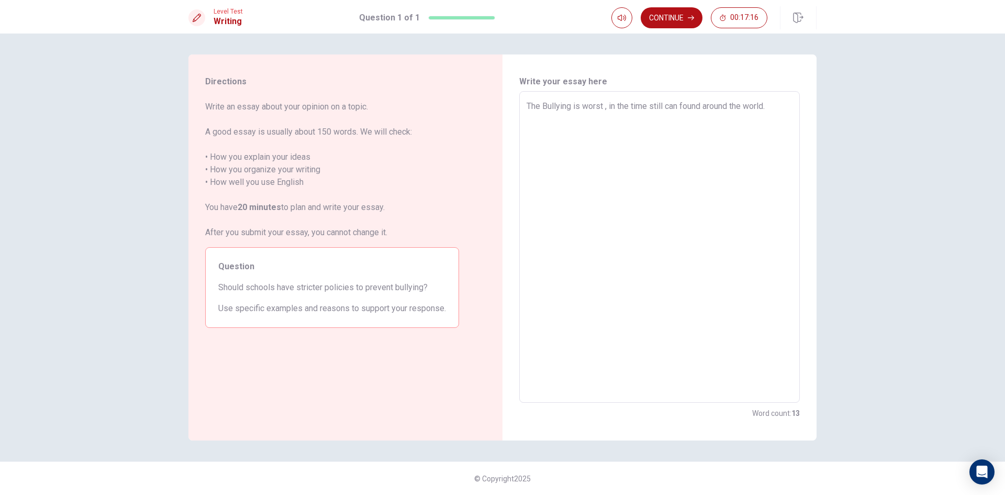
type textarea "The Bullying is worst , in the time still can found around the world. E"
type textarea "x"
type textarea "The Bullying is worst , in the time still can found around the world. Ev"
type textarea "x"
type textarea "The Bullying is worst , in the time still can found around the world. Eve"
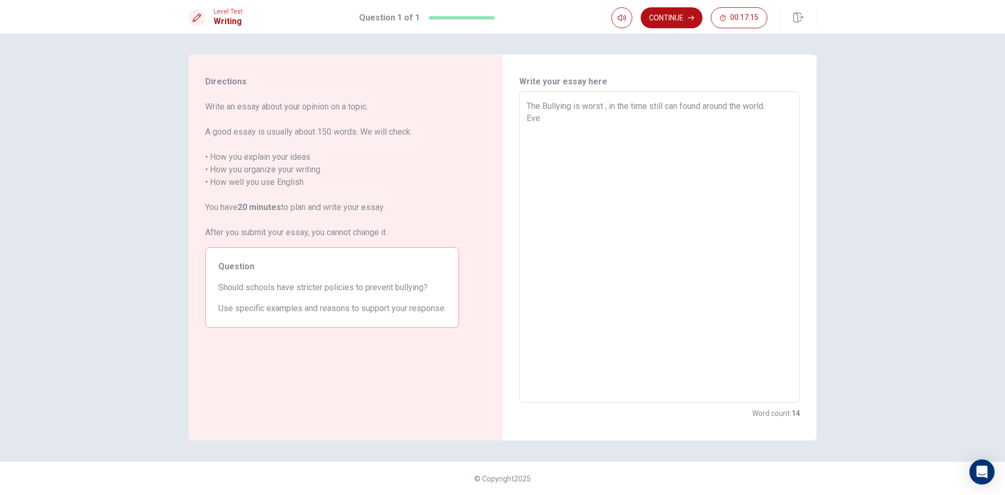
type textarea "x"
type textarea "The Bullying is worst , in the time still can found around the world. Ever"
type textarea "x"
type textarea "The Bullying is worst , in the time still can found around the world. Every"
type textarea "x"
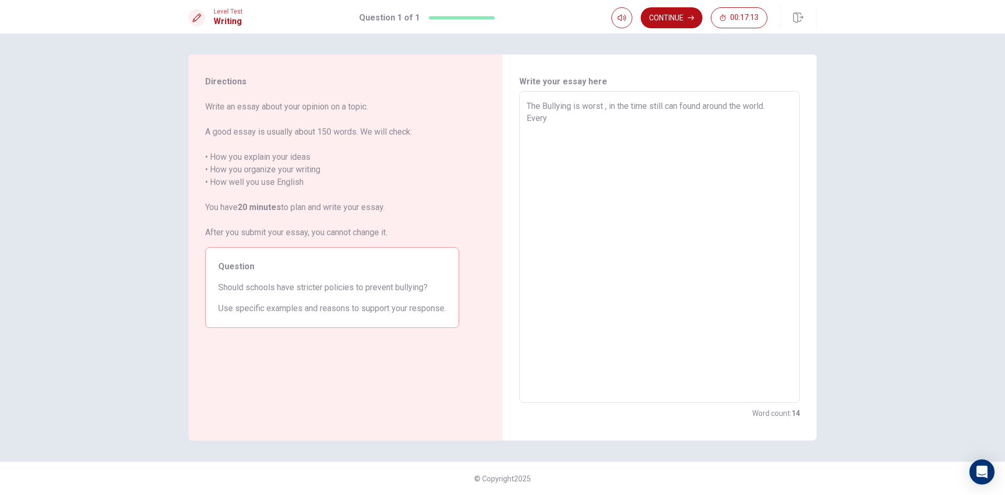
type textarea "The Bullying is worst , in the time still can found around the world. Everyo"
type textarea "x"
type textarea "The Bullying is worst , in the time still can found around the world. Everyon"
type textarea "x"
type textarea "The Bullying is worst , in the time still can found around the world. Everyone"
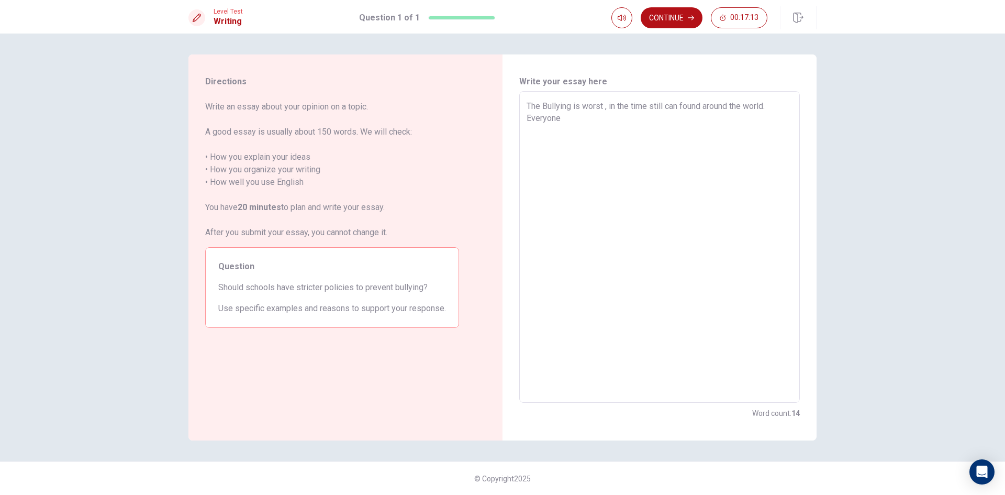
type textarea "x"
click at [584, 120] on textarea "The Bullying is worst , in the time still can found around the world. Everyone …" at bounding box center [660, 247] width 266 height 294
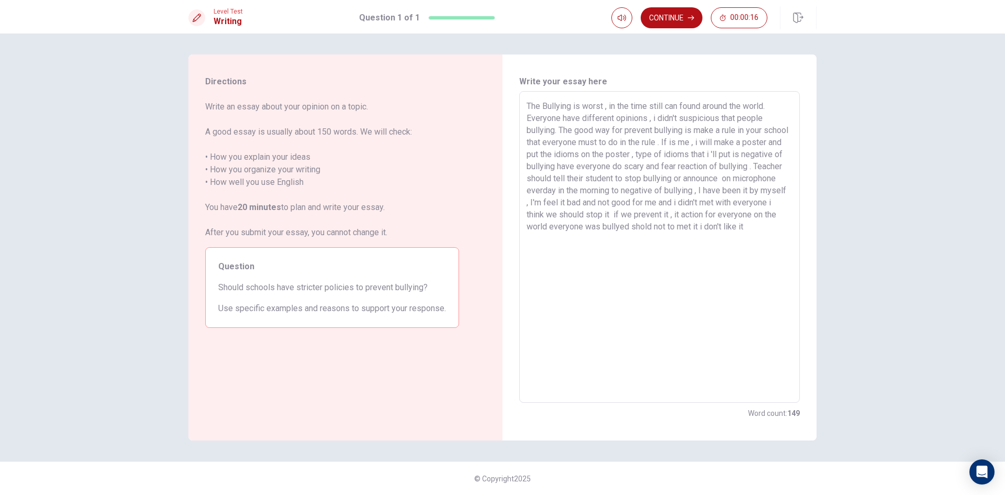
click at [764, 227] on textarea "The Bullying is worst , in the time still can found around the world. Everyone …" at bounding box center [660, 247] width 266 height 294
click at [765, 225] on textarea "The Bullying is worst , in the time still can found around the world. Everyone …" at bounding box center [660, 247] width 266 height 294
click at [658, 243] on textarea "The Bullying is worst , in the time still can found around the world. Everyone …" at bounding box center [660, 247] width 266 height 294
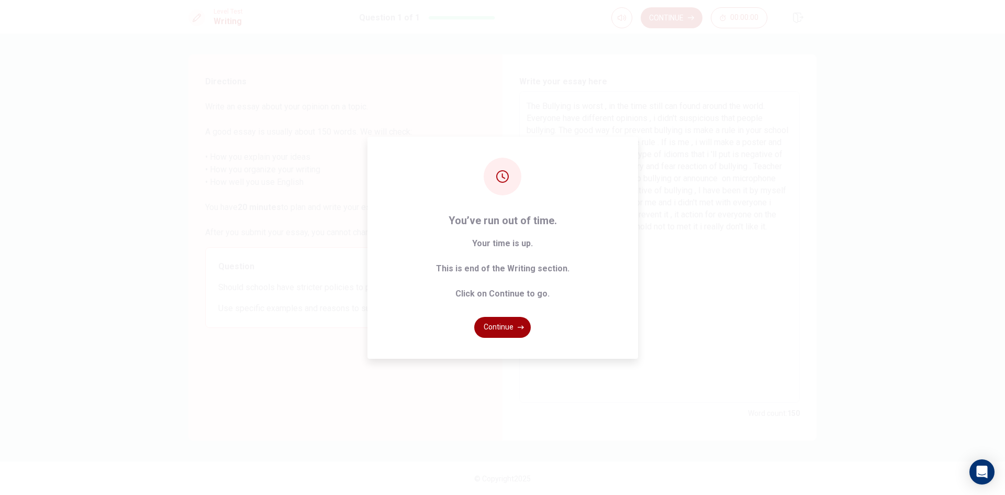
click at [515, 325] on button "Continue" at bounding box center [502, 327] width 57 height 21
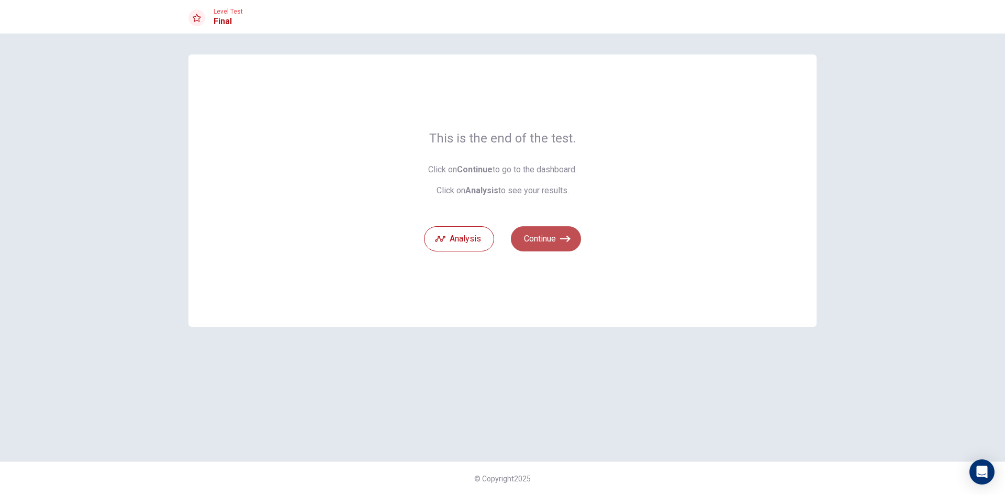
click at [562, 235] on icon "button" at bounding box center [565, 238] width 10 height 10
